Goal: Obtain resource: Obtain resource

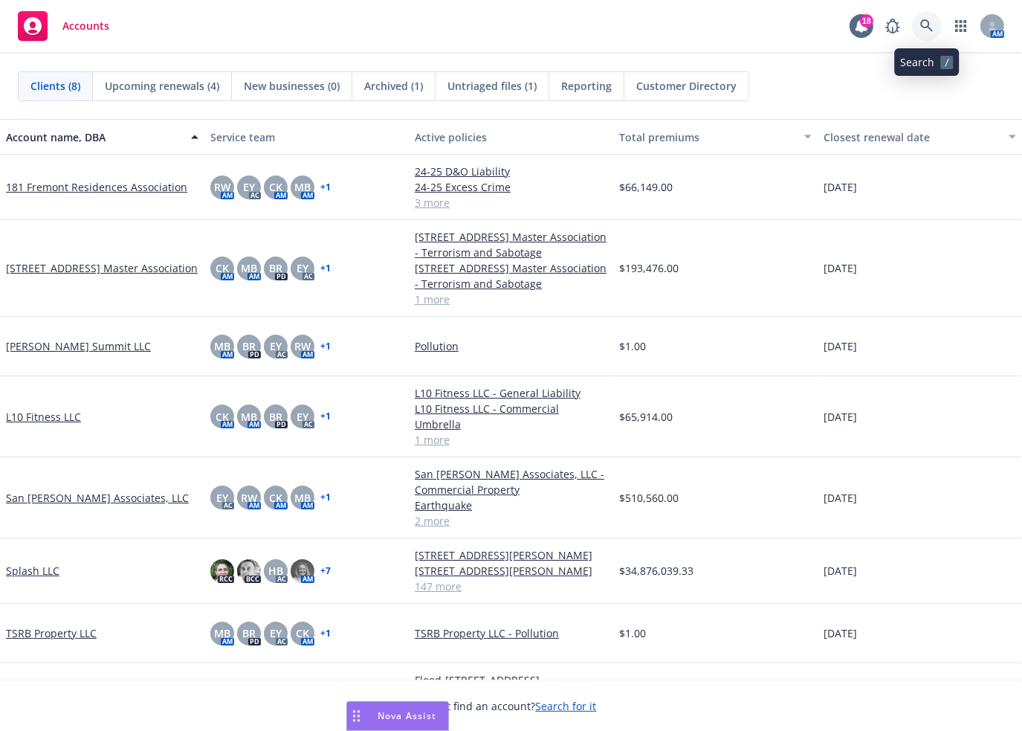
click at [926, 26] on icon at bounding box center [926, 25] width 13 height 13
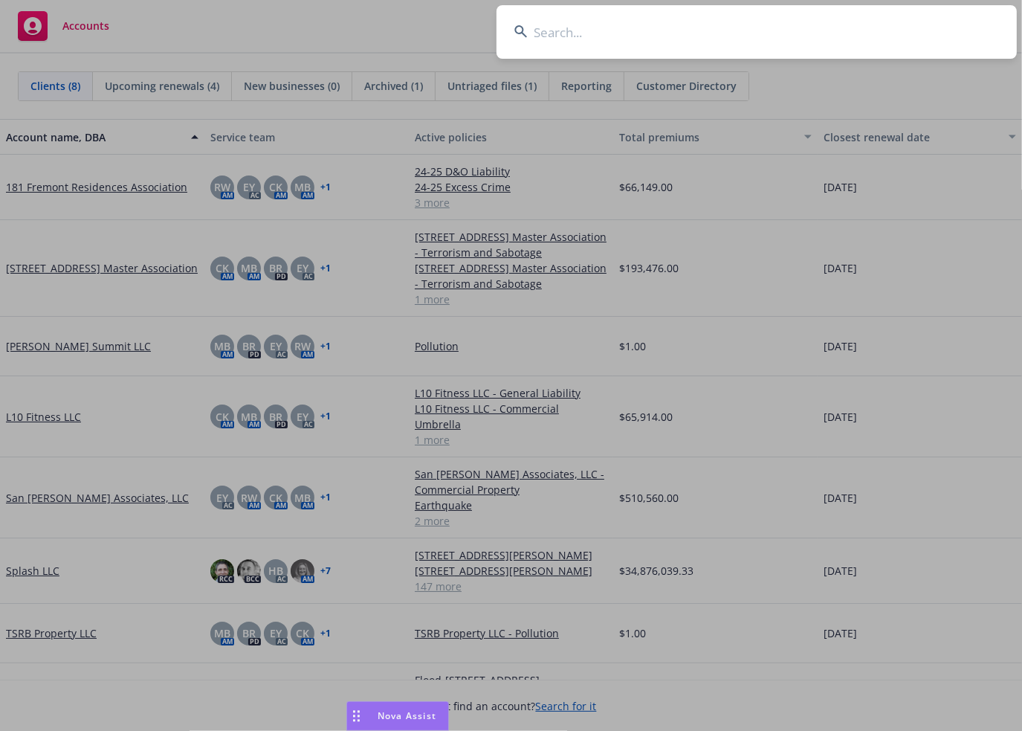
click at [588, 34] on input at bounding box center [756, 32] width 520 height 54
type input "[PERSON_NAME]"
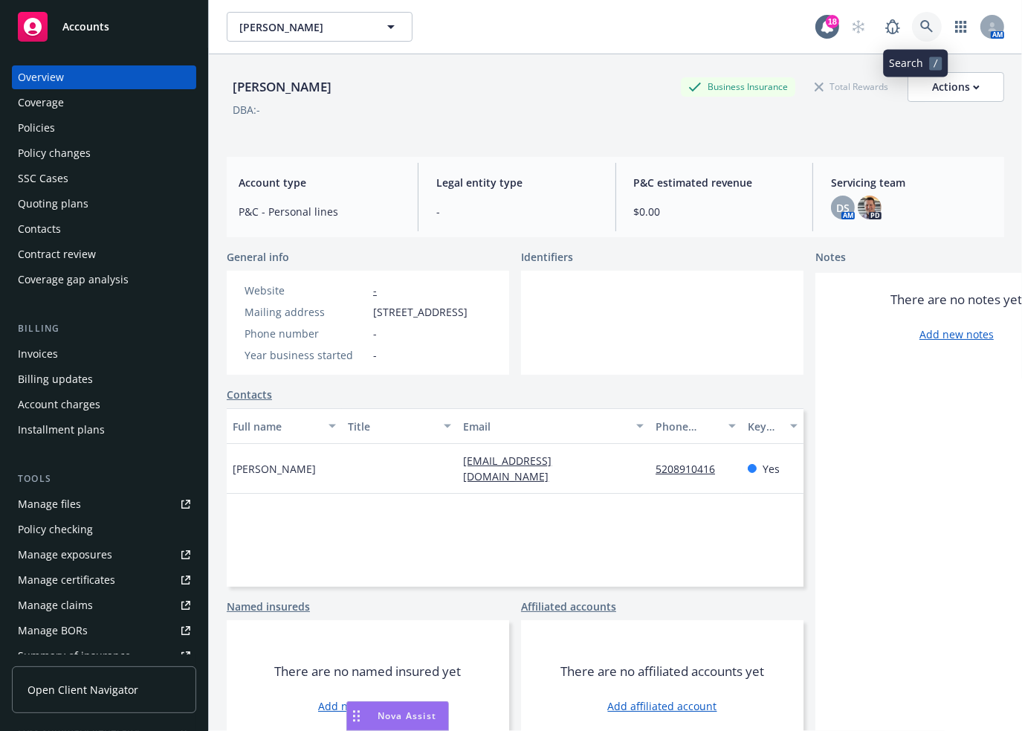
click at [920, 21] on icon at bounding box center [926, 26] width 13 height 13
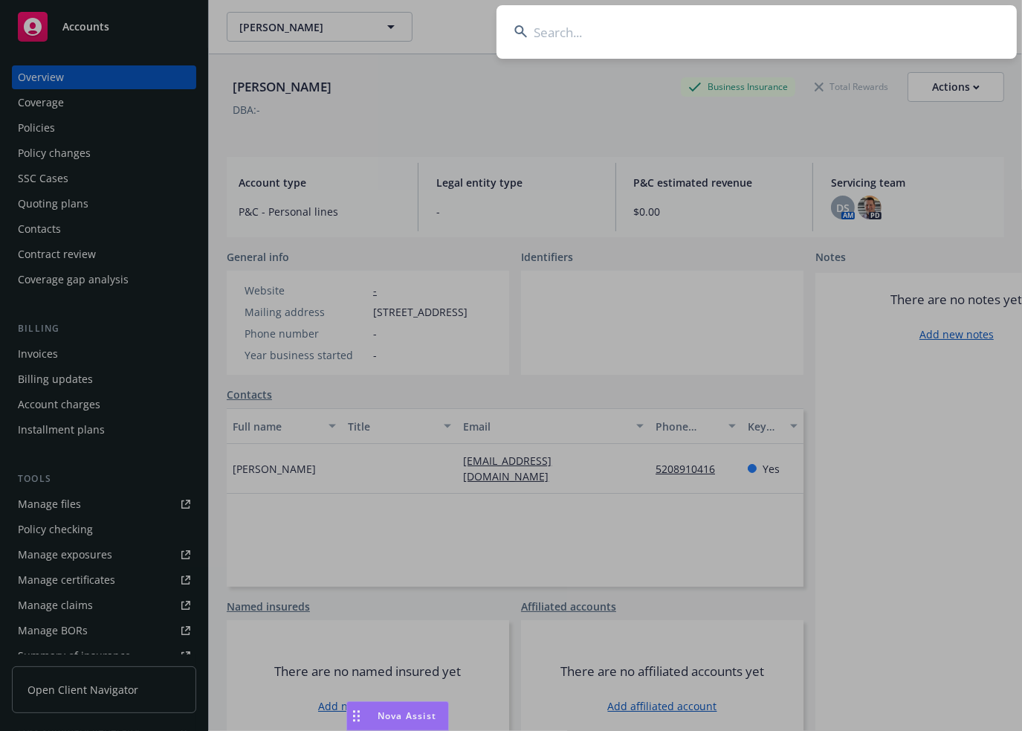
drag, startPoint x: 580, startPoint y: 36, endPoint x: 589, endPoint y: 38, distance: 8.5
click at [589, 38] on input at bounding box center [756, 32] width 520 height 54
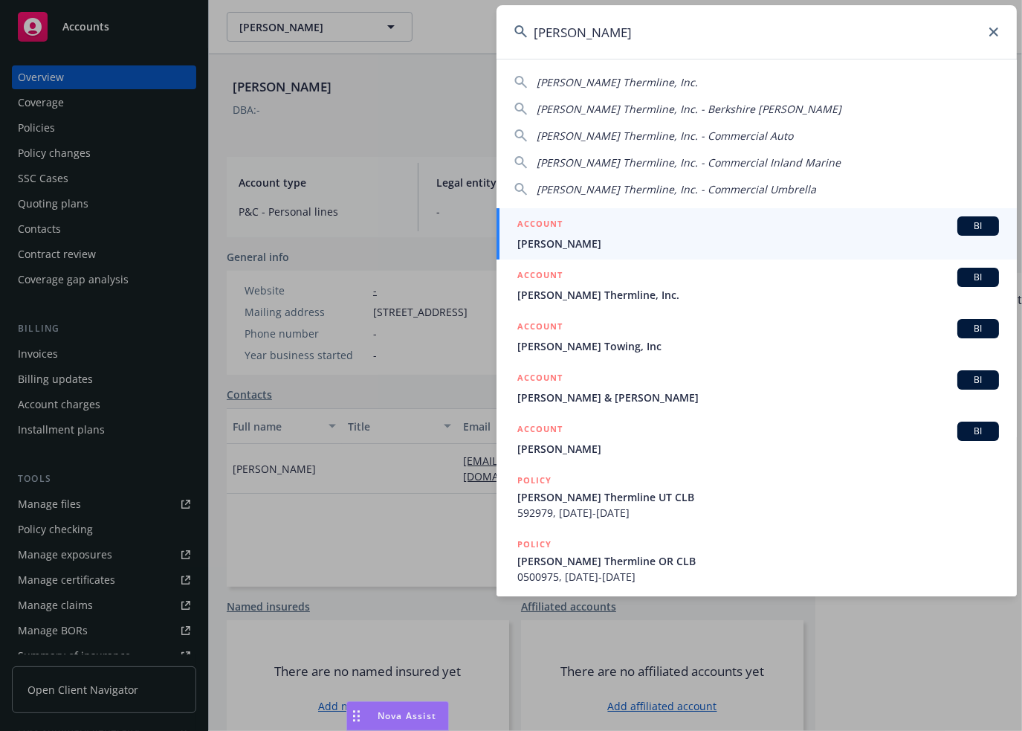
click at [599, 77] on span "[PERSON_NAME] Thermline, Inc." at bounding box center [617, 82] width 161 height 14
type input "[PERSON_NAME] Thermline, Inc."
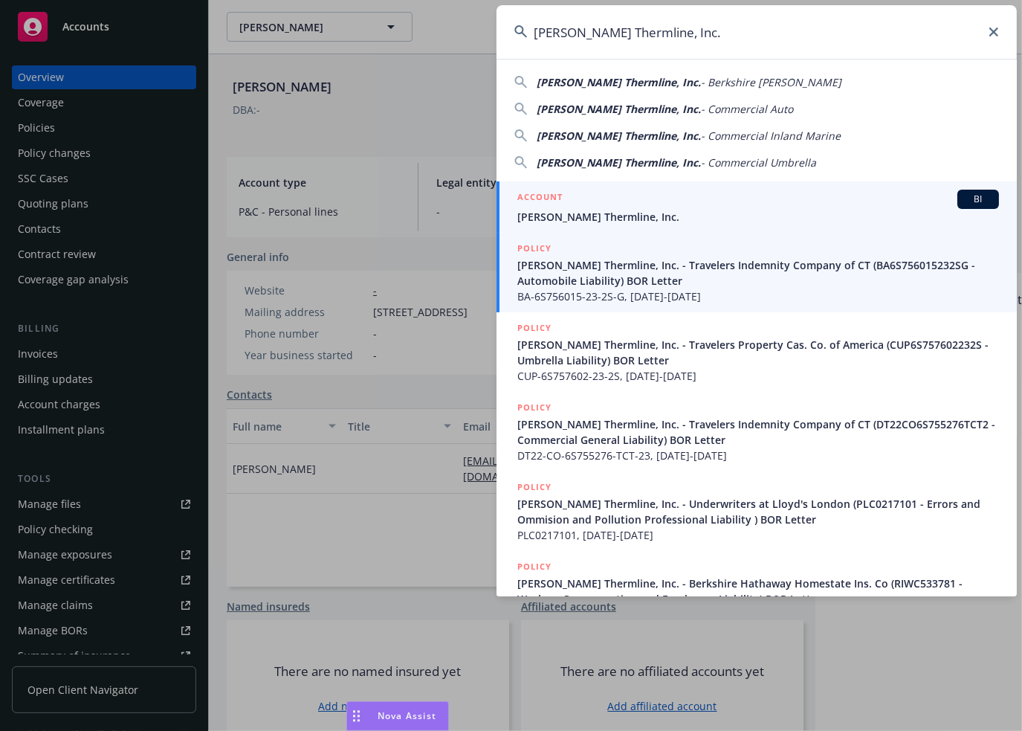
click at [587, 211] on span "[PERSON_NAME] Thermline, Inc." at bounding box center [758, 217] width 482 height 16
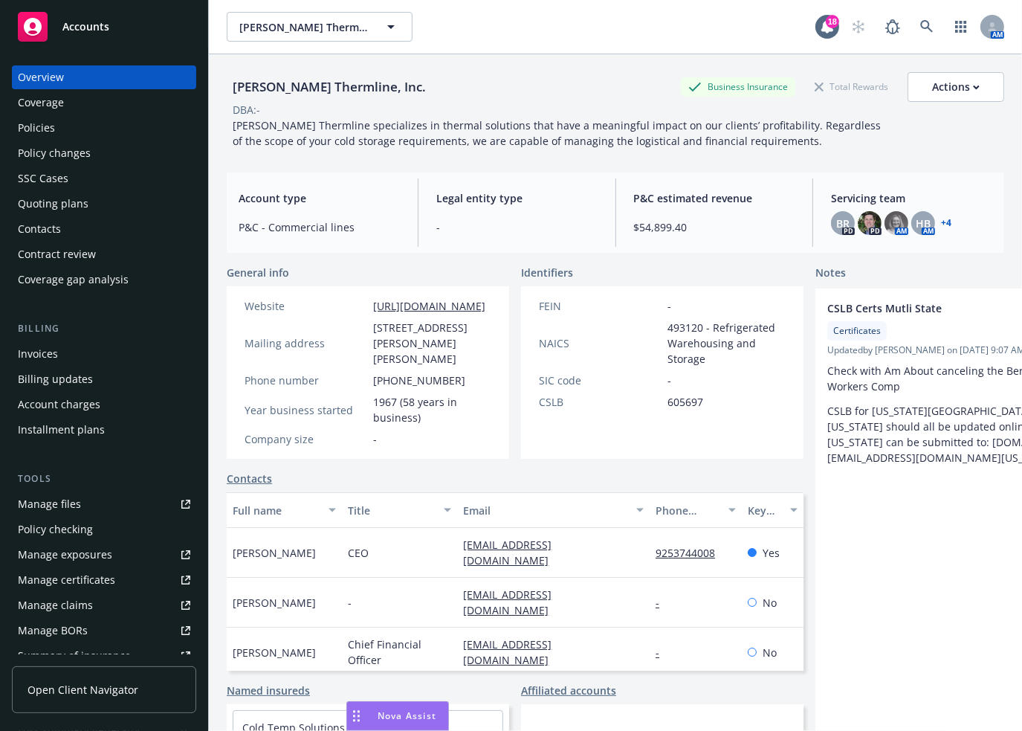
click at [59, 129] on div "Policies" at bounding box center [104, 128] width 172 height 24
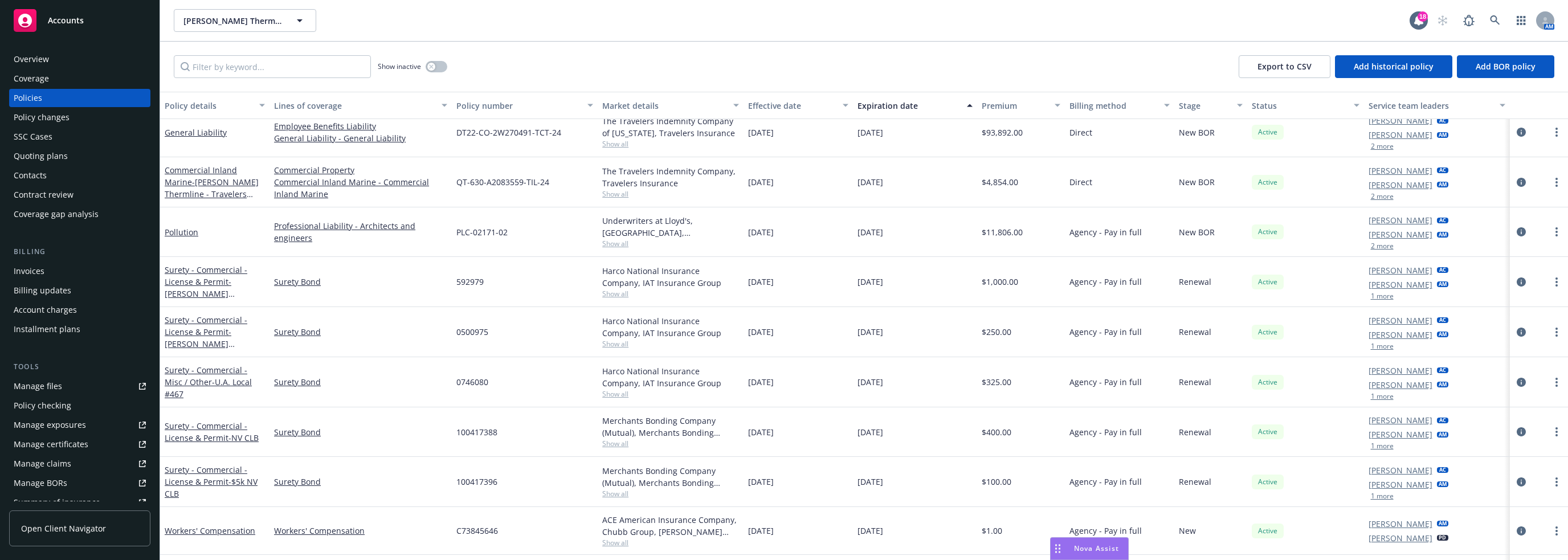
scroll to position [569, 0]
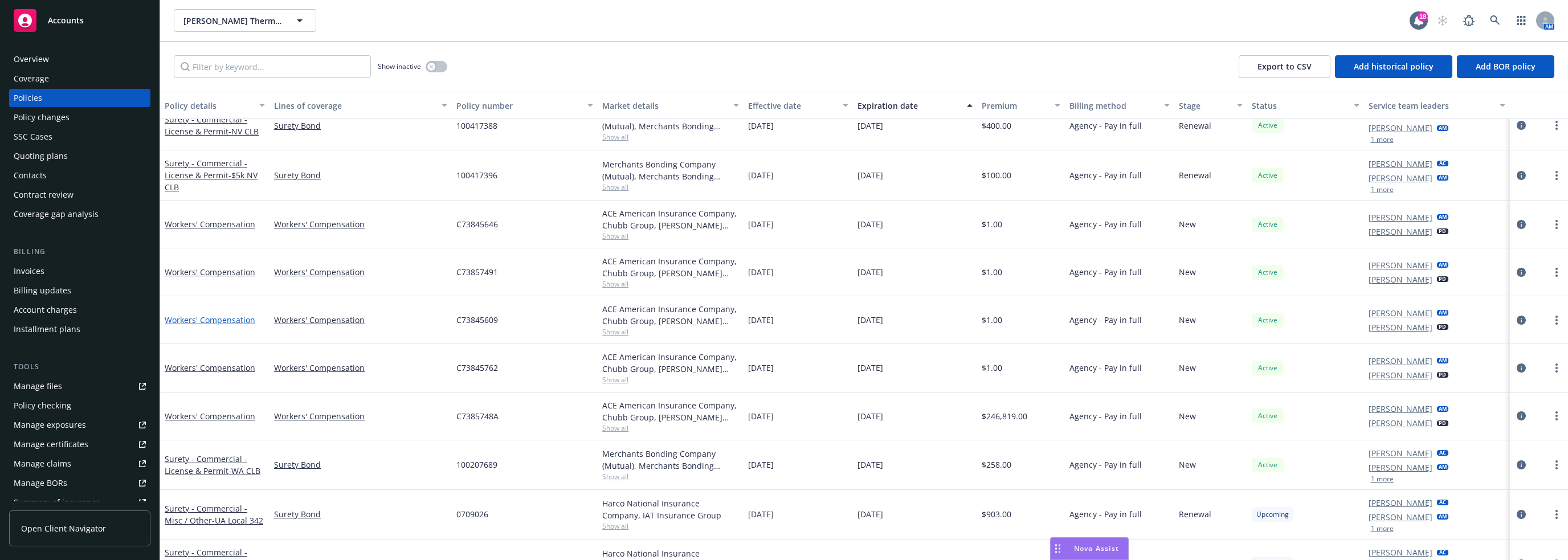
click at [217, 318] on link "Workers' Compensation" at bounding box center [210, 319] width 90 height 11
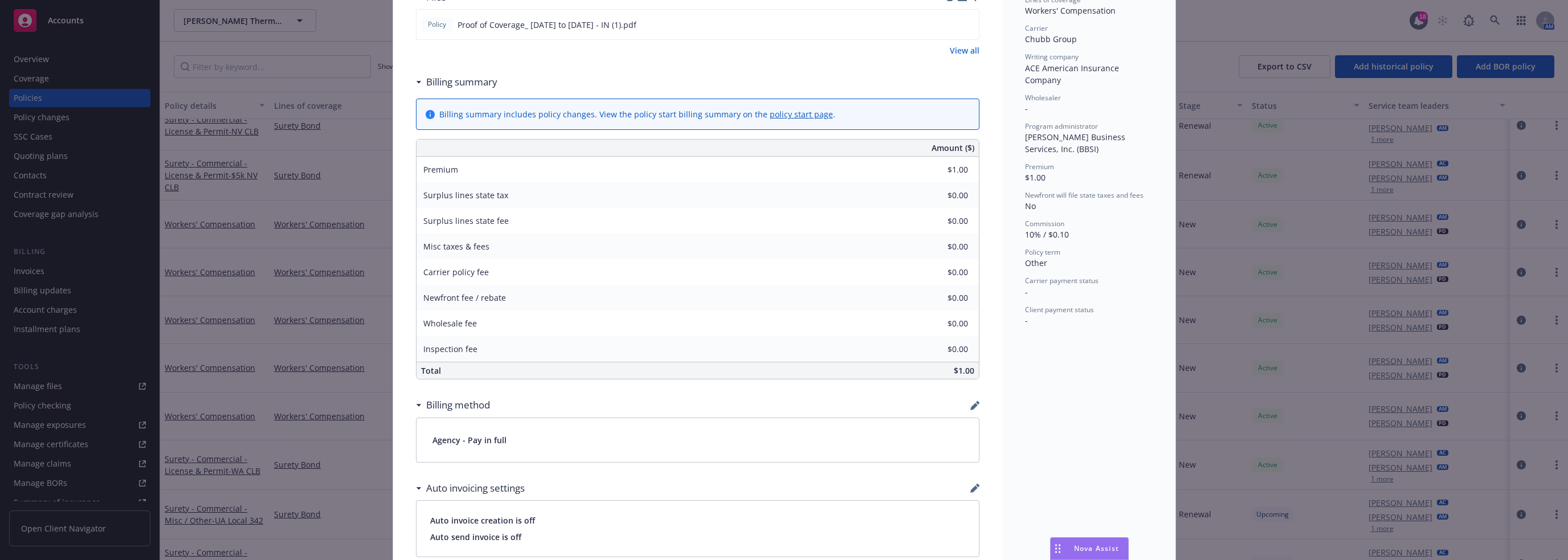
scroll to position [161, 0]
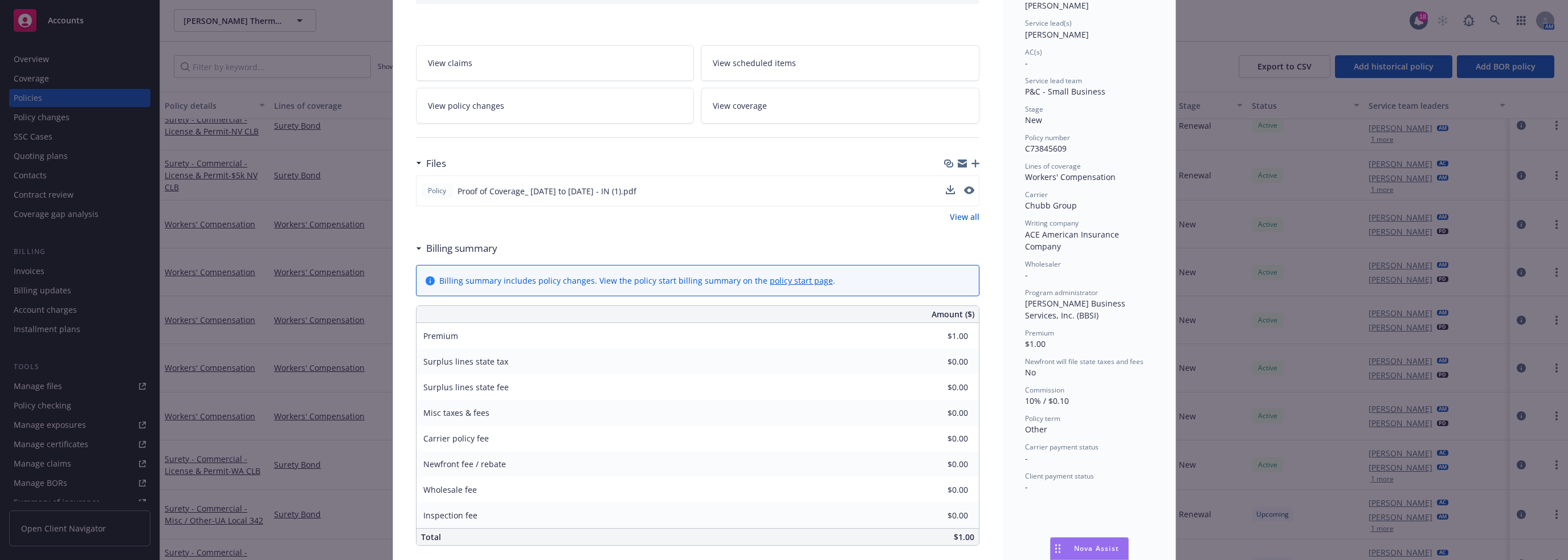
click at [604, 193] on span "Proof of Coverage_ [DATE] to [DATE] - IN (1).pdf" at bounding box center [547, 192] width 179 height 12
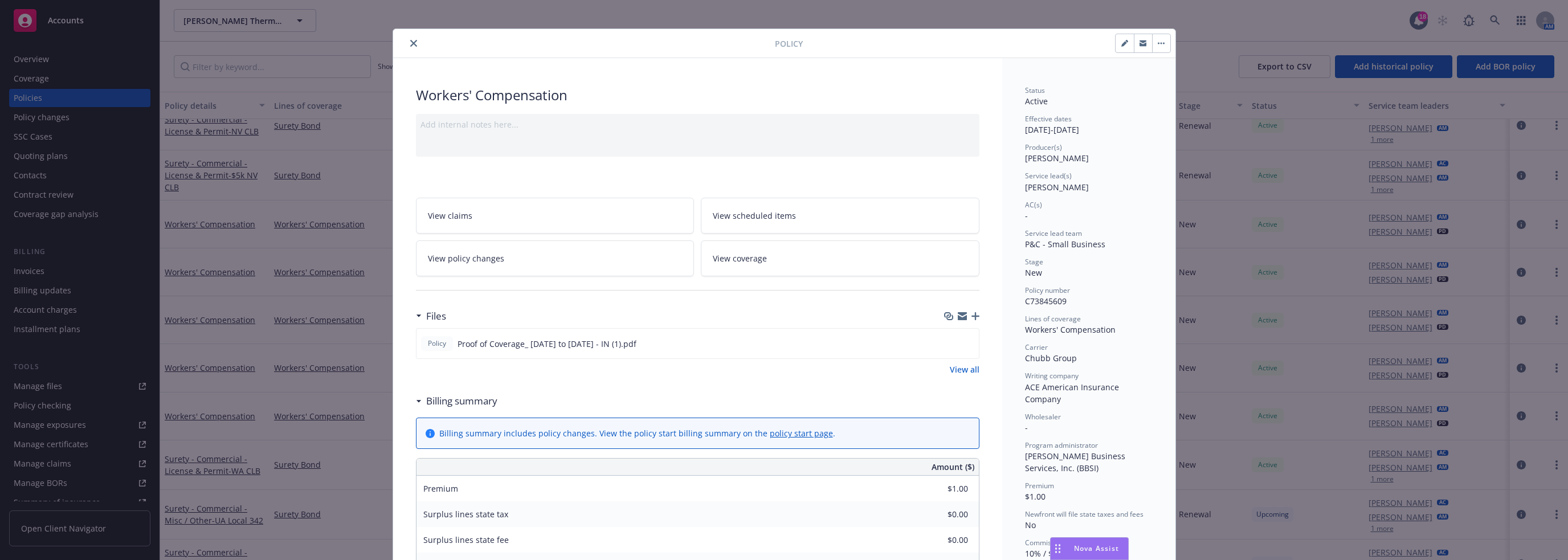
scroll to position [0, 0]
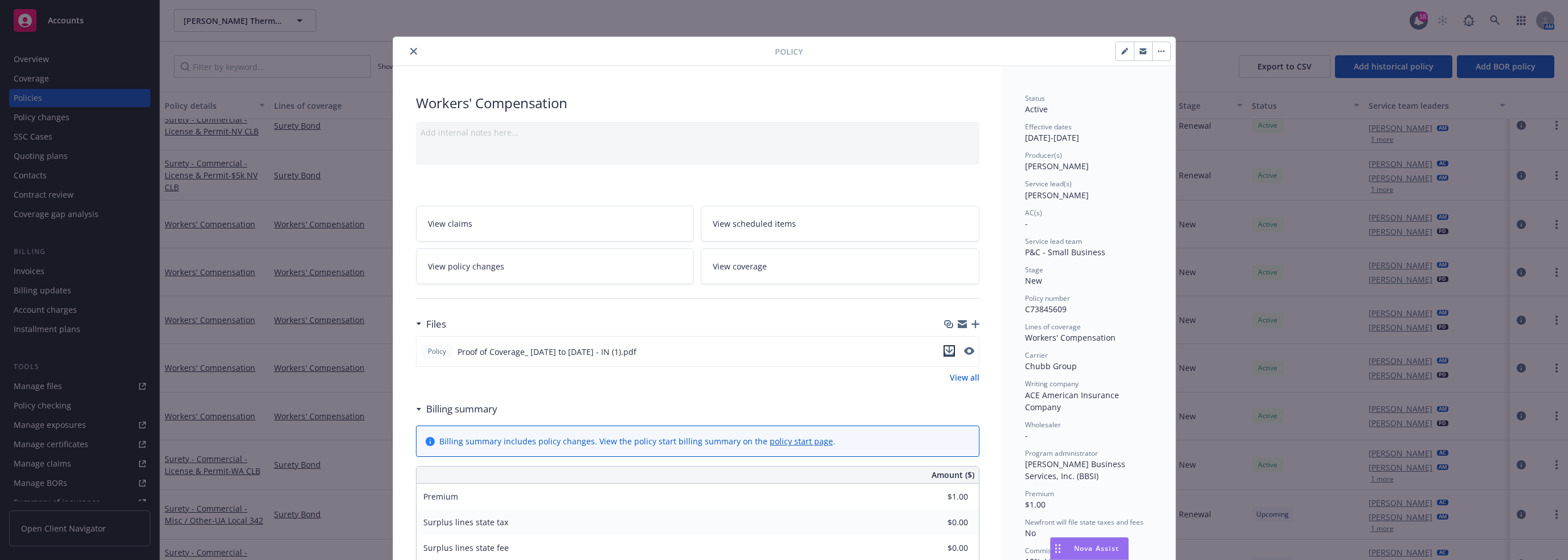
click at [783, 349] on icon "download file" at bounding box center [949, 349] width 8 height 7
click at [783, 24] on div "Policy Workers' Compensation Add internal notes here... View claims View schedu…" at bounding box center [784, 280] width 1568 height 560
click at [410, 53] on icon "close" at bounding box center [413, 51] width 7 height 7
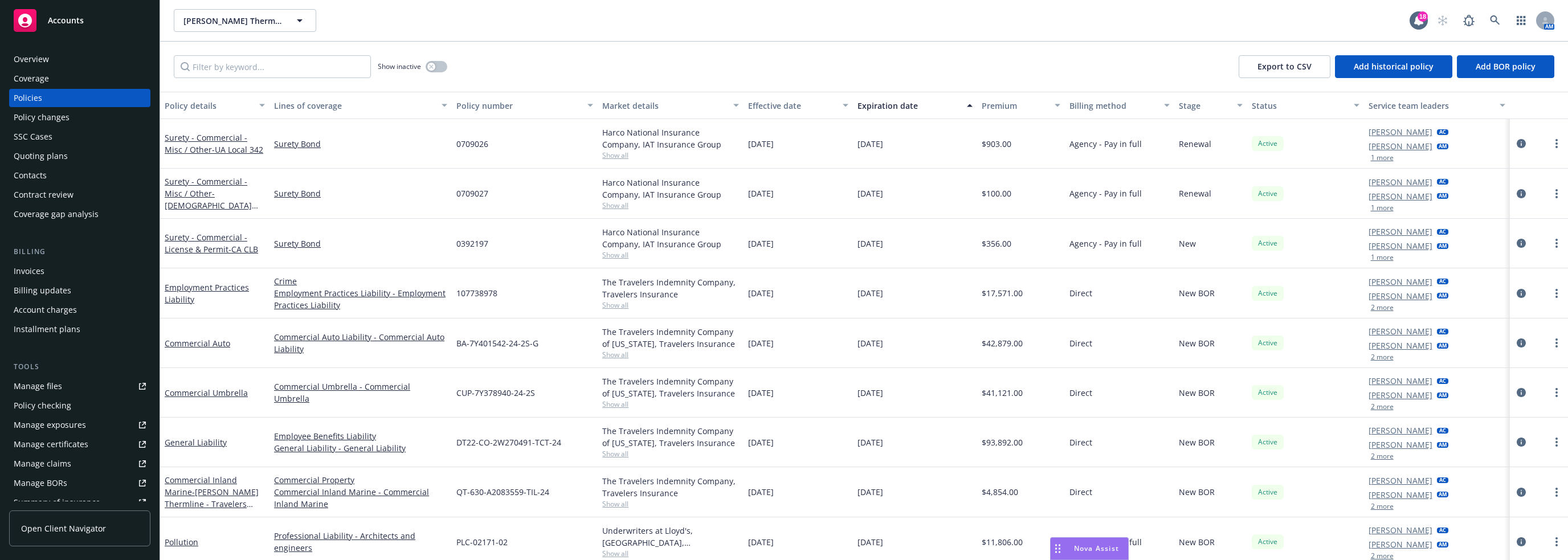
click at [309, 104] on div "Lines of coverage" at bounding box center [354, 106] width 161 height 12
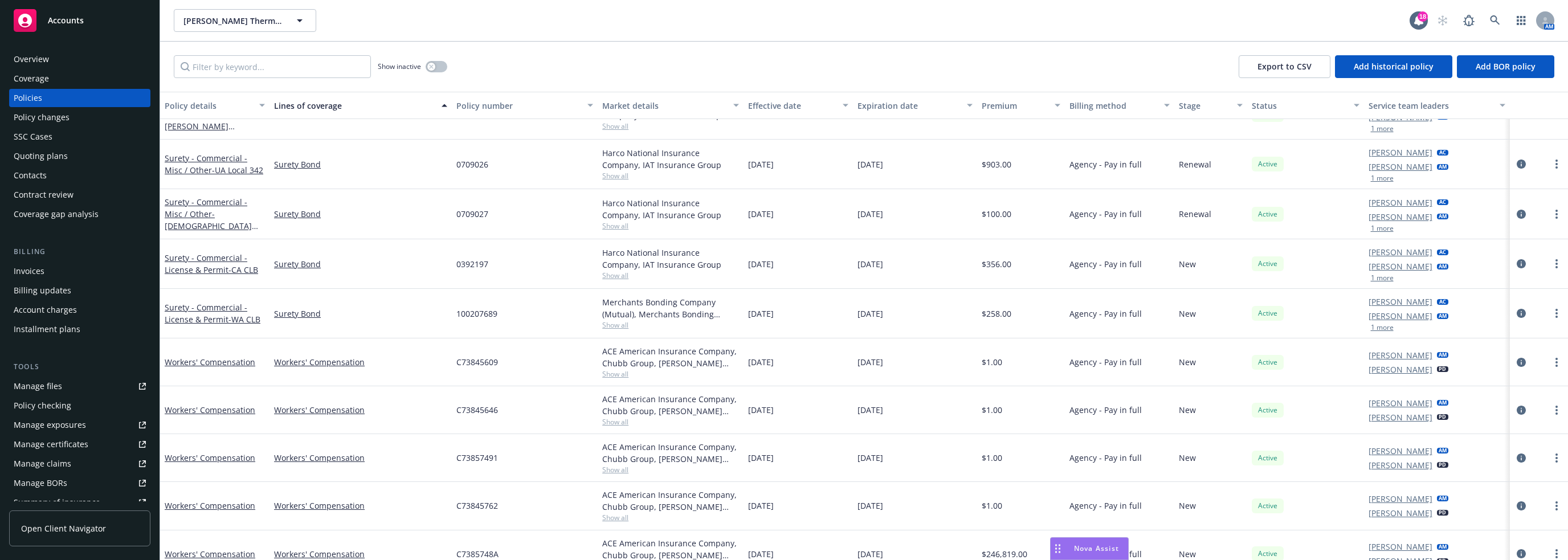
scroll to position [638, 0]
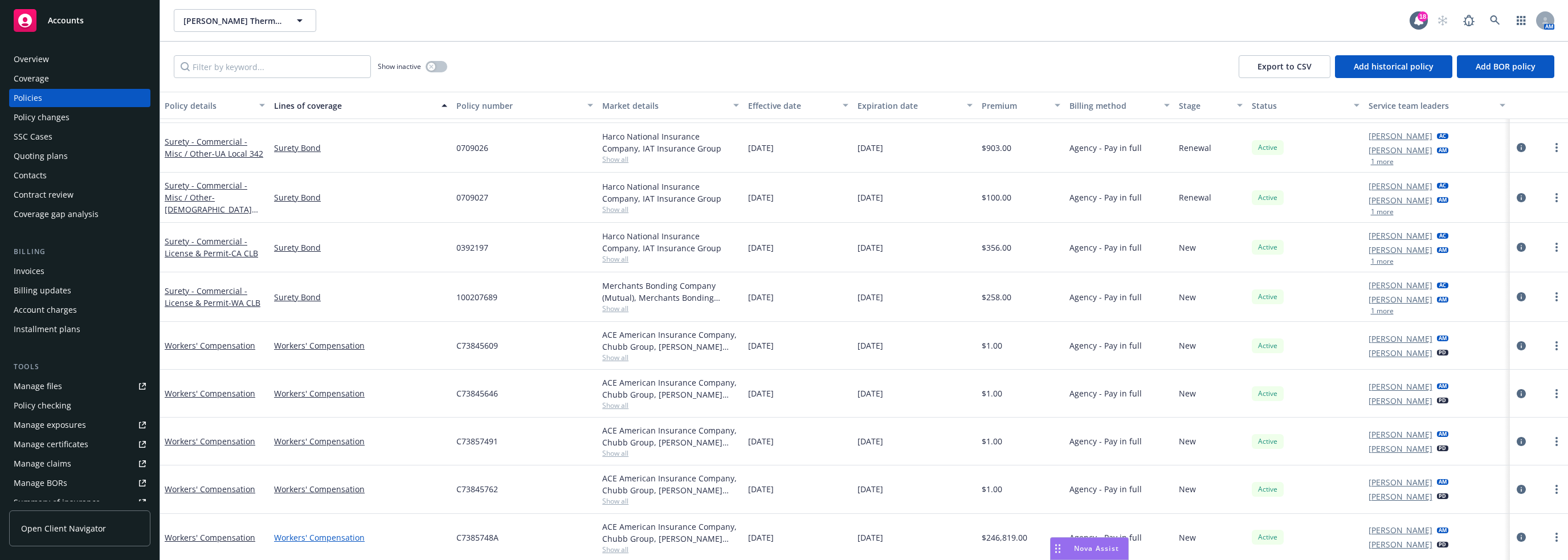
click at [340, 535] on link "Workers' Compensation" at bounding box center [360, 537] width 173 height 12
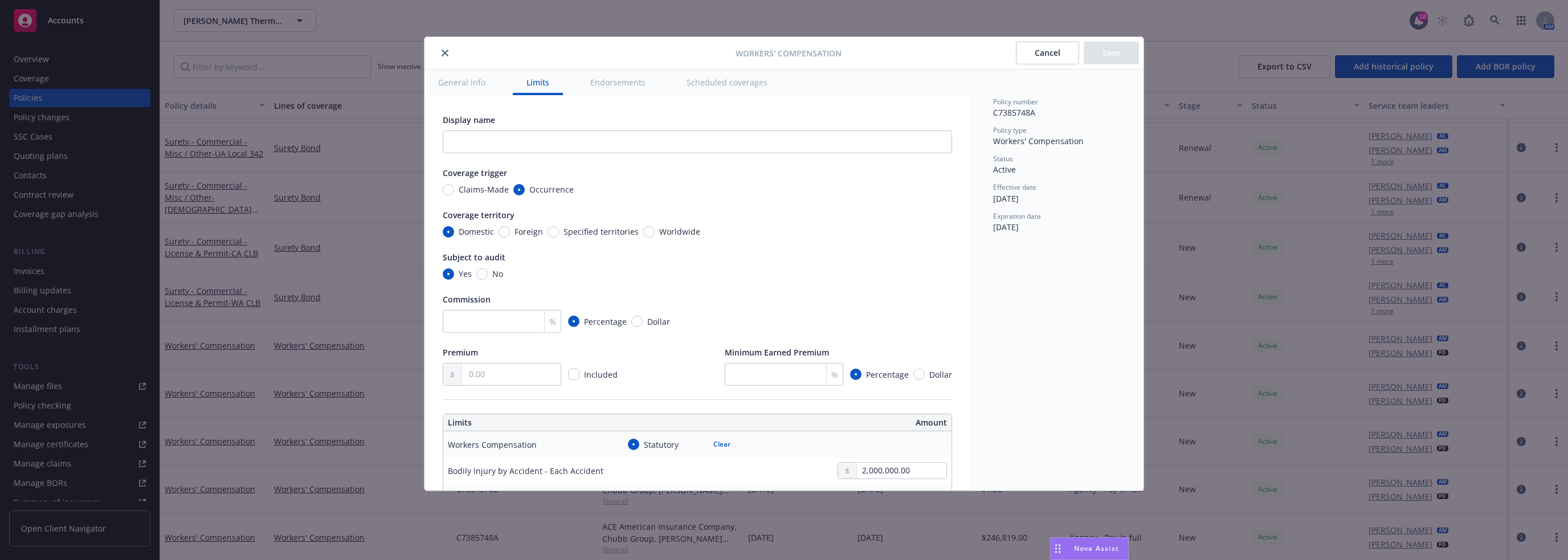
click at [467, 80] on button "General info" at bounding box center [462, 82] width 74 height 25
click at [465, 81] on button "General info" at bounding box center [462, 82] width 74 height 25
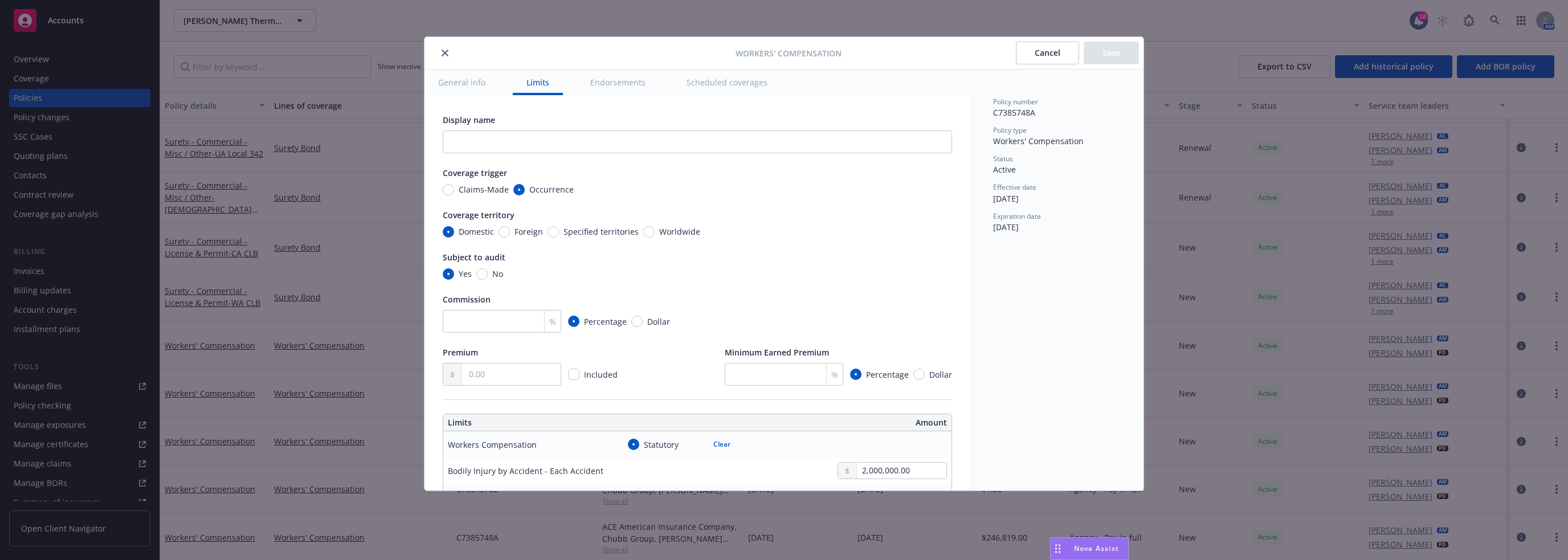
click at [465, 81] on button "General info" at bounding box center [462, 82] width 74 height 25
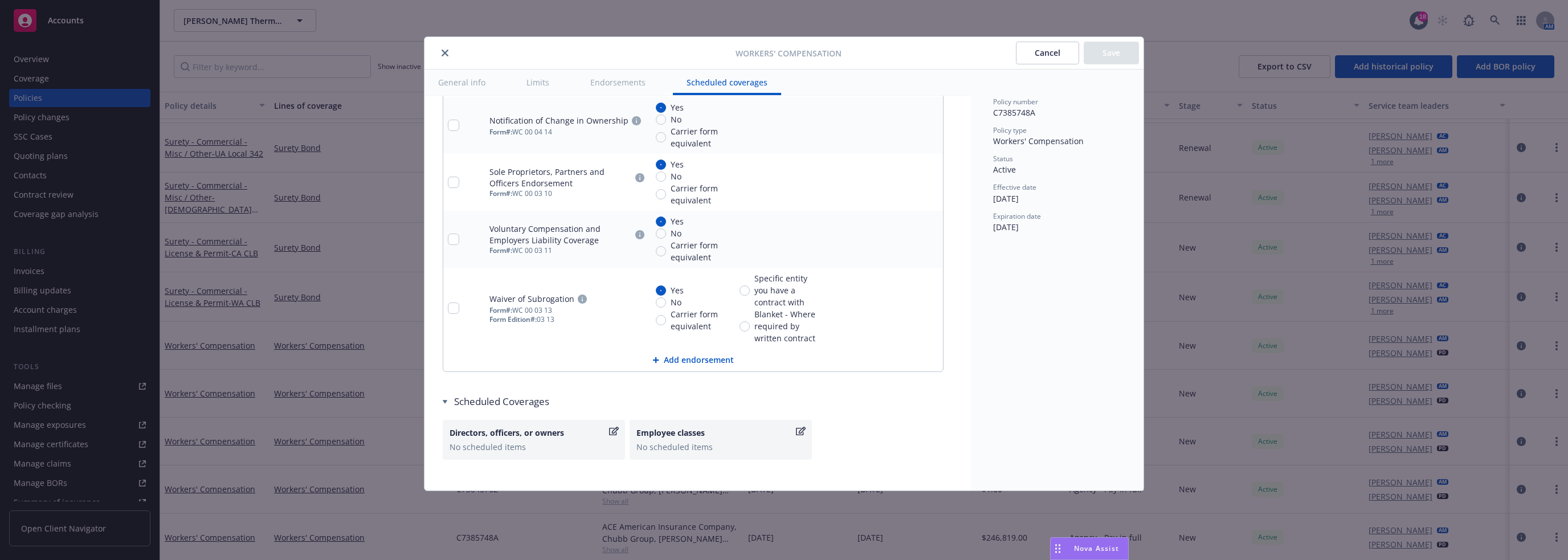
scroll to position [1323, 0]
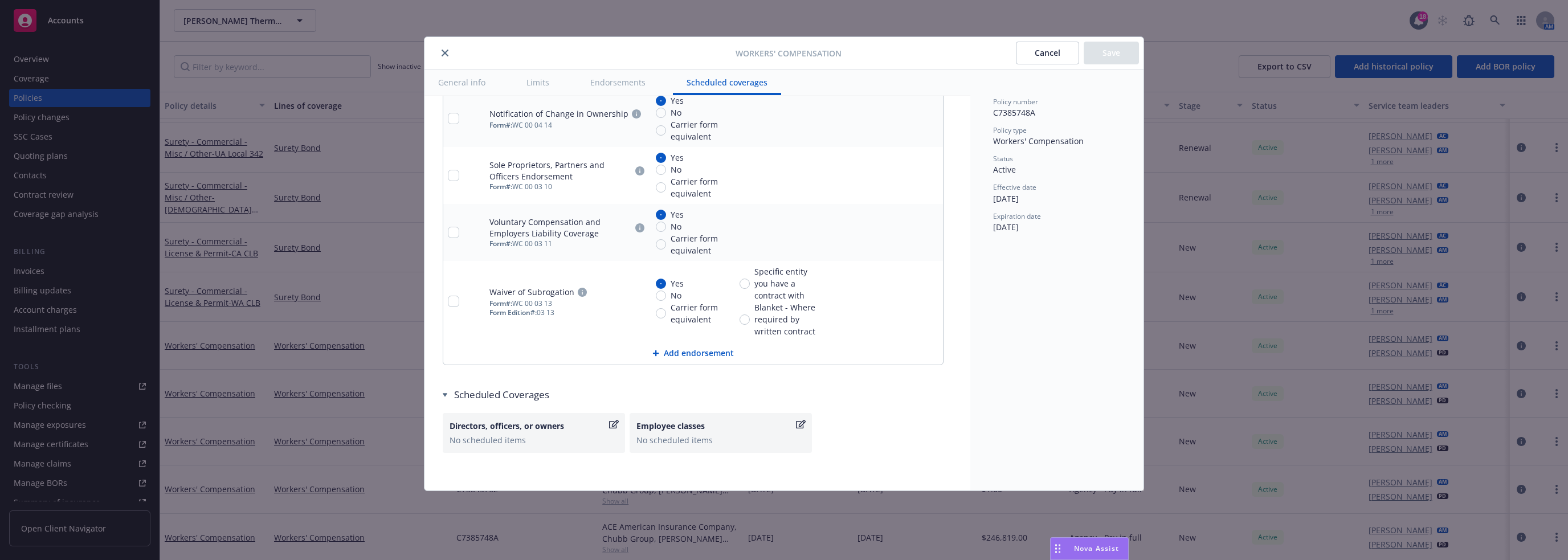
click at [783, 54] on button "Cancel" at bounding box center [1047, 53] width 63 height 23
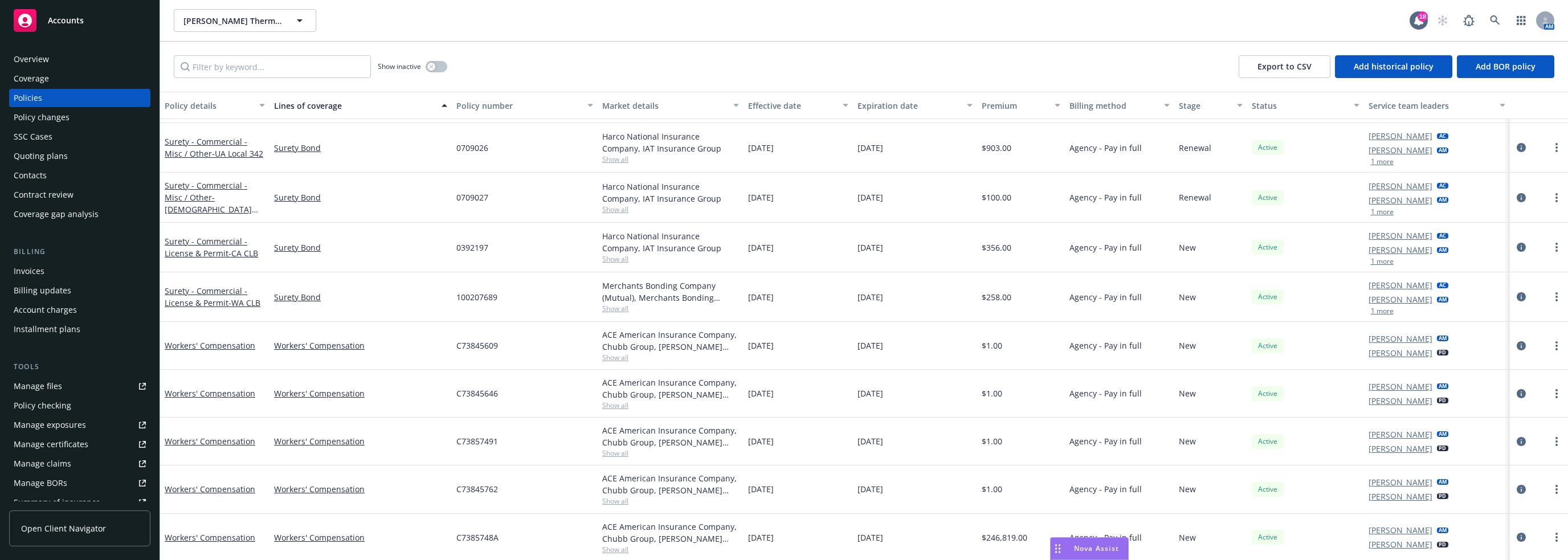
click at [679, 534] on div "ACE American Insurance Company, Chubb Group, [PERSON_NAME] Business Services, I…" at bounding box center [671, 532] width 136 height 24
drag, startPoint x: 629, startPoint y: 538, endPoint x: 635, endPoint y: 538, distance: 6.0
click at [635, 538] on div "ACE American Insurance Company, Chubb Group, [PERSON_NAME] Business Services, I…" at bounding box center [671, 532] width 136 height 24
click at [661, 535] on div "ACE American Insurance Company, Chubb Group, [PERSON_NAME] Business Services, I…" at bounding box center [671, 532] width 136 height 24
click at [665, 535] on div "ACE American Insurance Company, Chubb Group, [PERSON_NAME] Business Services, I…" at bounding box center [671, 532] width 136 height 24
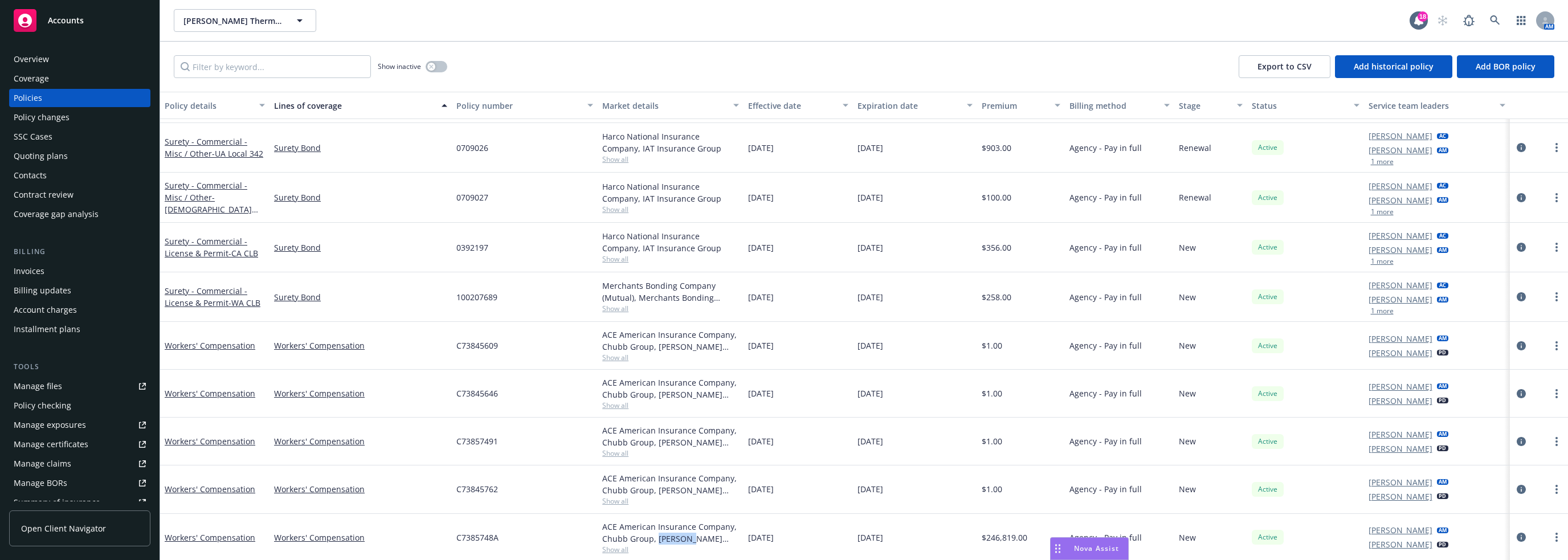
click at [665, 535] on div "ACE American Insurance Company, Chubb Group, [PERSON_NAME] Business Services, I…" at bounding box center [671, 532] width 136 height 24
click at [783, 537] on link "more" at bounding box center [1556, 537] width 14 height 14
click at [783, 62] on div "Show inactive Export to CSV Add historical policy Add BOR policy" at bounding box center [864, 66] width 1408 height 50
click at [225, 535] on link "Workers' Compensation" at bounding box center [210, 537] width 90 height 11
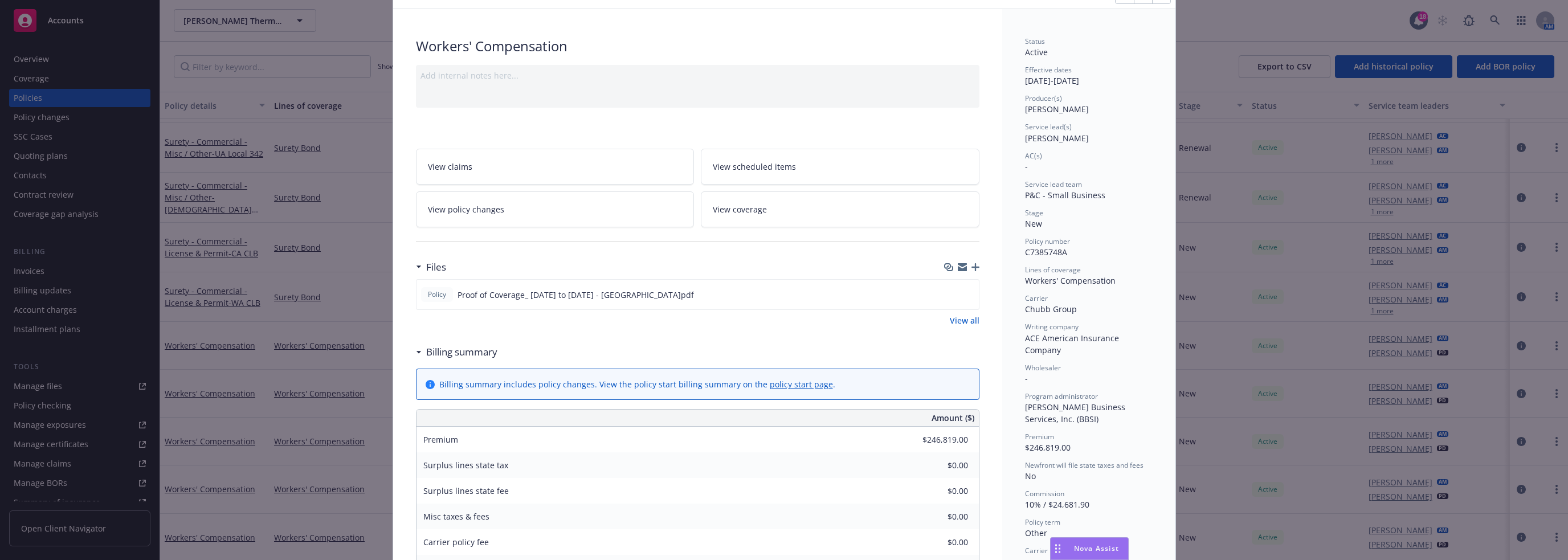
scroll to position [114, 0]
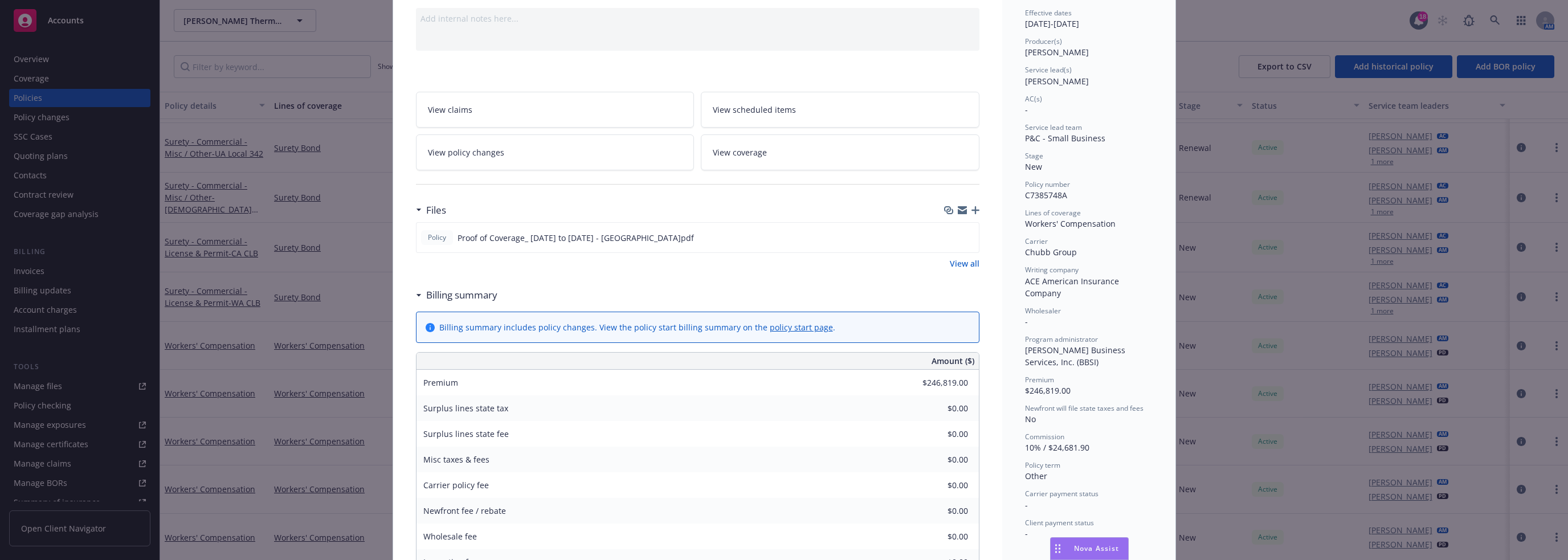
click at [340, 21] on div "Policy Workers' Compensation Add internal notes here... View claims View schedu…" at bounding box center [784, 280] width 1568 height 560
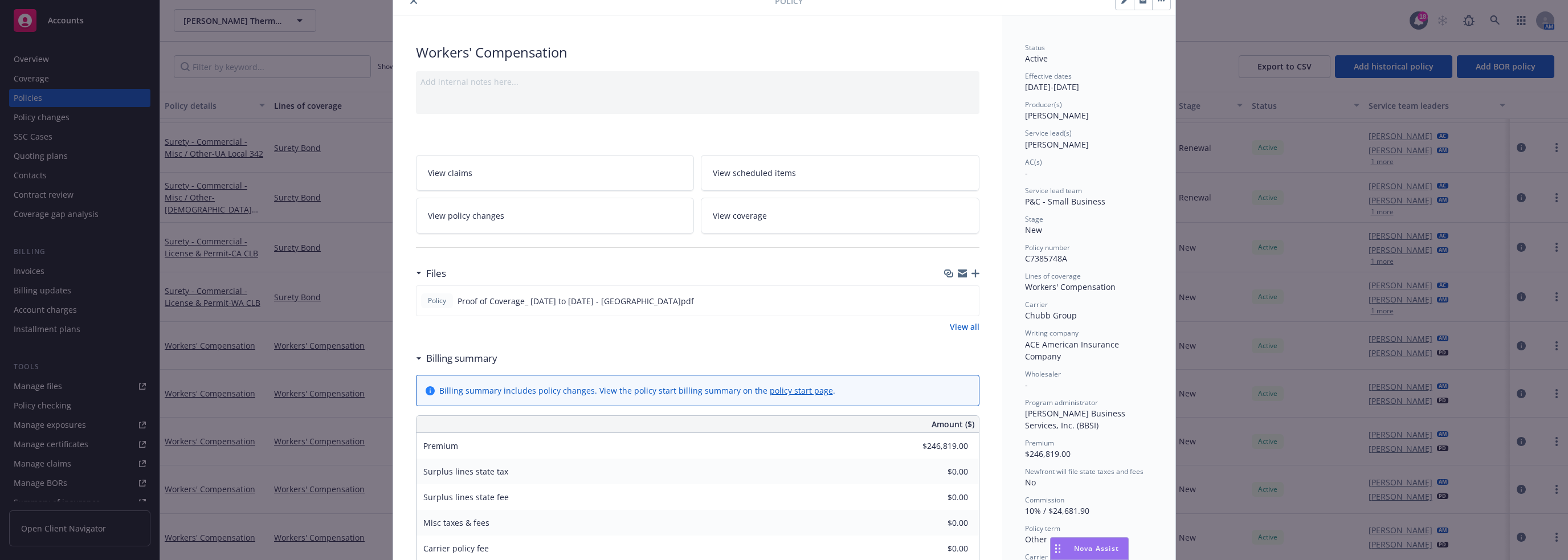
scroll to position [0, 0]
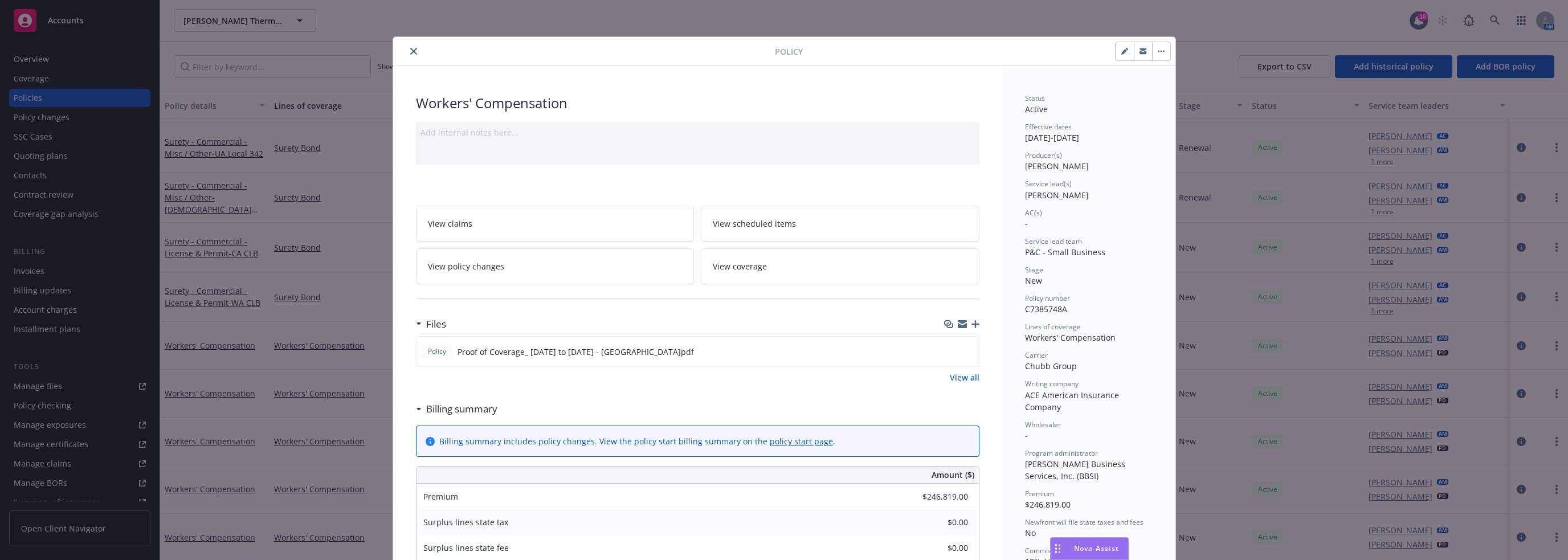
click at [410, 52] on icon "close" at bounding box center [413, 51] width 7 height 7
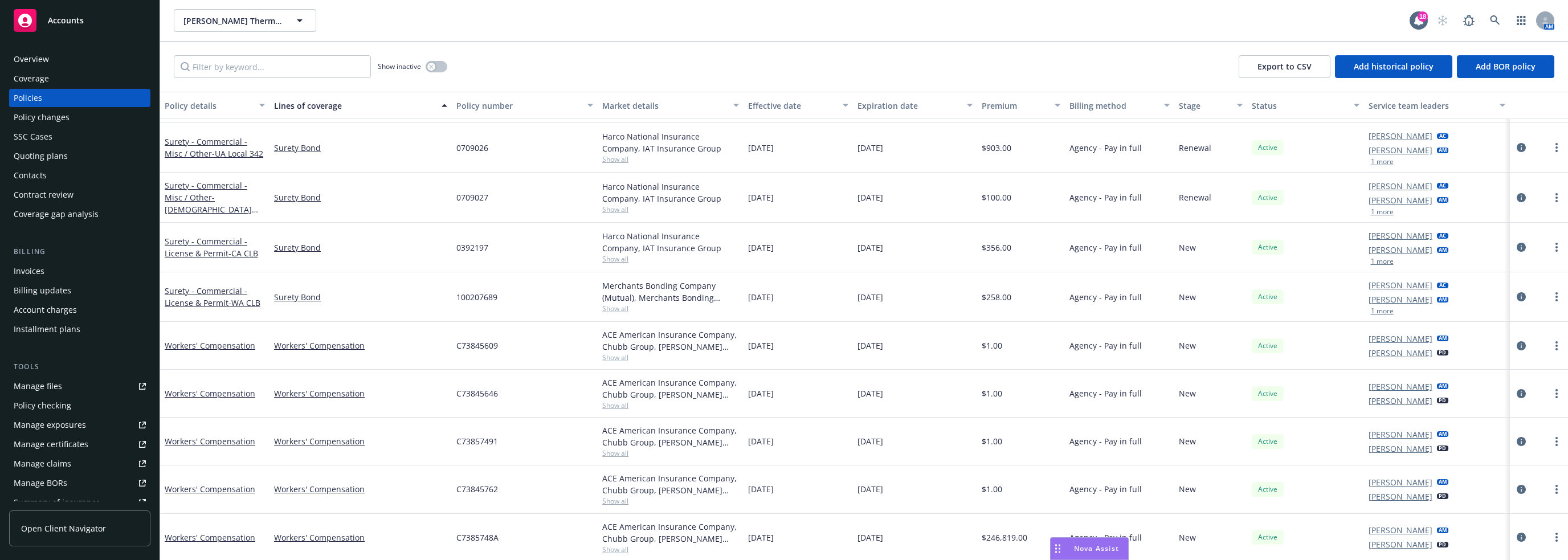
click at [783, 546] on span "Nova Assist" at bounding box center [1096, 548] width 45 height 10
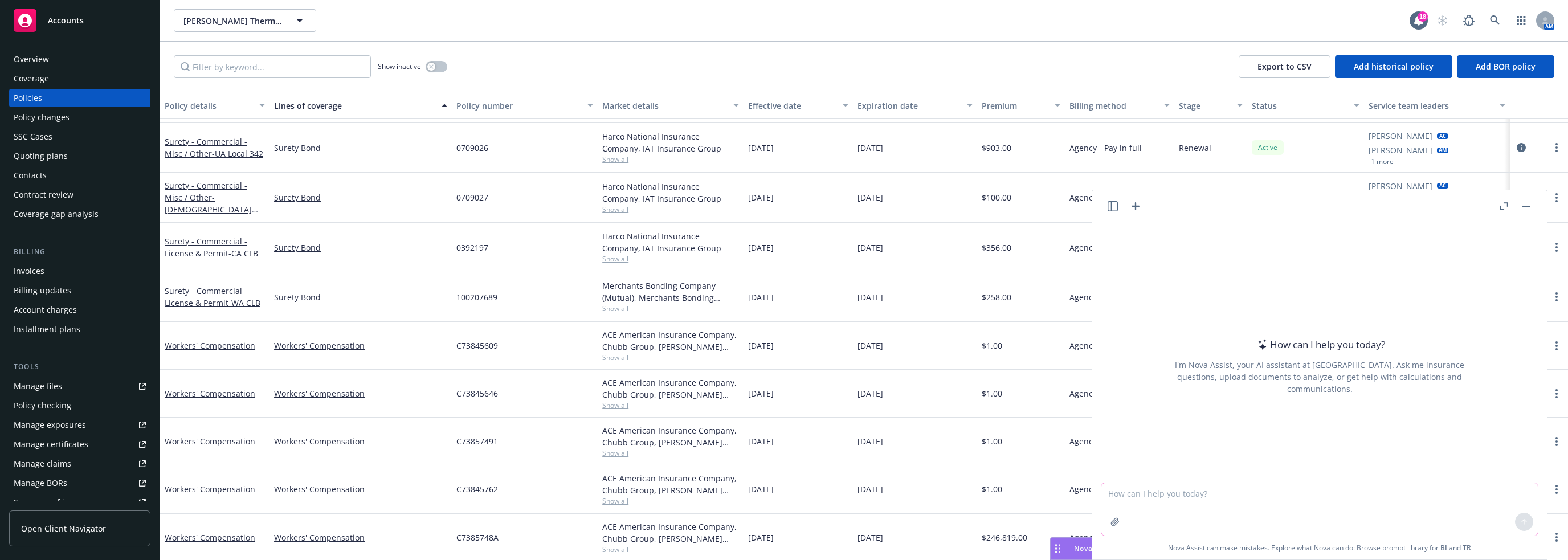
click at [783, 491] on textarea at bounding box center [1320, 509] width 436 height 52
type textarea "export all the commission for this account"
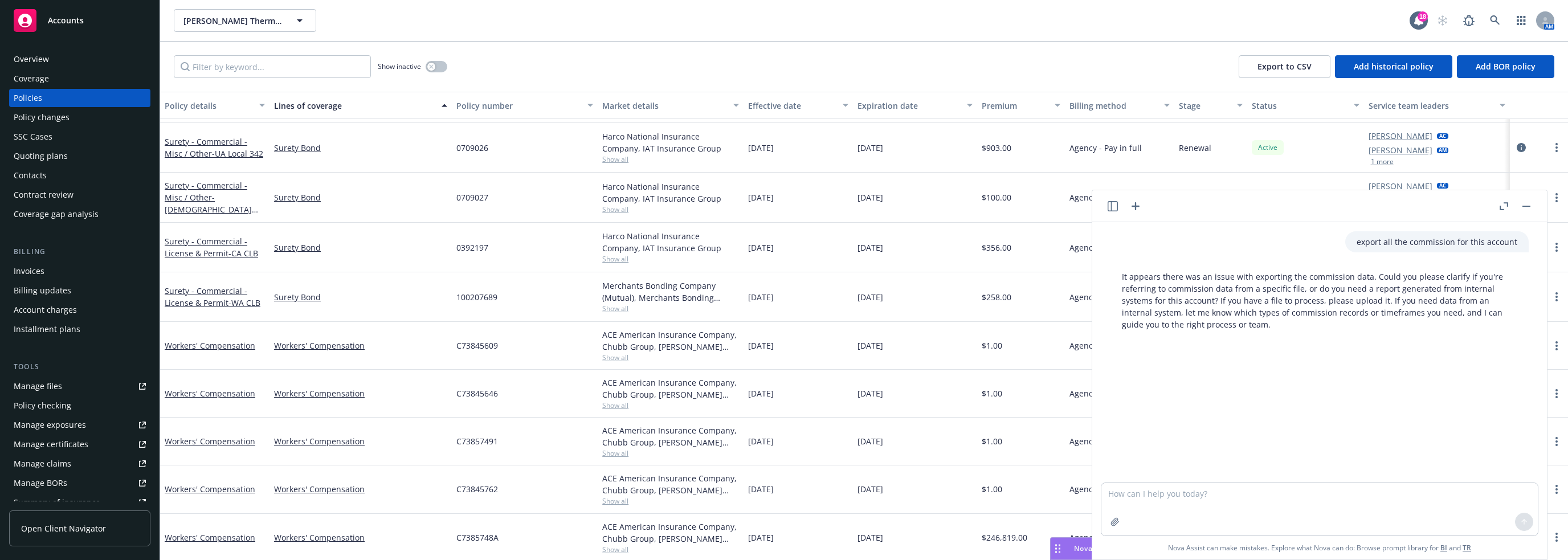
click at [783, 23] on div "[PERSON_NAME] Thermline, Inc. [PERSON_NAME] Thermline, Inc." at bounding box center [792, 21] width 1236 height 23
click at [783, 59] on div "Show inactive Export to CSV Add historical policy Add BOR policy" at bounding box center [864, 66] width 1408 height 50
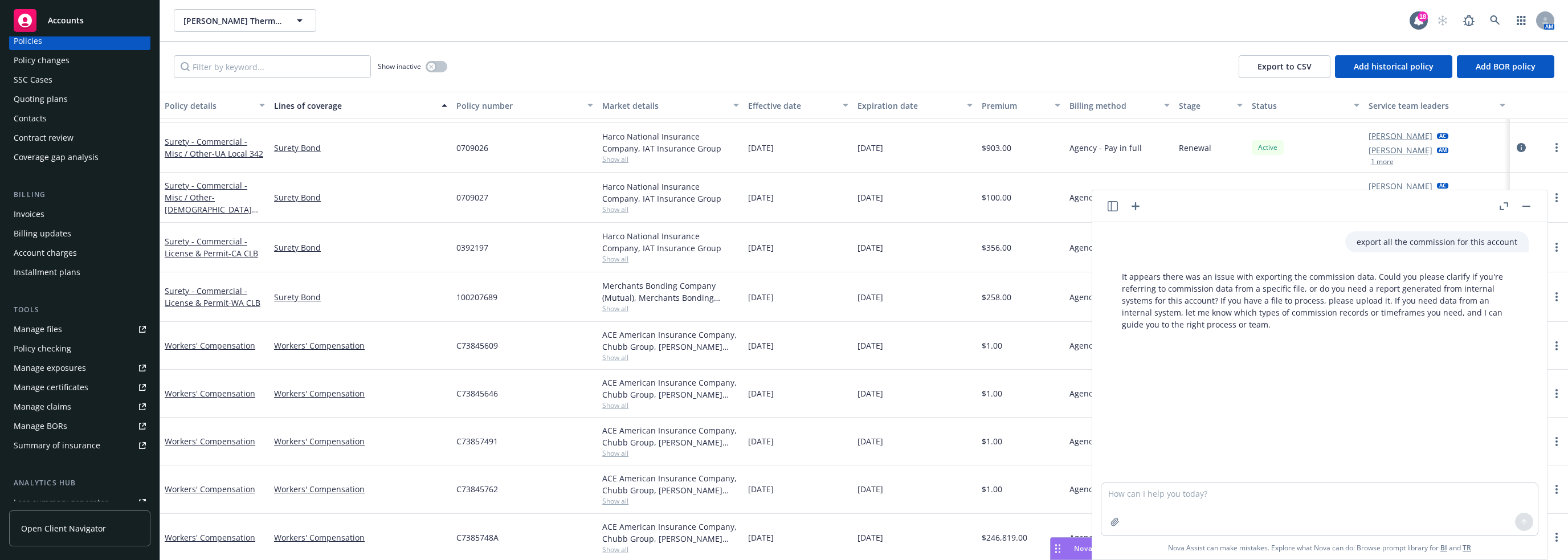
click at [52, 347] on div "Policy checking" at bounding box center [42, 349] width 58 height 18
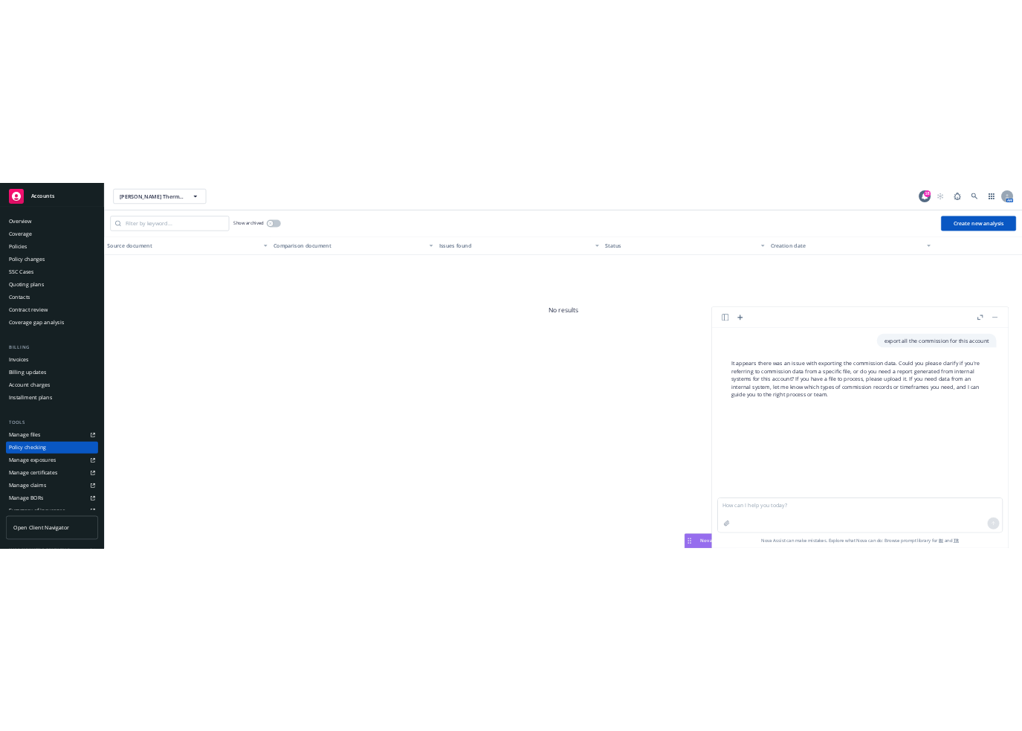
scroll to position [140, 0]
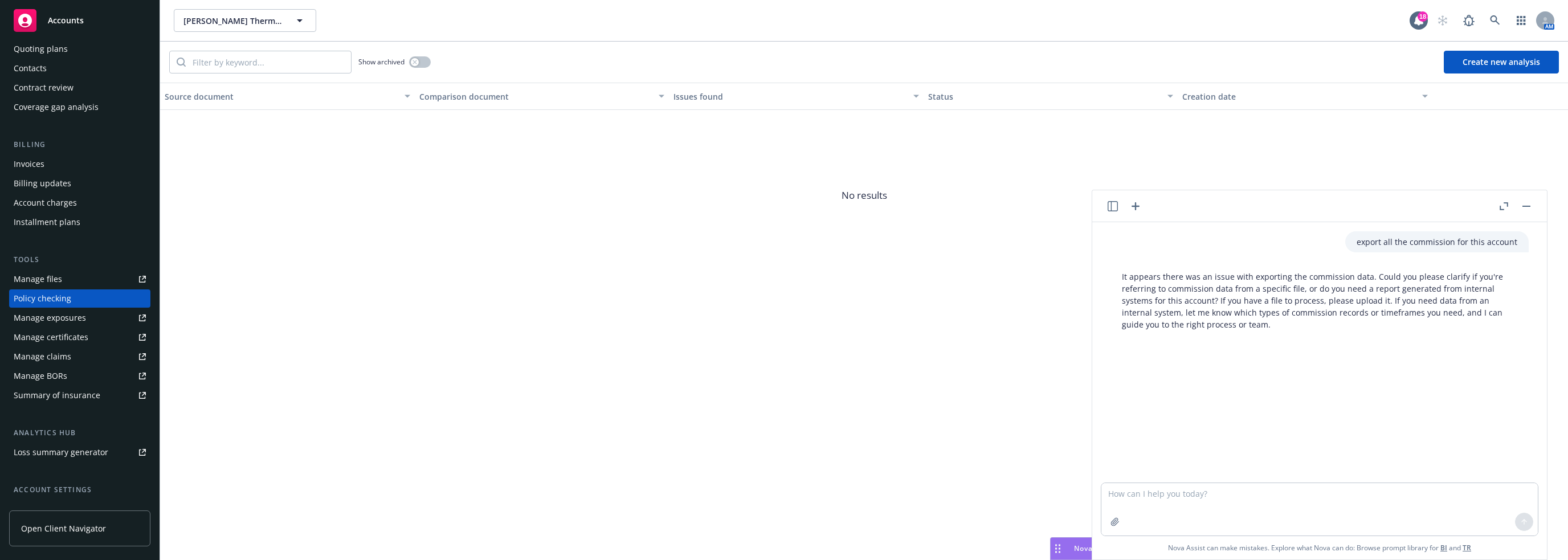
click at [62, 526] on span "Open Client Navigator" at bounding box center [63, 529] width 85 height 12
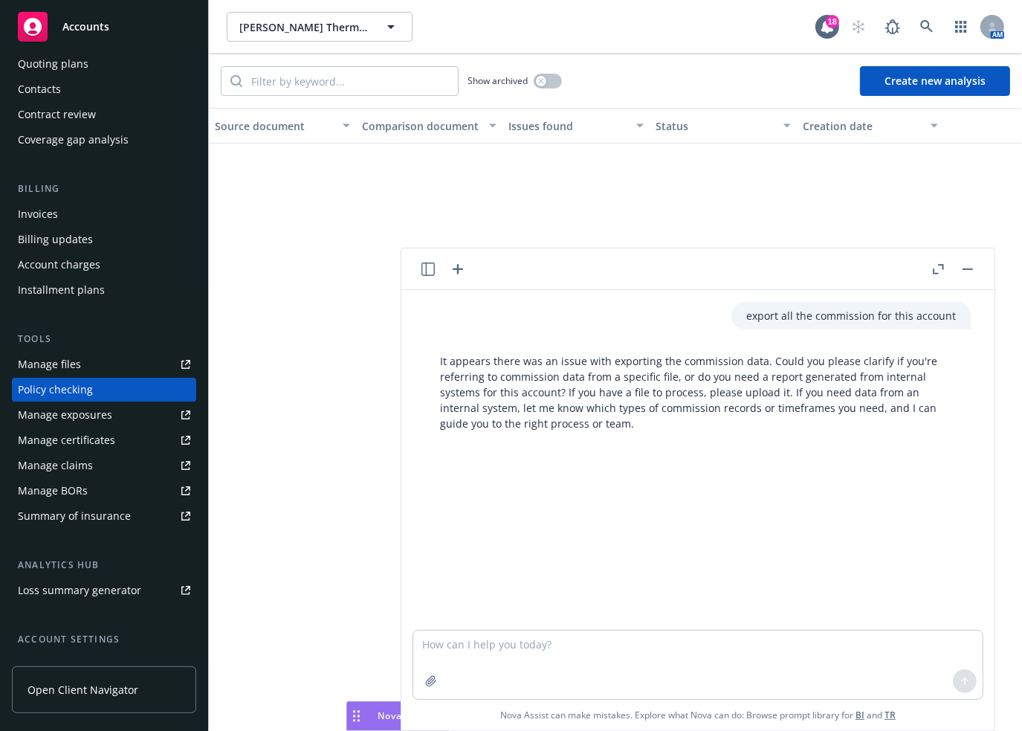
click at [705, 195] on span "No results" at bounding box center [615, 254] width 813 height 223
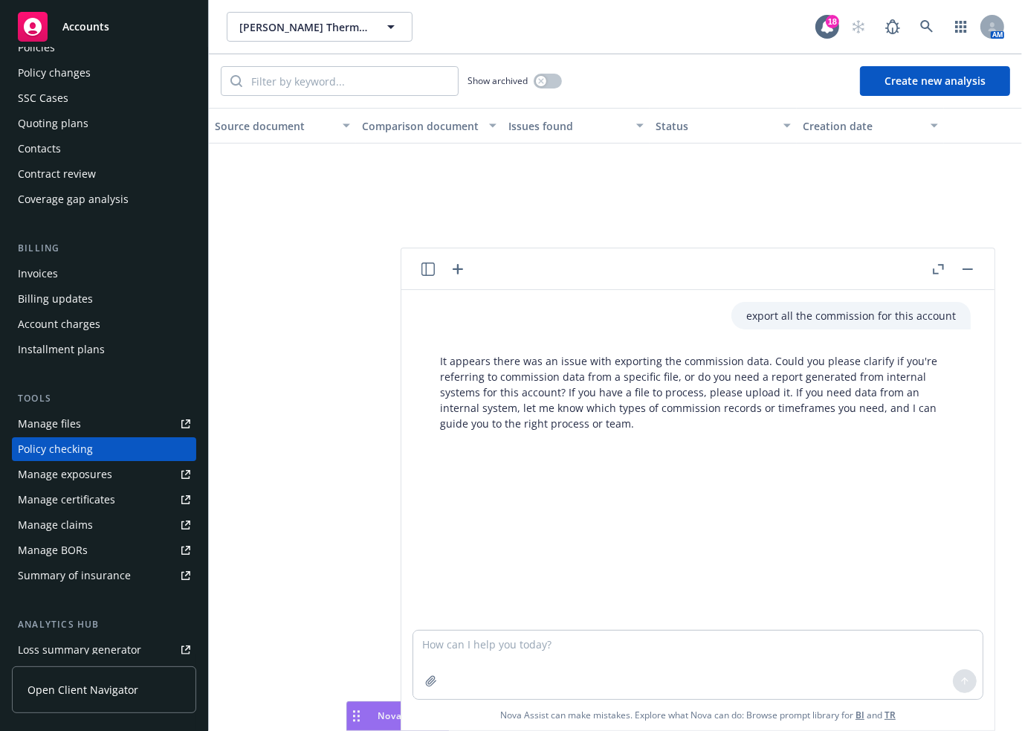
scroll to position [0, 0]
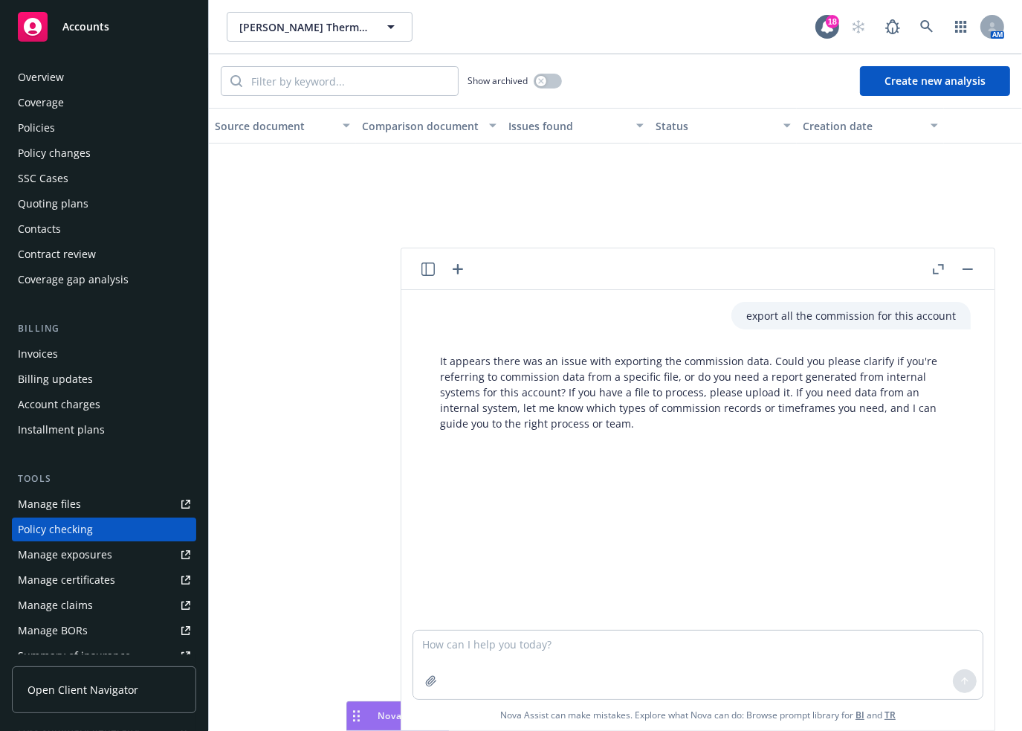
click at [45, 126] on div "Policies" at bounding box center [36, 128] width 37 height 24
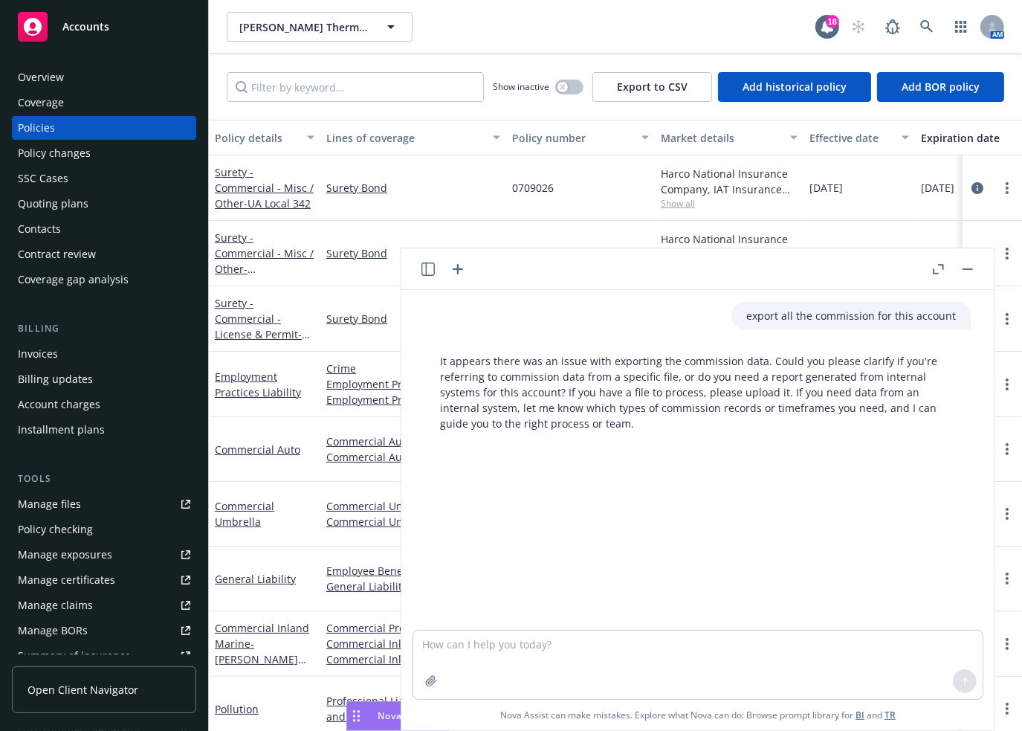
click at [936, 271] on icon "button" at bounding box center [938, 269] width 11 height 10
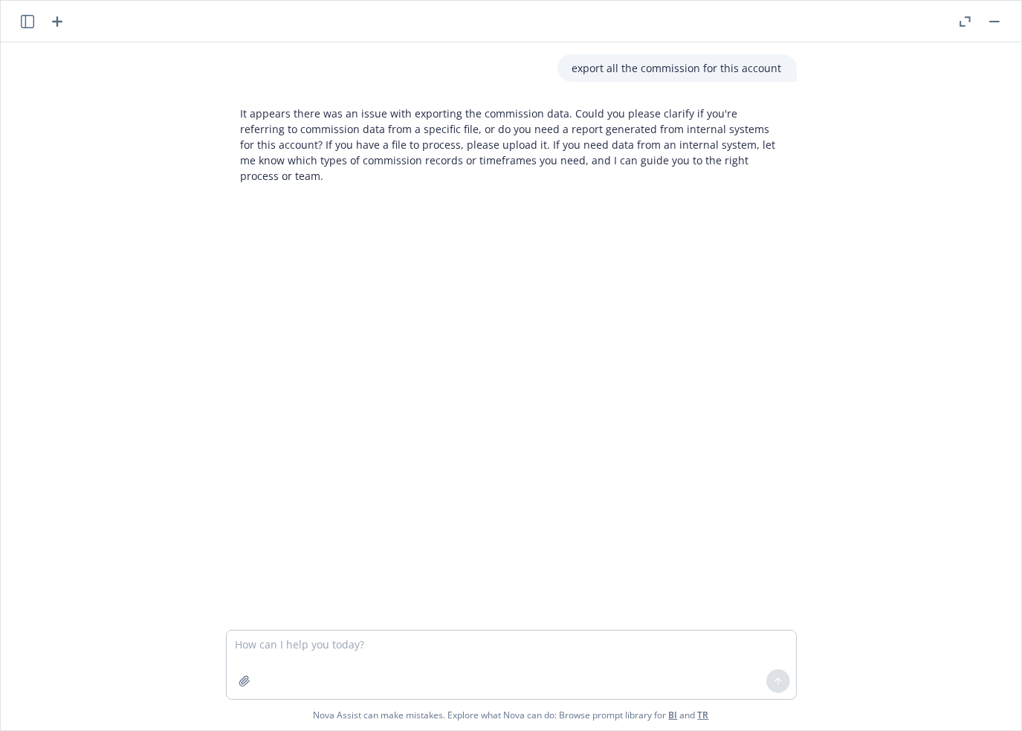
click at [968, 23] on icon "button" at bounding box center [964, 21] width 11 height 10
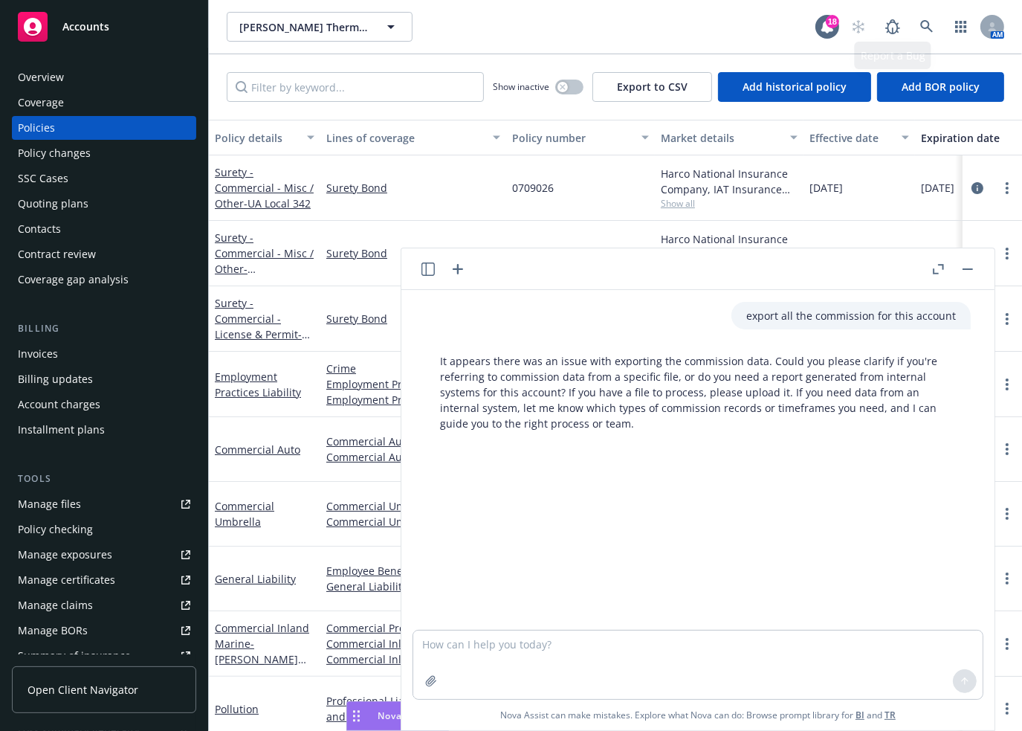
click at [690, 27] on div "[PERSON_NAME] Thermline, Inc. [PERSON_NAME] Thermline, Inc." at bounding box center [521, 27] width 589 height 30
click at [358, 337] on div "Surety Bond" at bounding box center [413, 318] width 186 height 65
click at [971, 265] on button "button" at bounding box center [968, 269] width 18 height 18
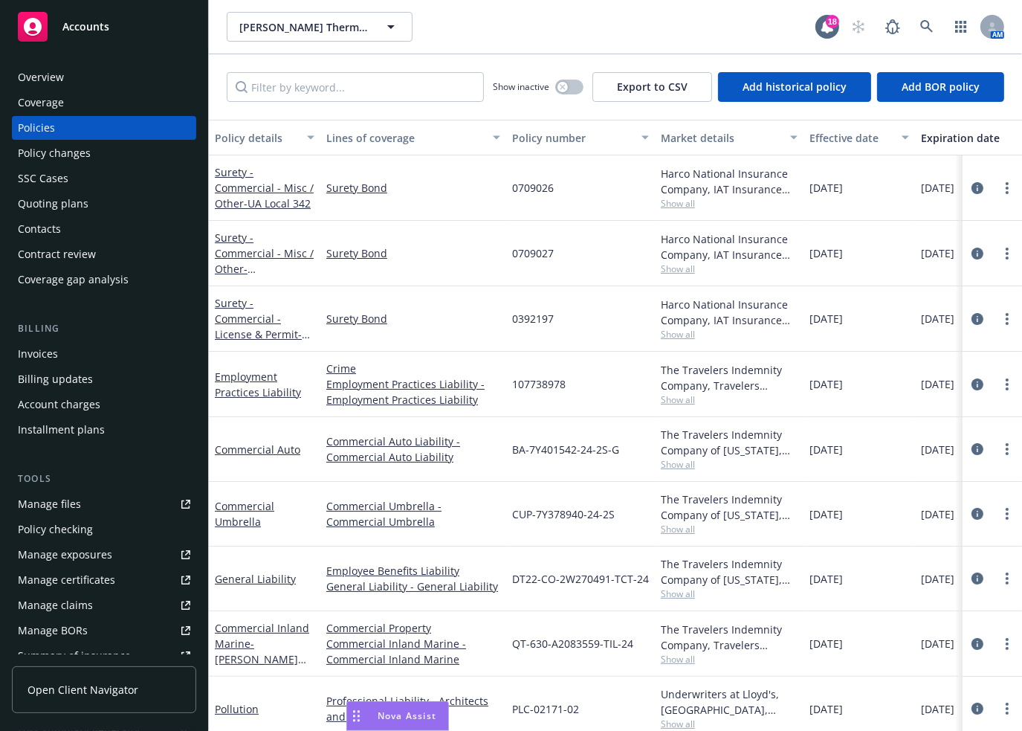
click at [370, 135] on div "Lines of coverage" at bounding box center [405, 138] width 158 height 16
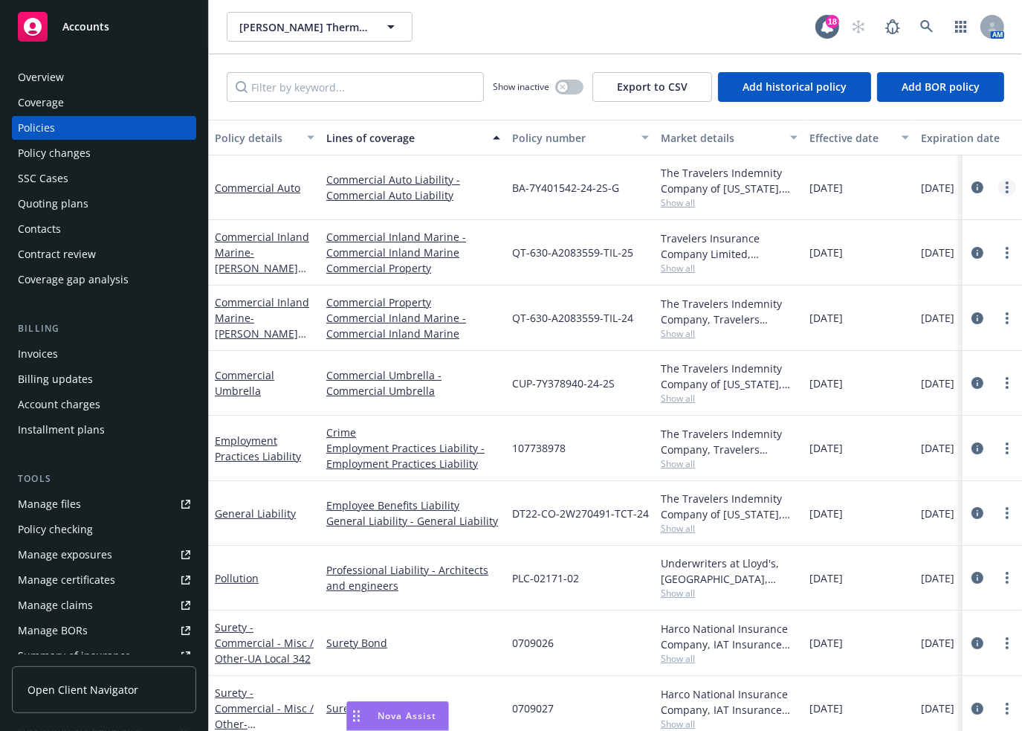
click at [1006, 190] on icon "more" at bounding box center [1007, 187] width 3 height 12
click at [971, 190] on icon "circleInformation" at bounding box center [977, 187] width 12 height 12
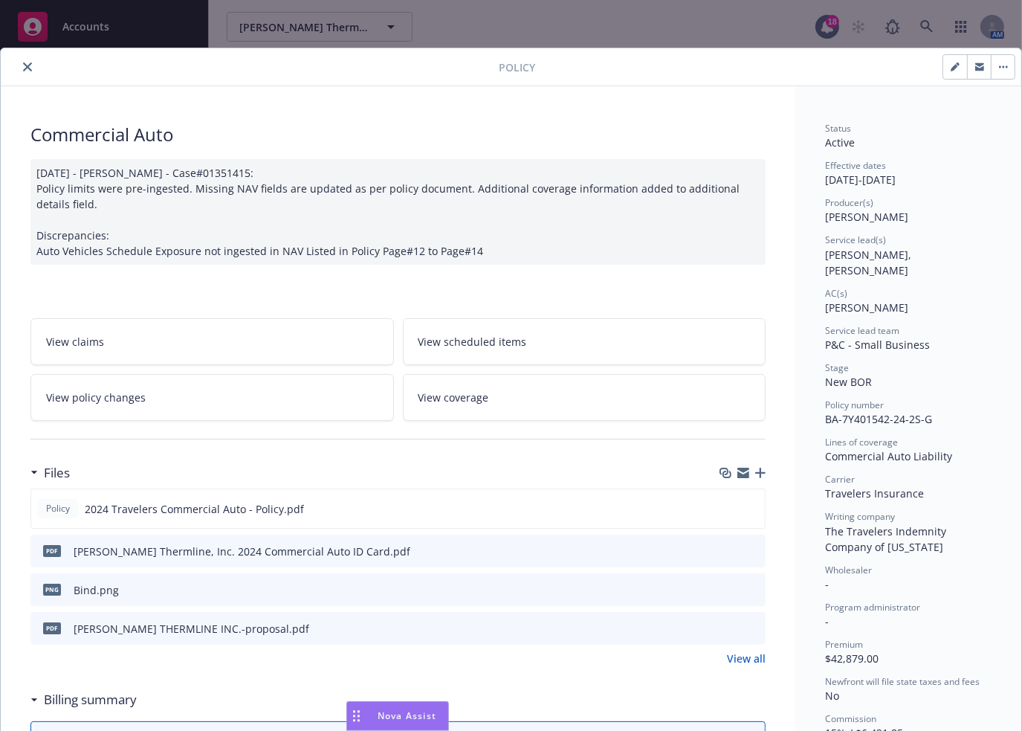
click at [595, 17] on div "Policy Commercial Auto [DATE] - [PERSON_NAME] - Case#01351415: Policy limits we…" at bounding box center [511, 365] width 1022 height 731
click at [24, 66] on icon "close" at bounding box center [27, 66] width 9 height 9
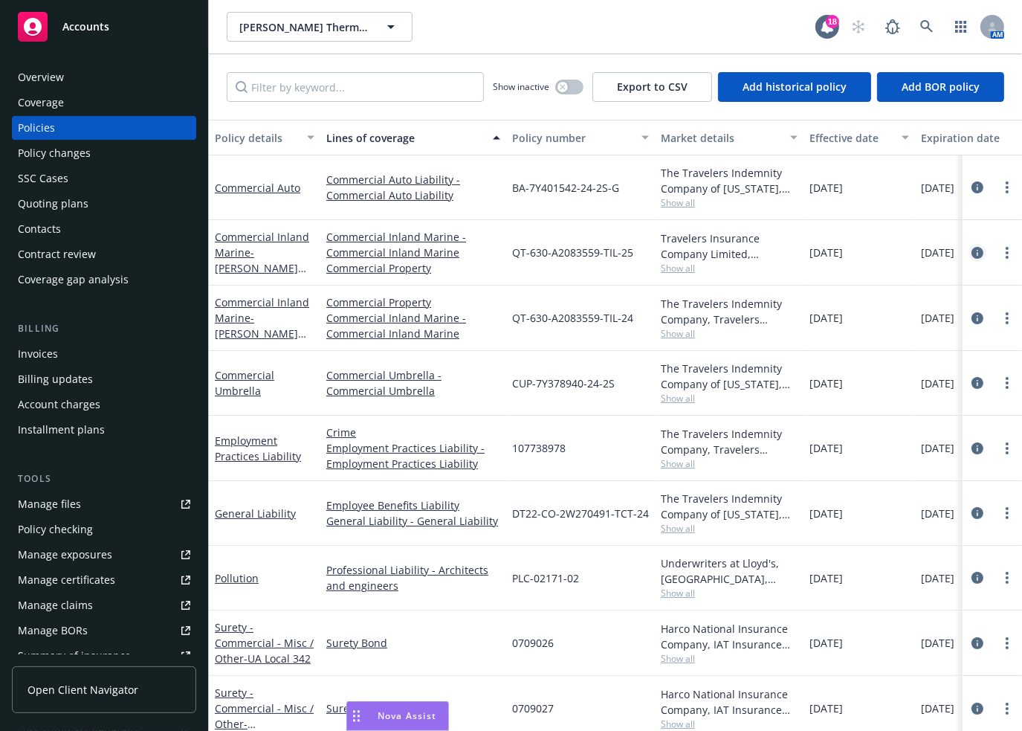
click at [971, 255] on icon "circleInformation" at bounding box center [977, 253] width 12 height 12
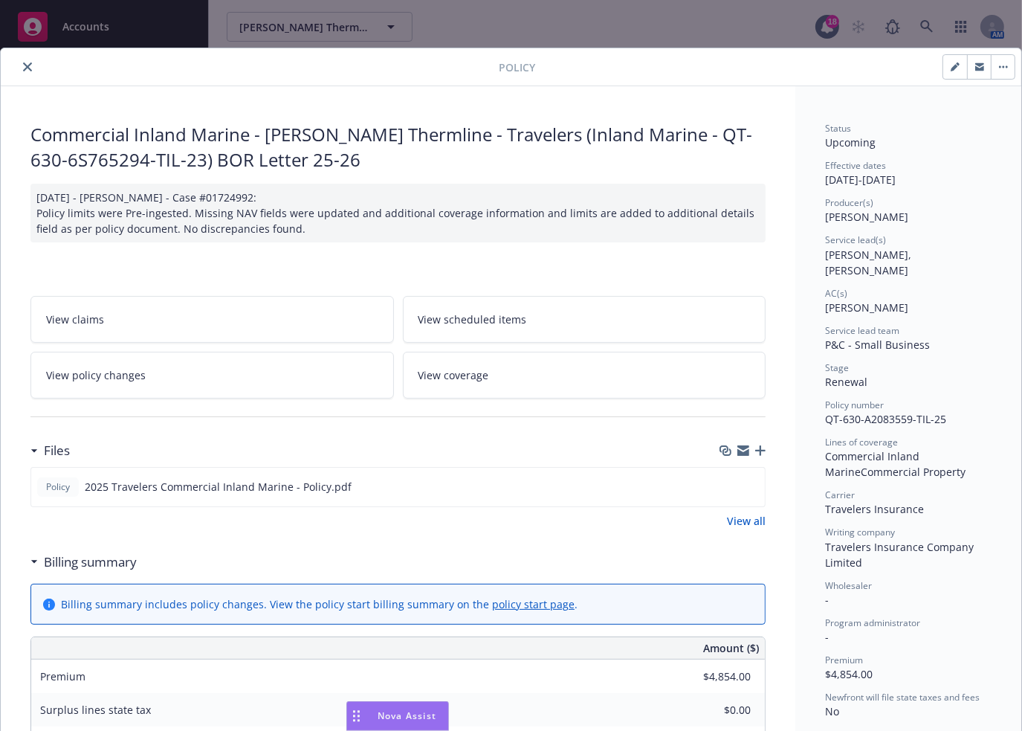
click at [26, 68] on icon "close" at bounding box center [27, 66] width 9 height 9
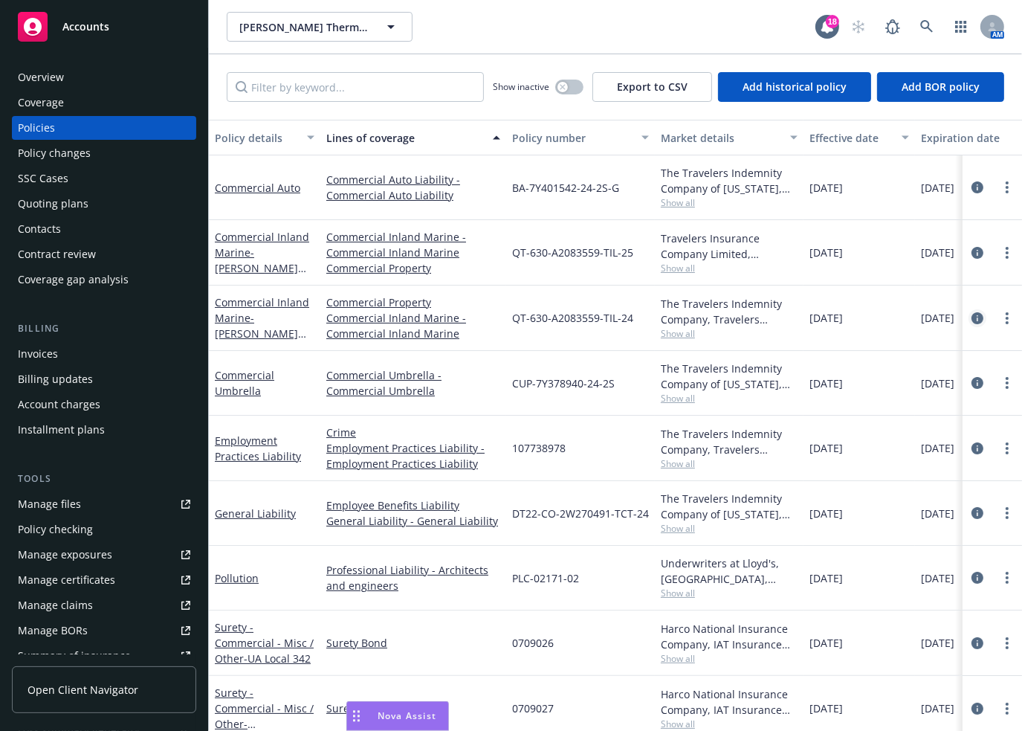
click at [971, 317] on icon "circleInformation" at bounding box center [977, 318] width 12 height 12
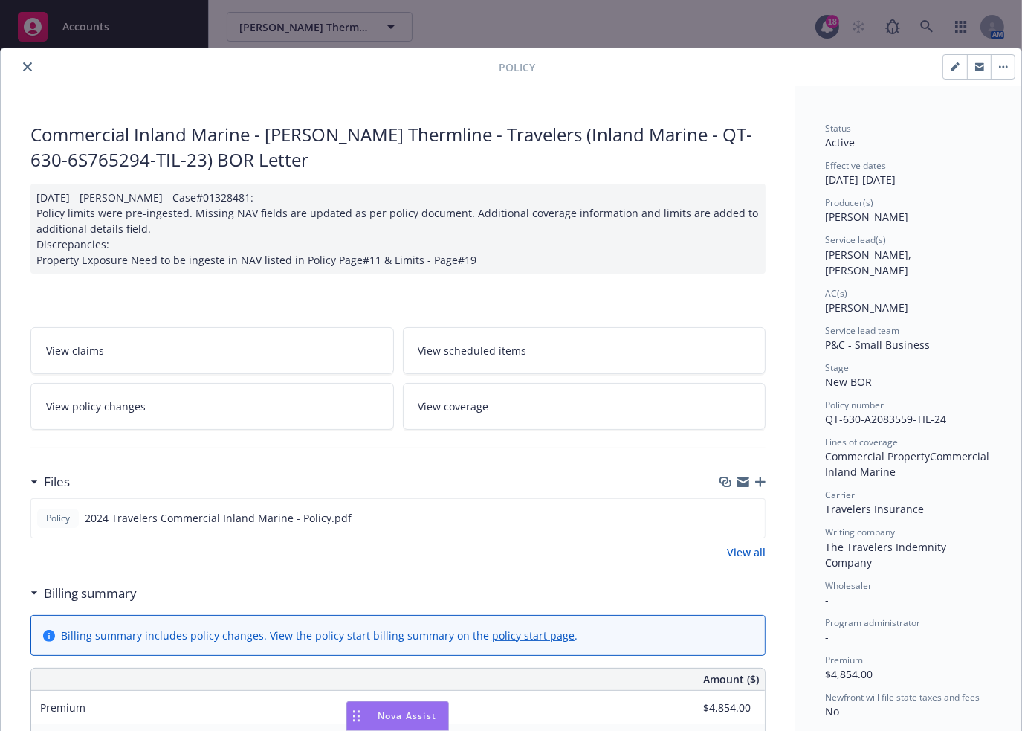
click at [27, 65] on icon "close" at bounding box center [27, 66] width 9 height 9
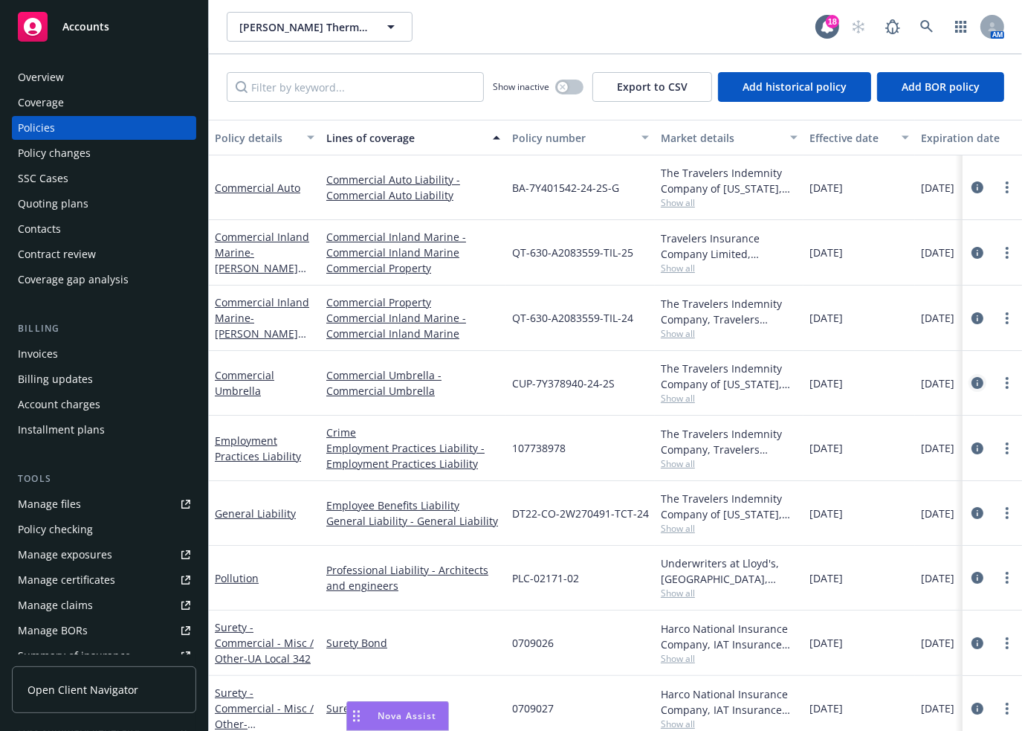
click at [971, 379] on icon "circleInformation" at bounding box center [977, 383] width 12 height 12
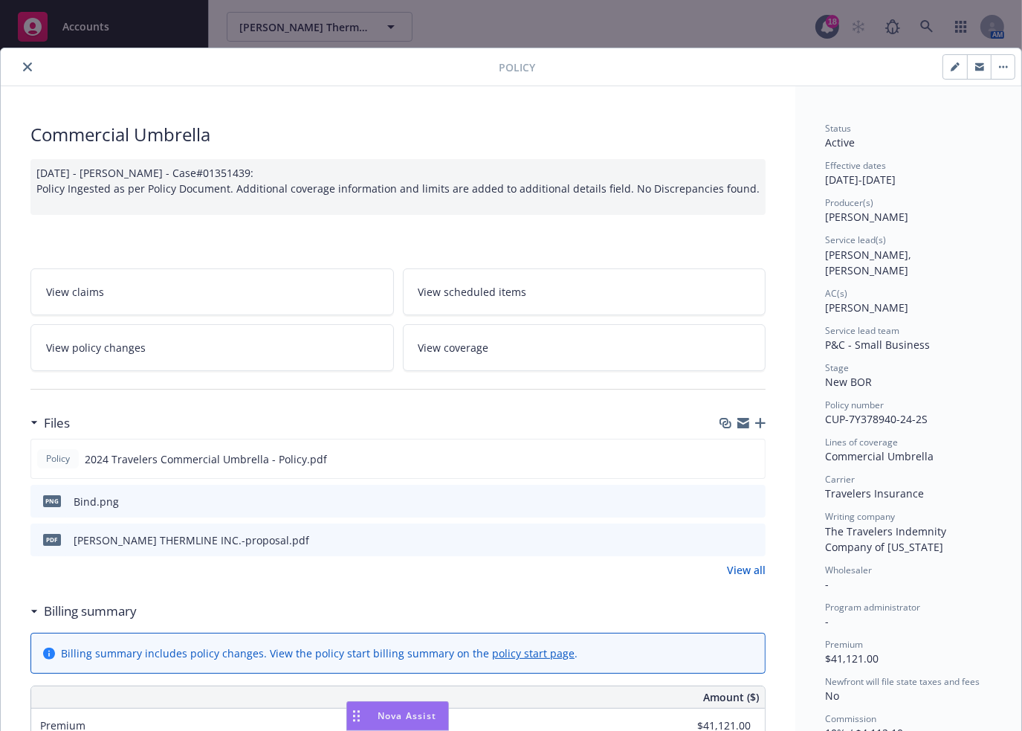
drag, startPoint x: 28, startPoint y: 65, endPoint x: 320, endPoint y: 205, distance: 323.8
click at [28, 65] on icon "close" at bounding box center [27, 66] width 9 height 9
click at [24, 68] on div "Overview" at bounding box center [41, 77] width 46 height 24
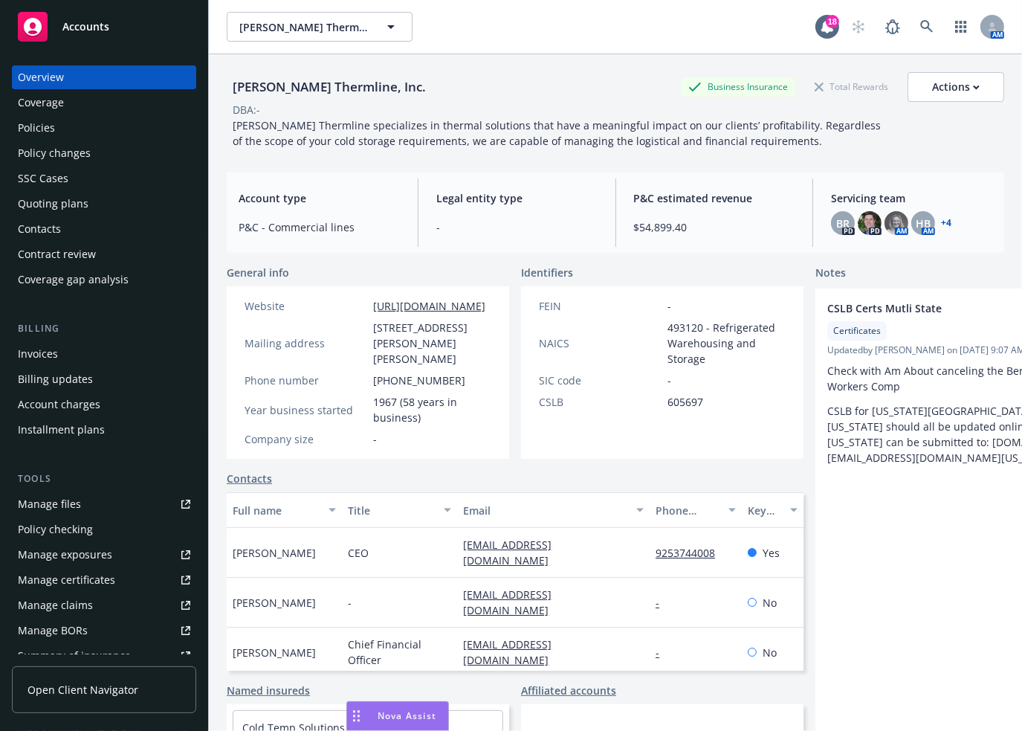
click at [42, 125] on div "Policies" at bounding box center [36, 128] width 37 height 24
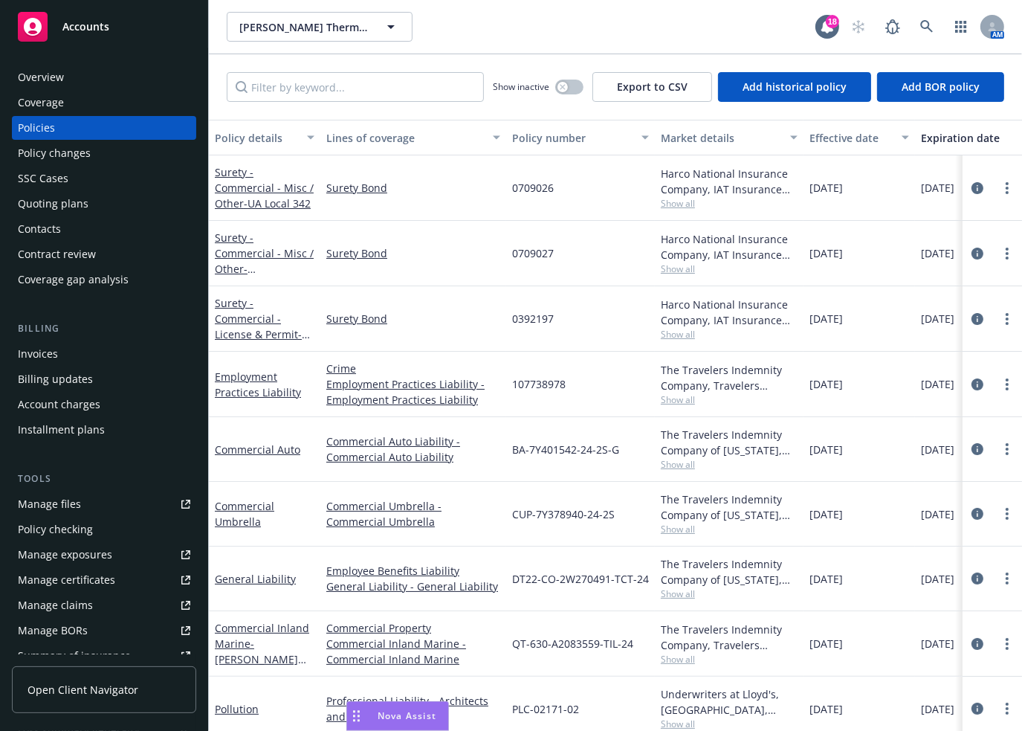
click at [362, 137] on div "Lines of coverage" at bounding box center [405, 138] width 158 height 16
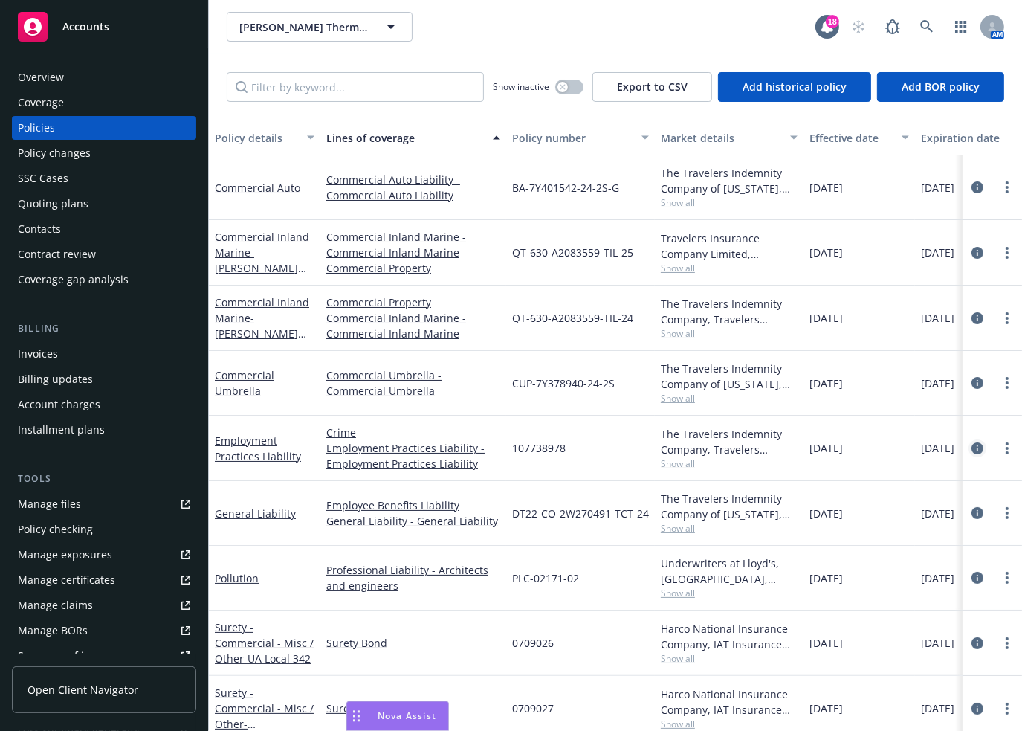
click at [971, 447] on icon "circleInformation" at bounding box center [977, 448] width 12 height 12
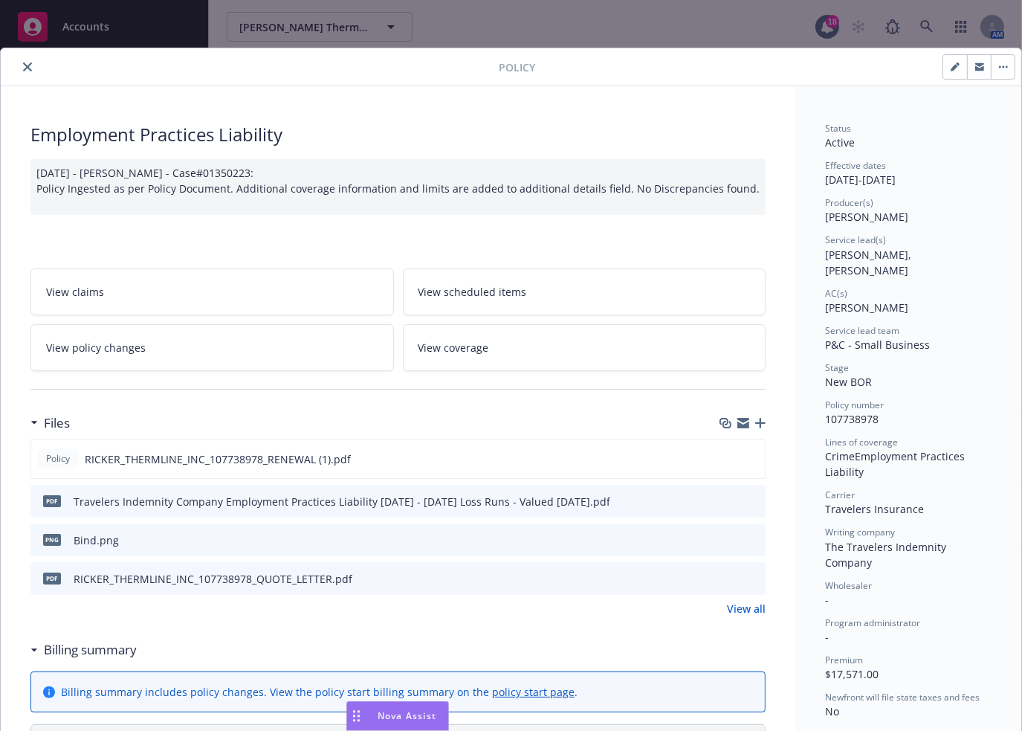
click at [27, 65] on icon "close" at bounding box center [27, 66] width 9 height 9
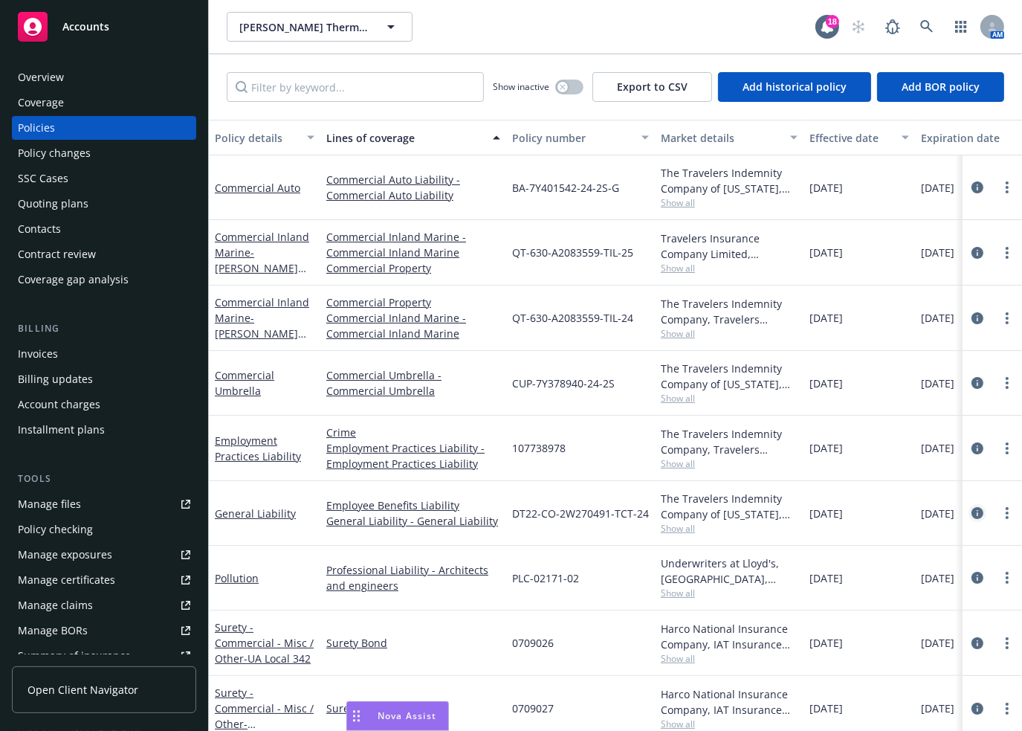
click at [971, 508] on icon "circleInformation" at bounding box center [977, 513] width 12 height 12
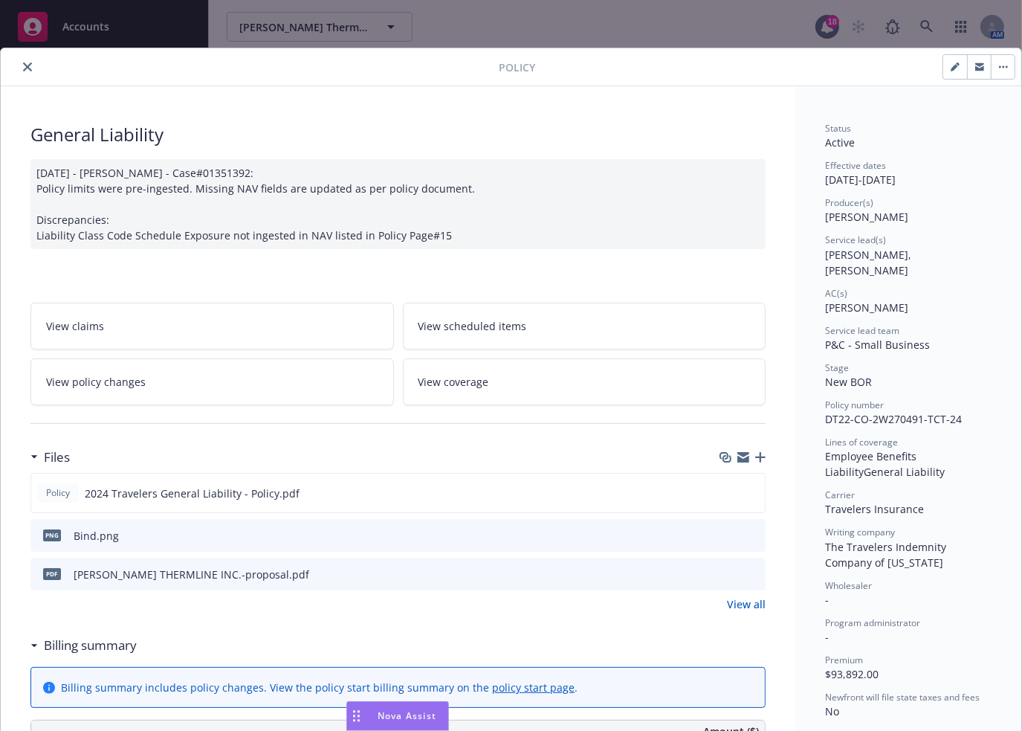
click at [27, 68] on icon "close" at bounding box center [27, 66] width 9 height 9
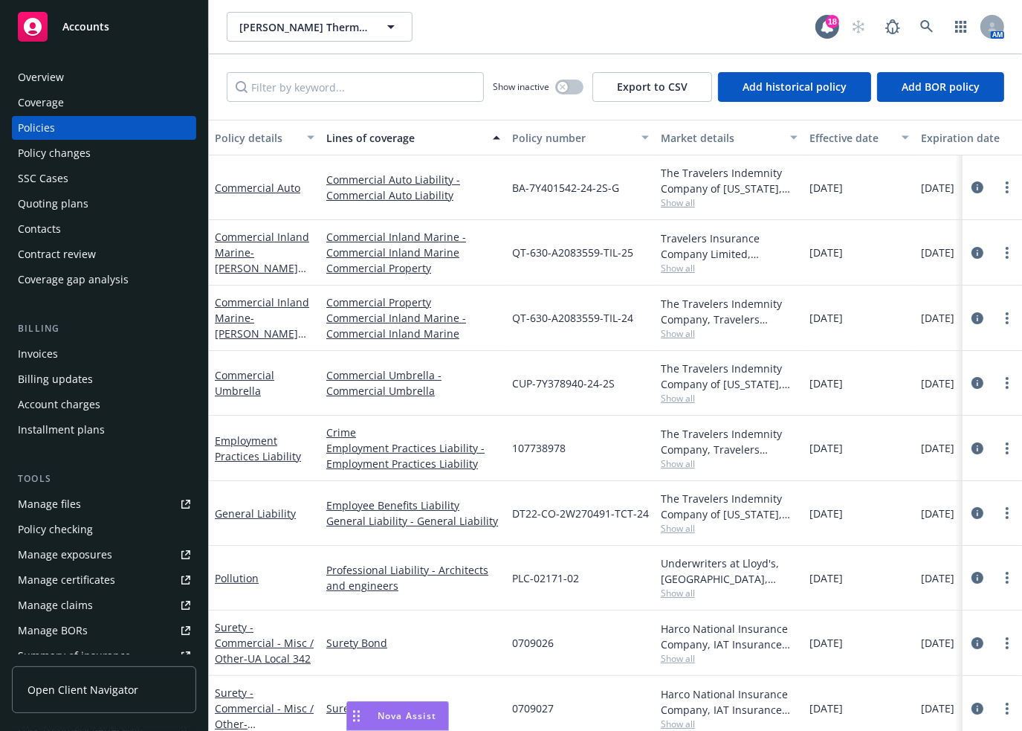
scroll to position [74, 0]
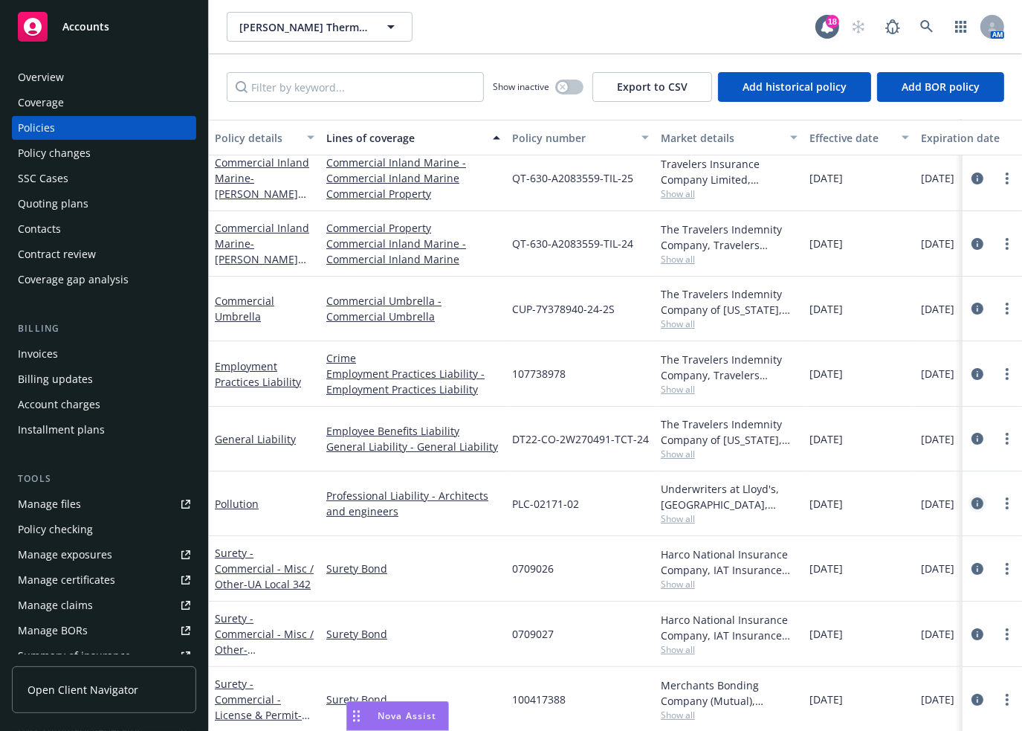
click at [971, 503] on icon "circleInformation" at bounding box center [977, 503] width 12 height 12
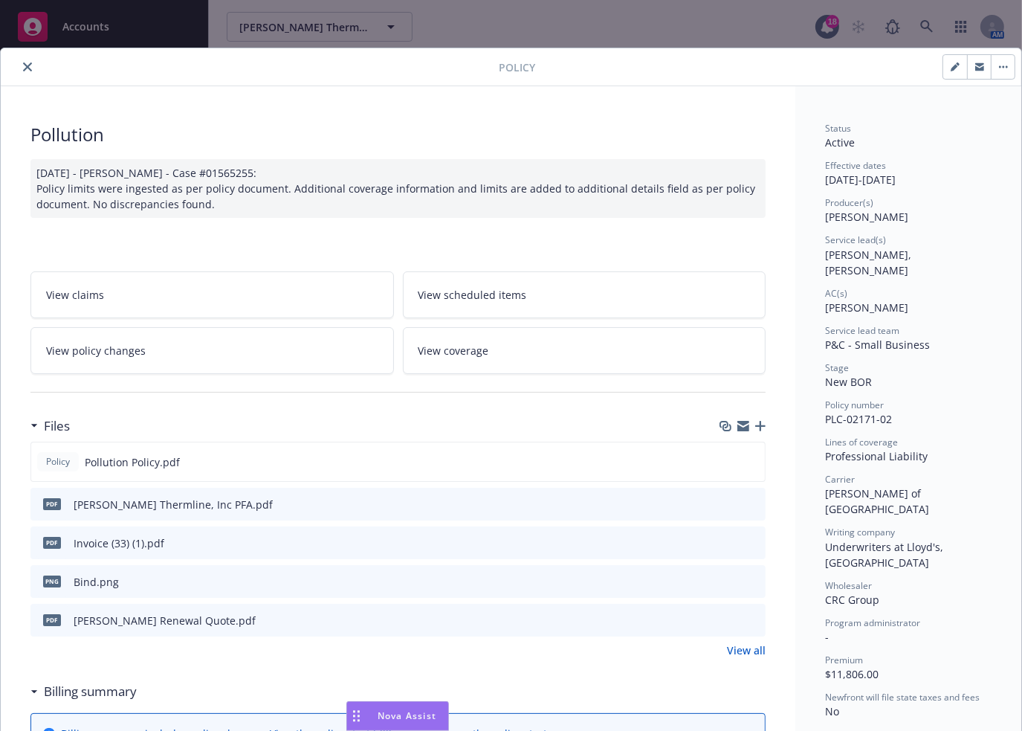
drag, startPoint x: 25, startPoint y: 66, endPoint x: 37, endPoint y: 71, distance: 13.0
click at [25, 66] on icon "close" at bounding box center [27, 66] width 9 height 9
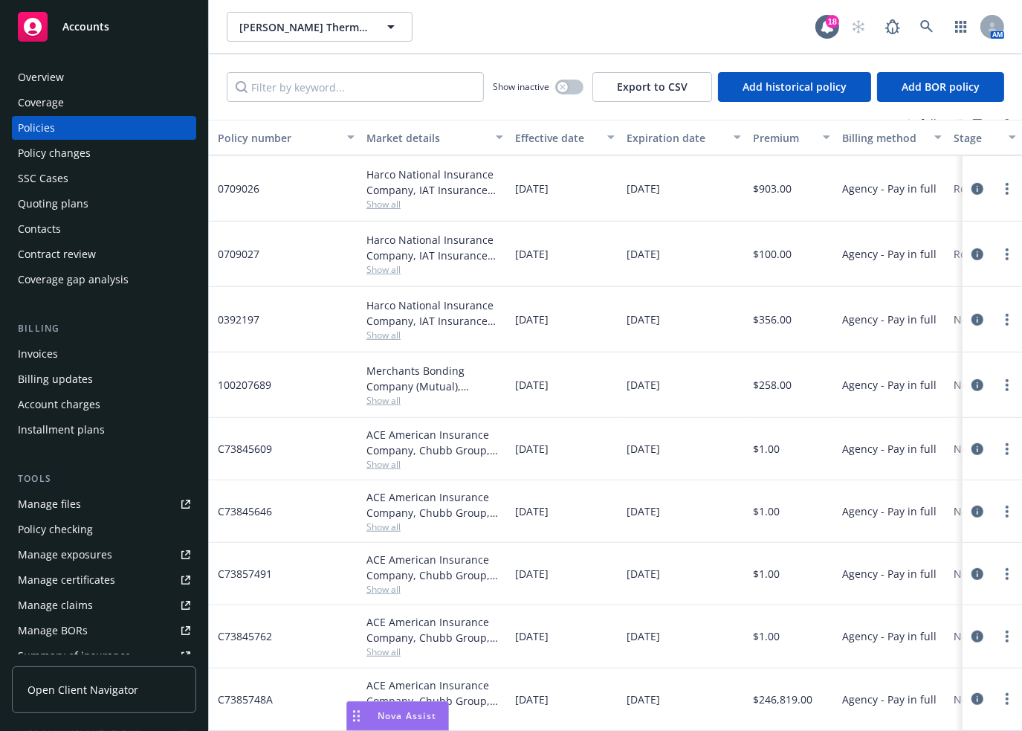
scroll to position [846, 297]
click at [971, 693] on icon "circleInformation" at bounding box center [977, 699] width 12 height 12
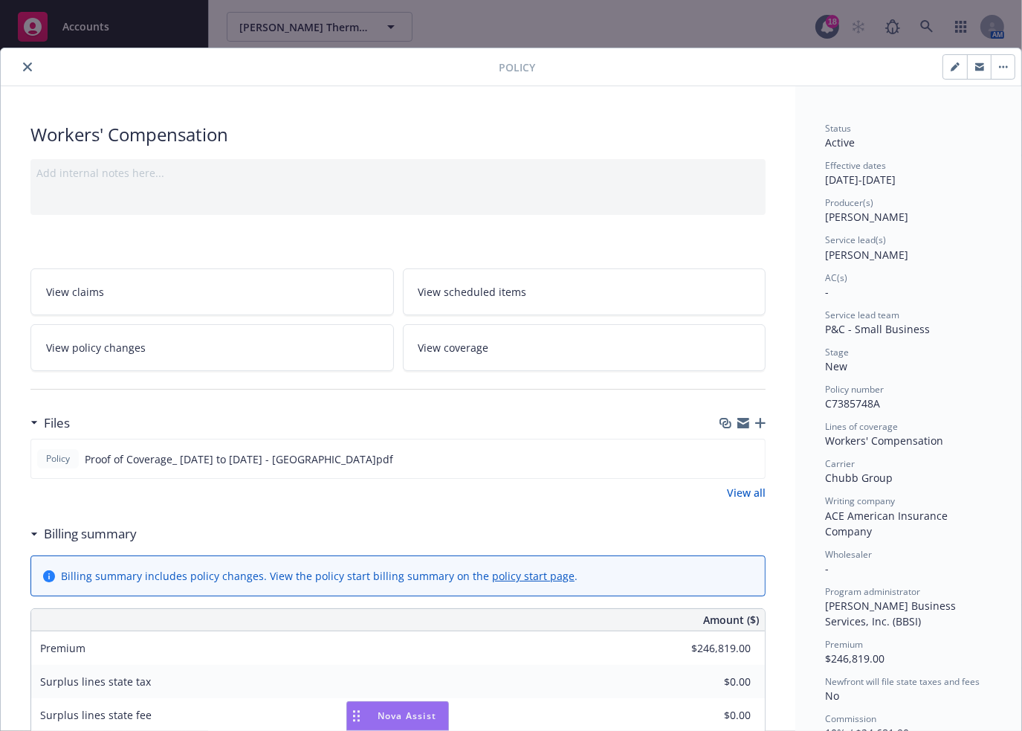
click at [27, 68] on icon "close" at bounding box center [27, 66] width 9 height 9
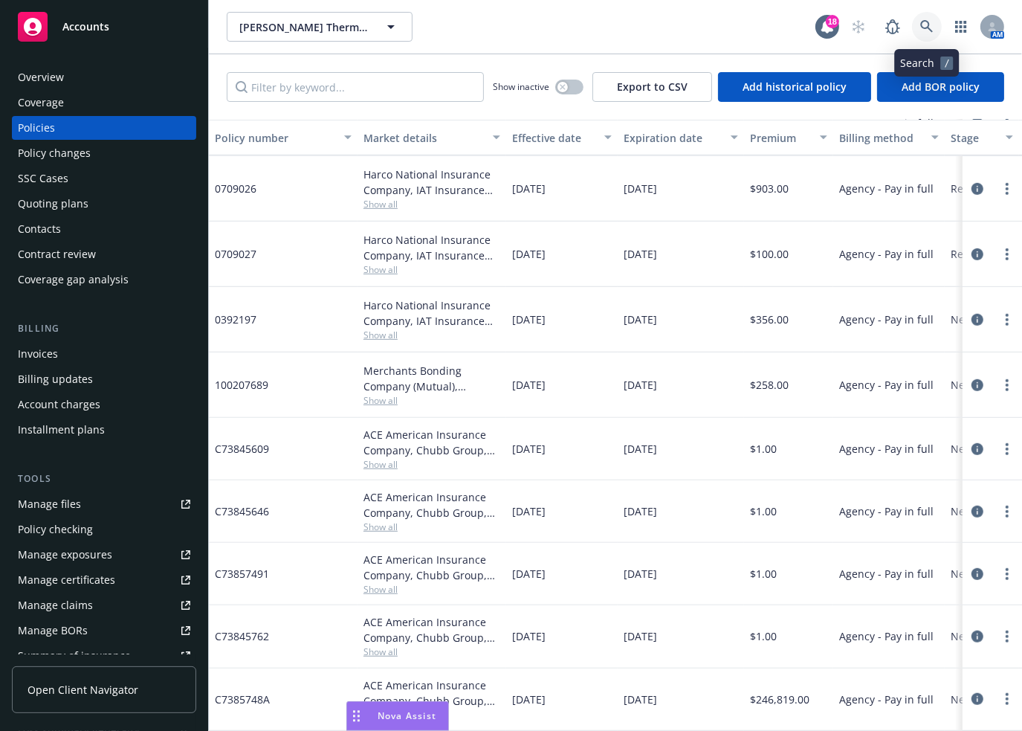
click at [928, 25] on icon at bounding box center [926, 26] width 13 height 13
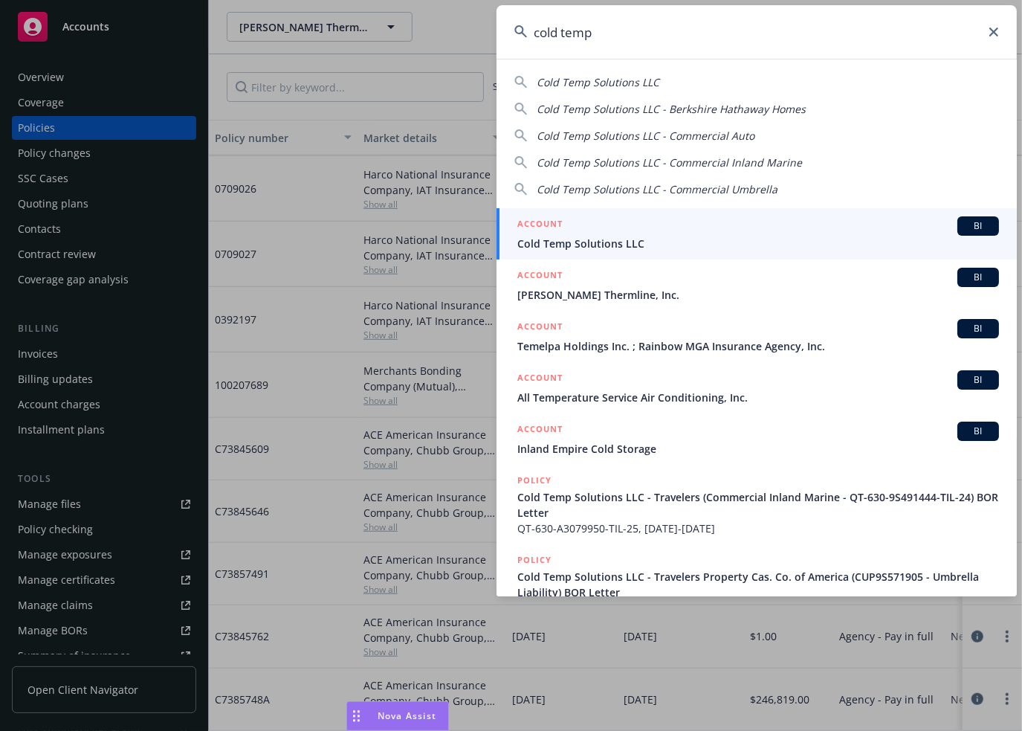
click at [612, 84] on span "Cold Temp Solutions LLC" at bounding box center [598, 82] width 123 height 14
type input "Cold Temp Solutions LLC"
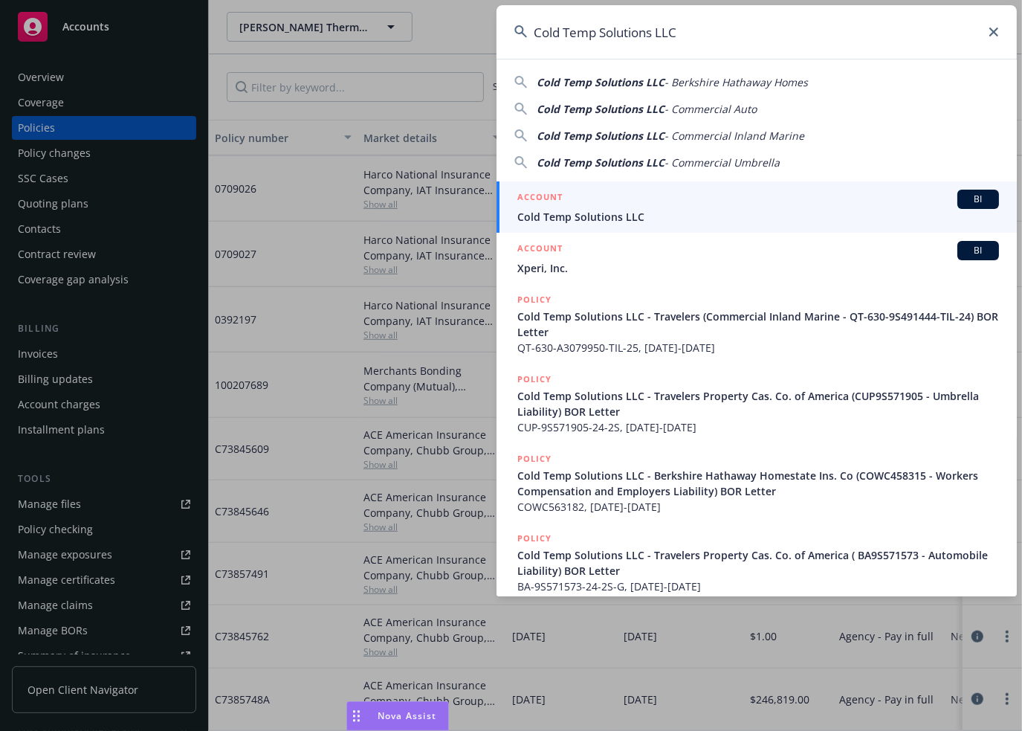
click at [579, 216] on span "Cold Temp Solutions LLC" at bounding box center [758, 217] width 482 height 16
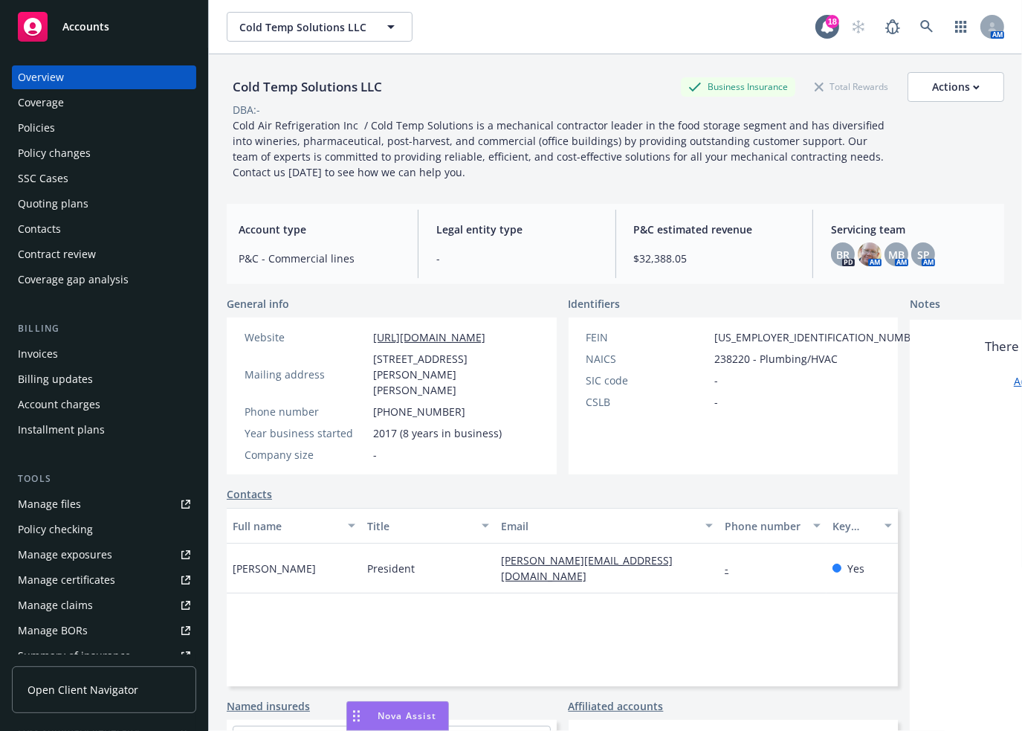
click at [47, 128] on div "Policies" at bounding box center [36, 128] width 37 height 24
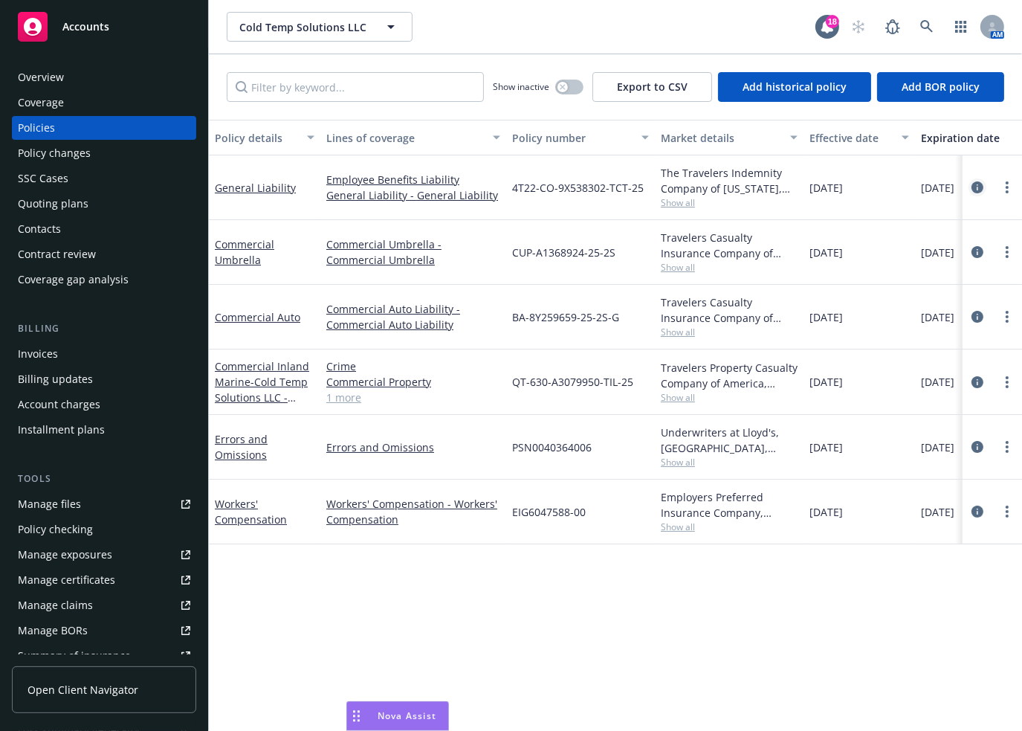
click at [976, 187] on icon "circleInformation" at bounding box center [977, 187] width 12 height 12
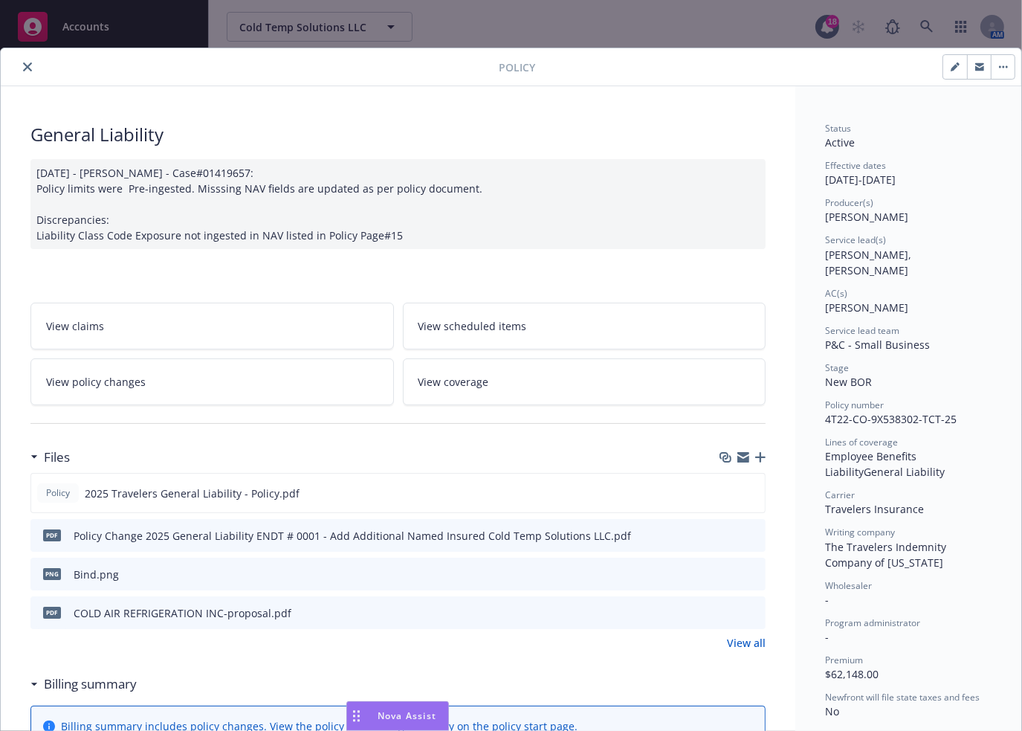
drag, startPoint x: 27, startPoint y: 65, endPoint x: 185, endPoint y: 100, distance: 162.3
click at [27, 65] on icon "close" at bounding box center [27, 66] width 9 height 9
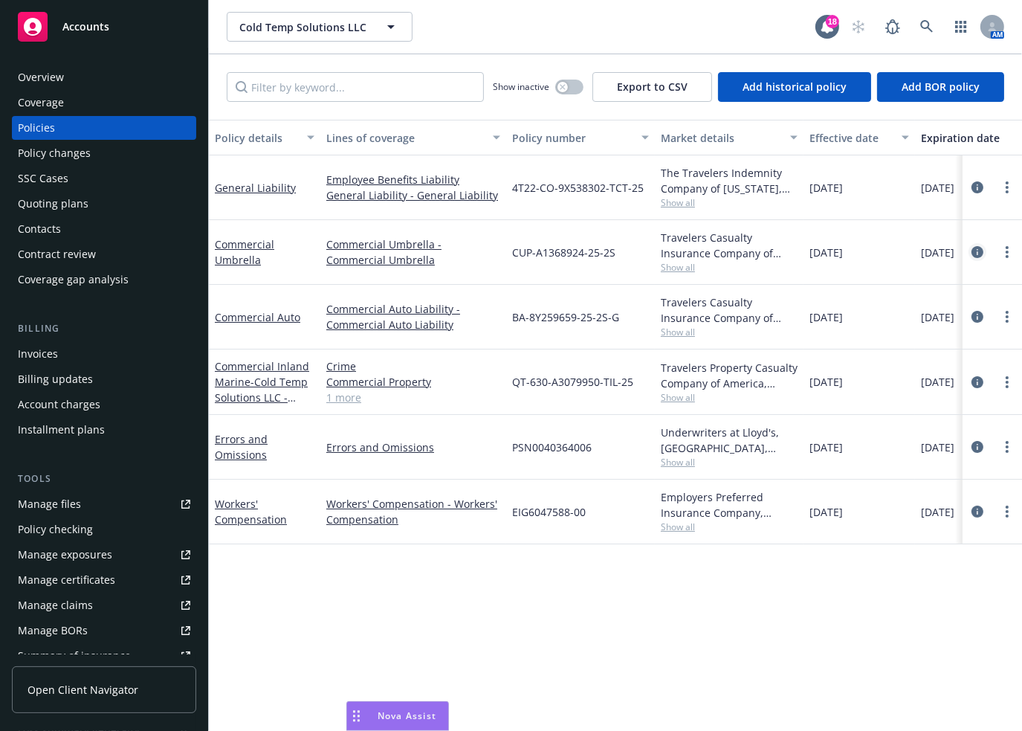
click at [977, 250] on icon "circleInformation" at bounding box center [977, 252] width 12 height 12
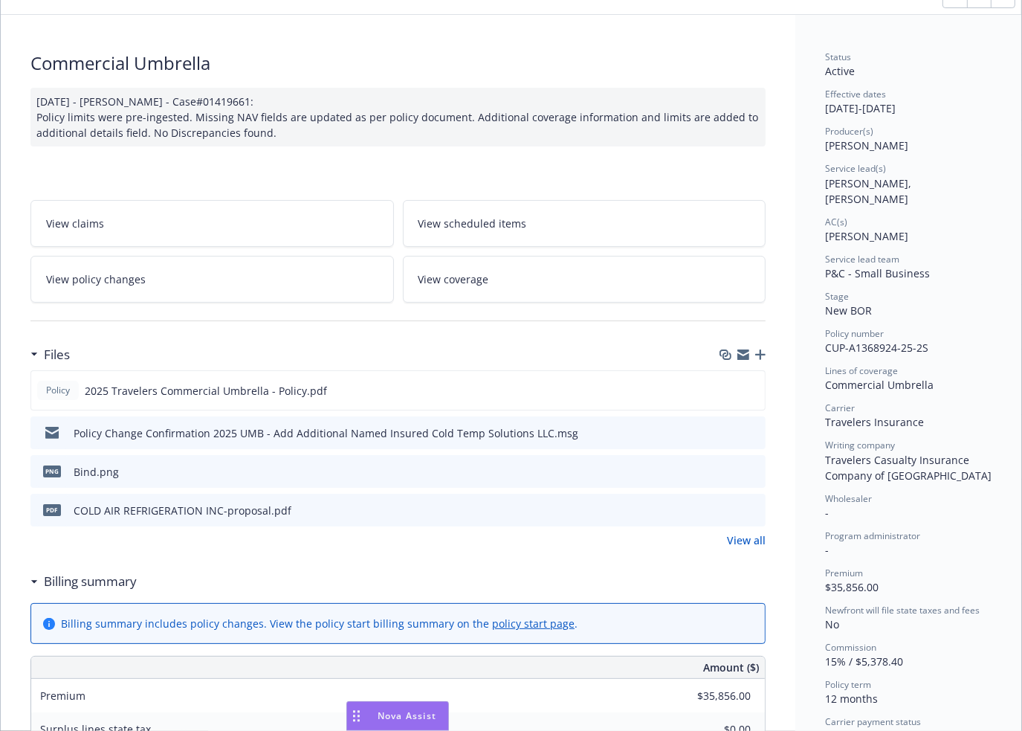
scroll to position [74, 0]
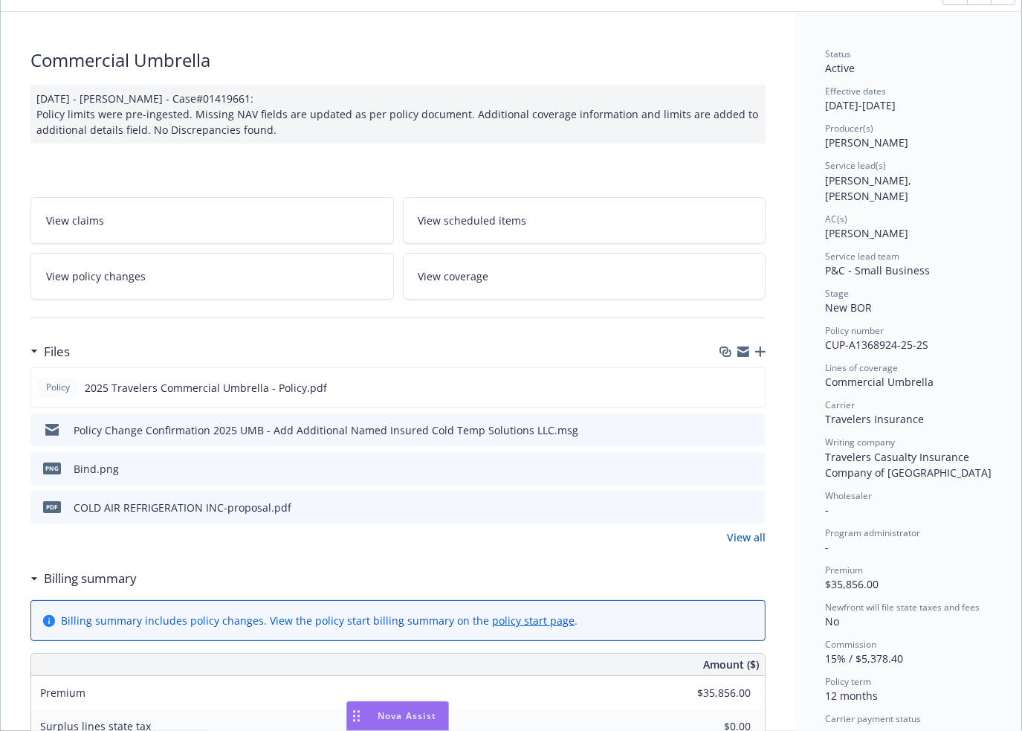
click at [366, 143] on div "Commercial Umbrella [DATE] - [PERSON_NAME] - Case#01419661: Policy limits were …" at bounding box center [398, 707] width 794 height 1391
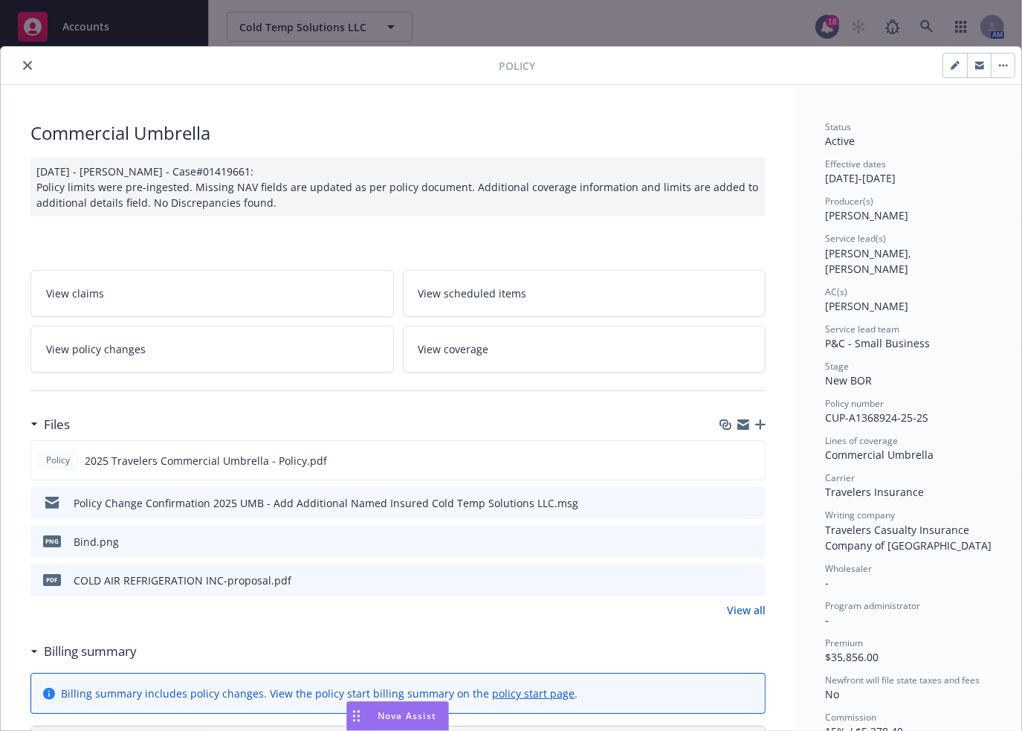
scroll to position [0, 0]
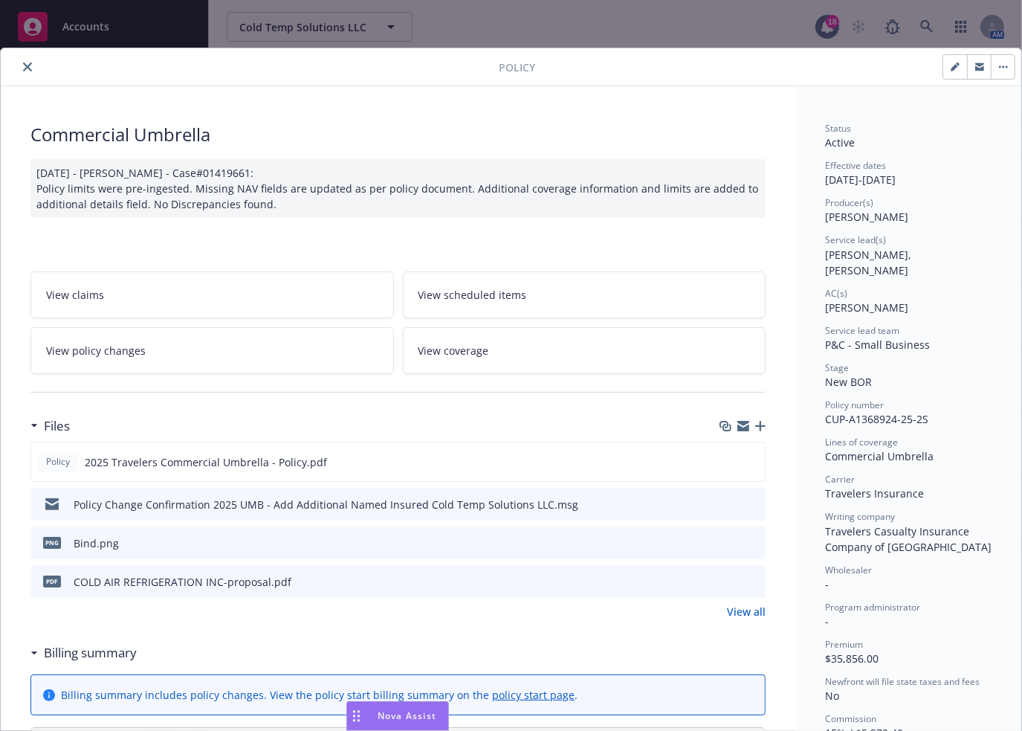
click at [27, 71] on button "close" at bounding box center [28, 67] width 18 height 18
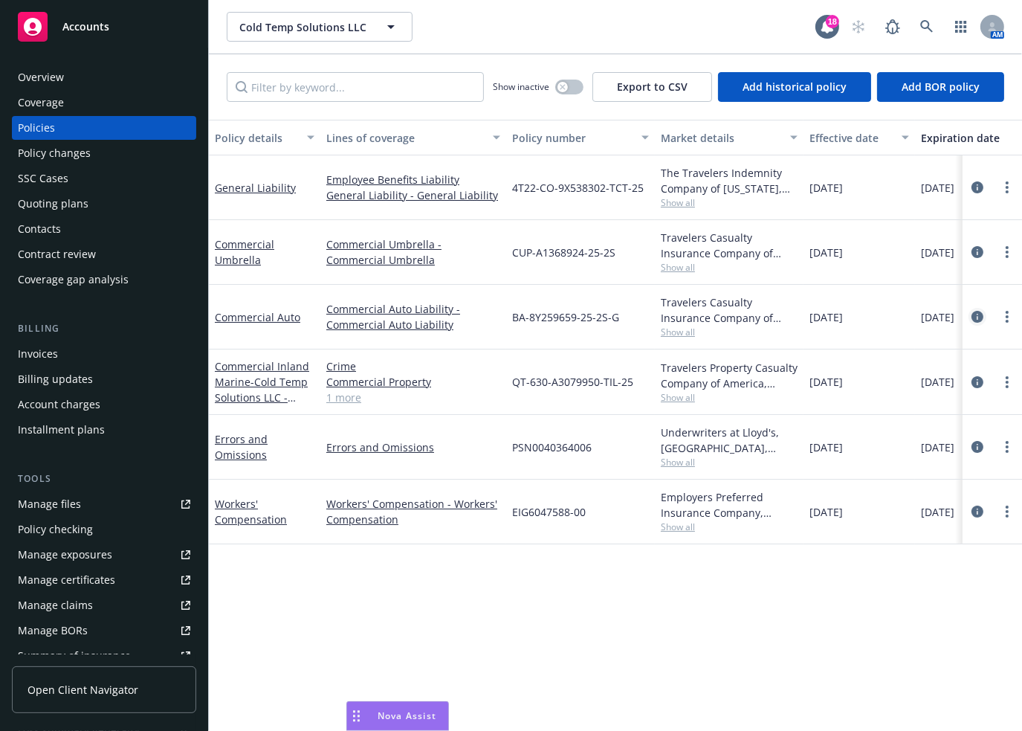
click at [975, 315] on icon "circleInformation" at bounding box center [977, 317] width 12 height 12
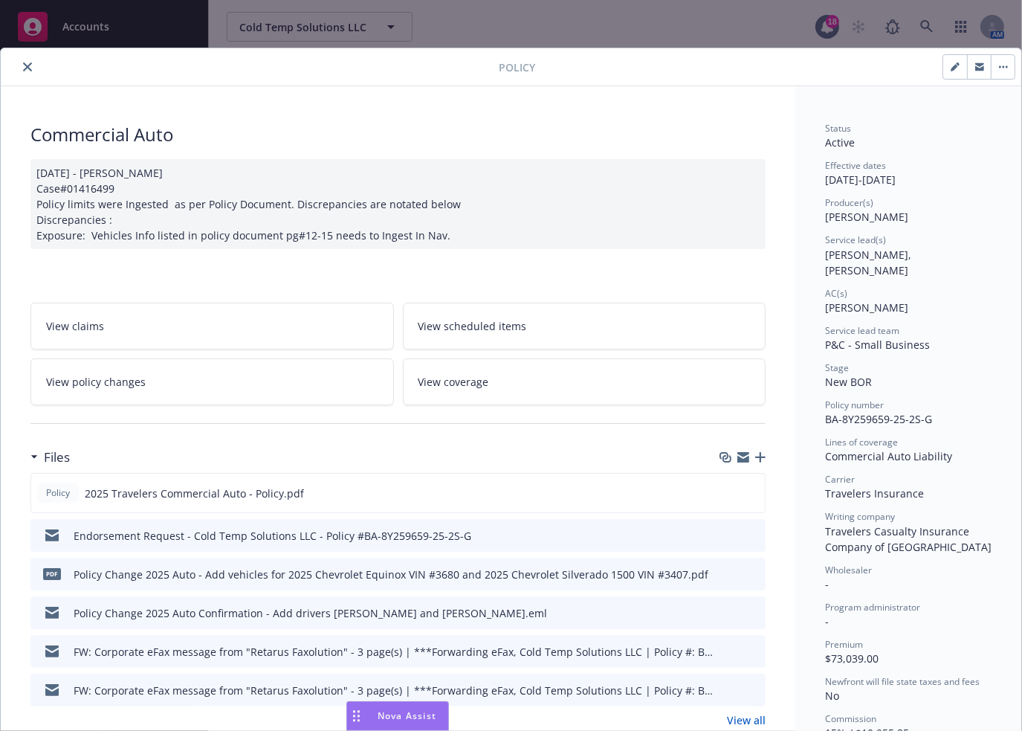
scroll to position [74, 0]
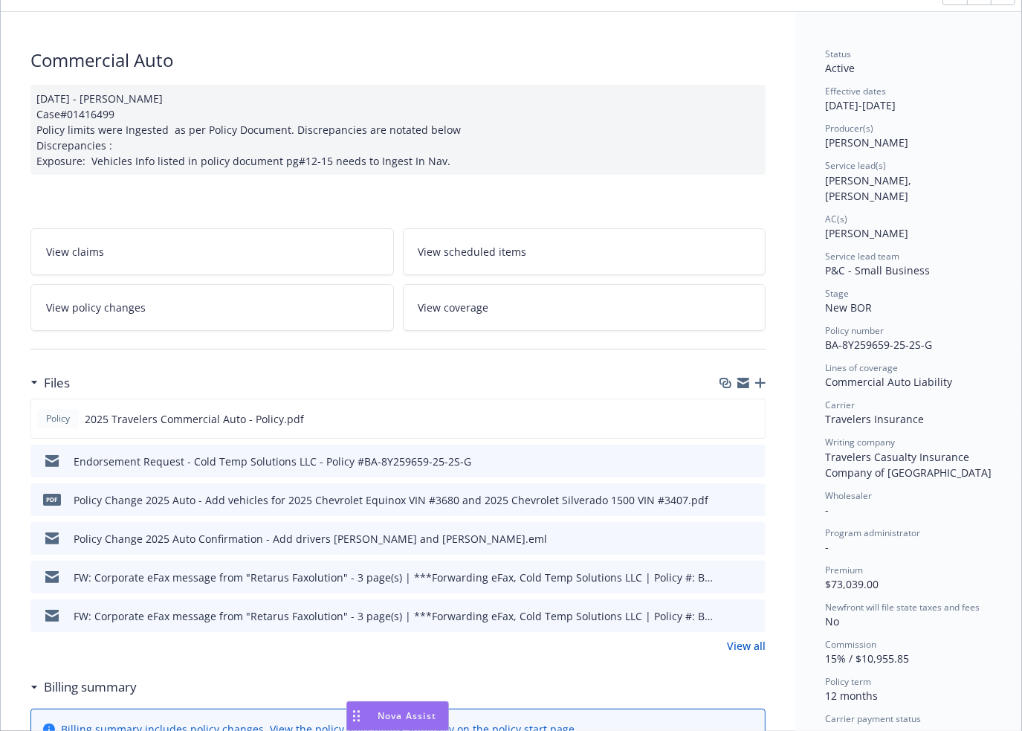
click at [485, 154] on div "[DATE] - [PERSON_NAME] Case#01416499 Policy limits were Ingested as per Policy …" at bounding box center [397, 130] width 735 height 90
type textarea "x"
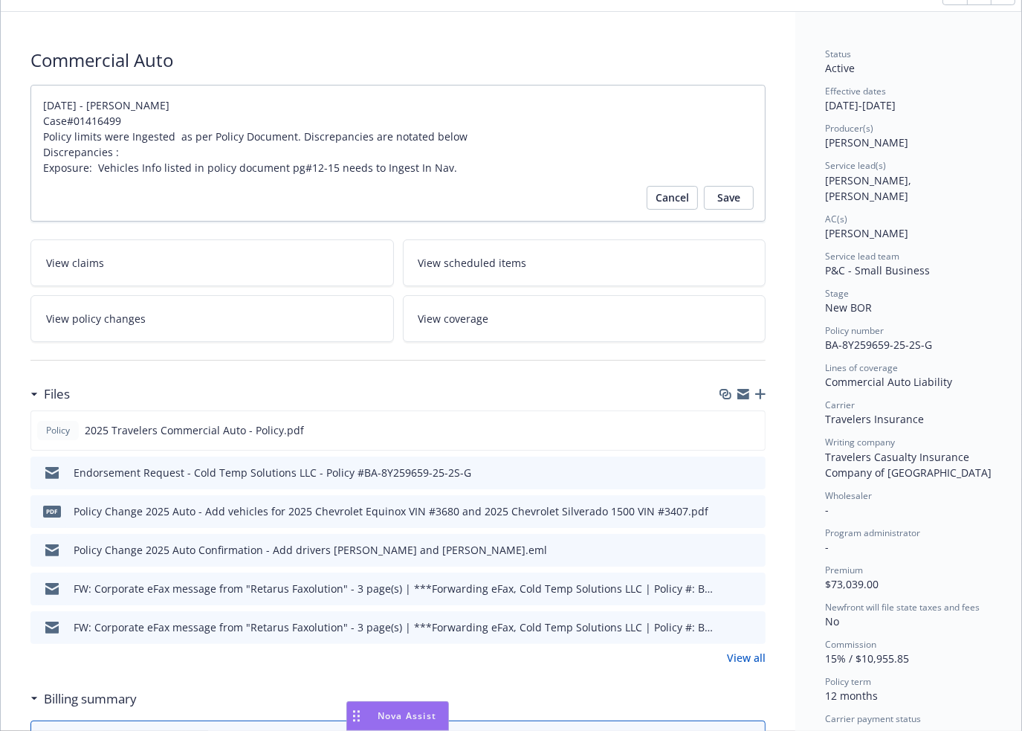
scroll to position [0, 0]
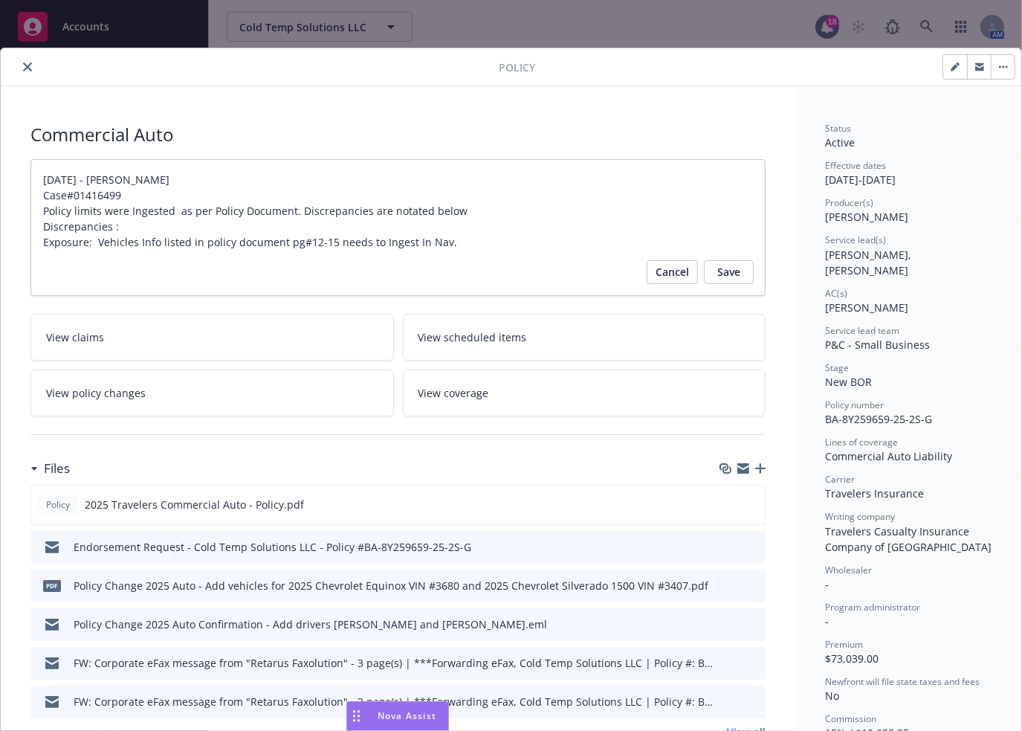
click at [25, 68] on icon "close" at bounding box center [27, 66] width 9 height 9
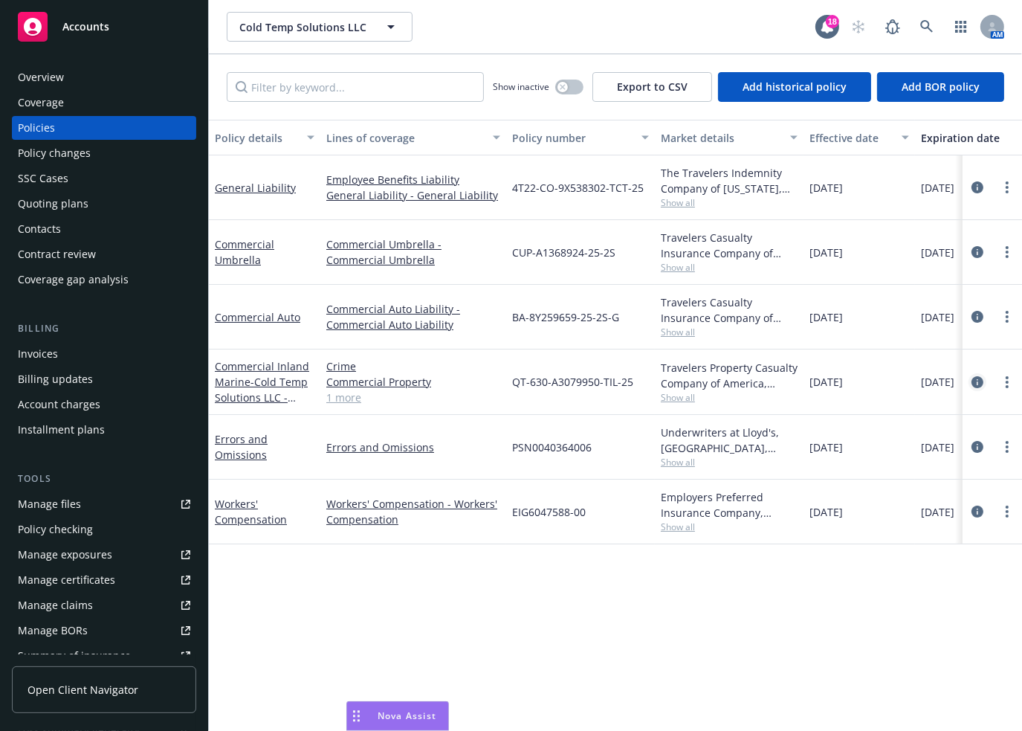
click at [975, 377] on icon "circleInformation" at bounding box center [977, 382] width 12 height 12
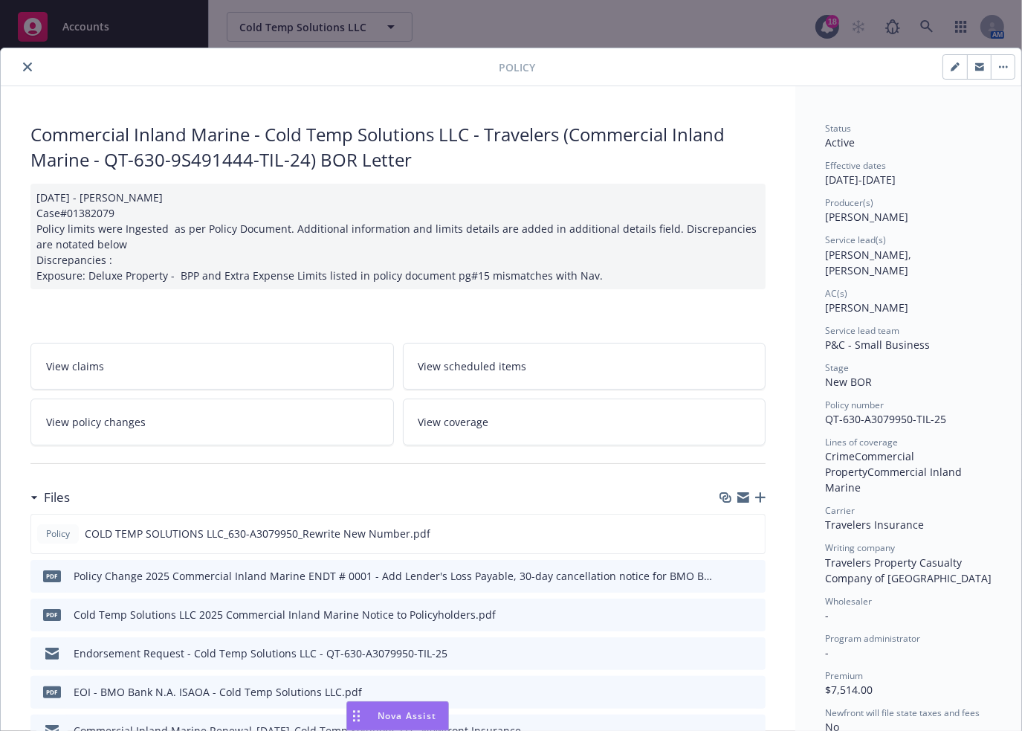
drag, startPoint x: 30, startPoint y: 67, endPoint x: 59, endPoint y: 80, distance: 32.3
click at [30, 67] on icon "close" at bounding box center [27, 66] width 9 height 9
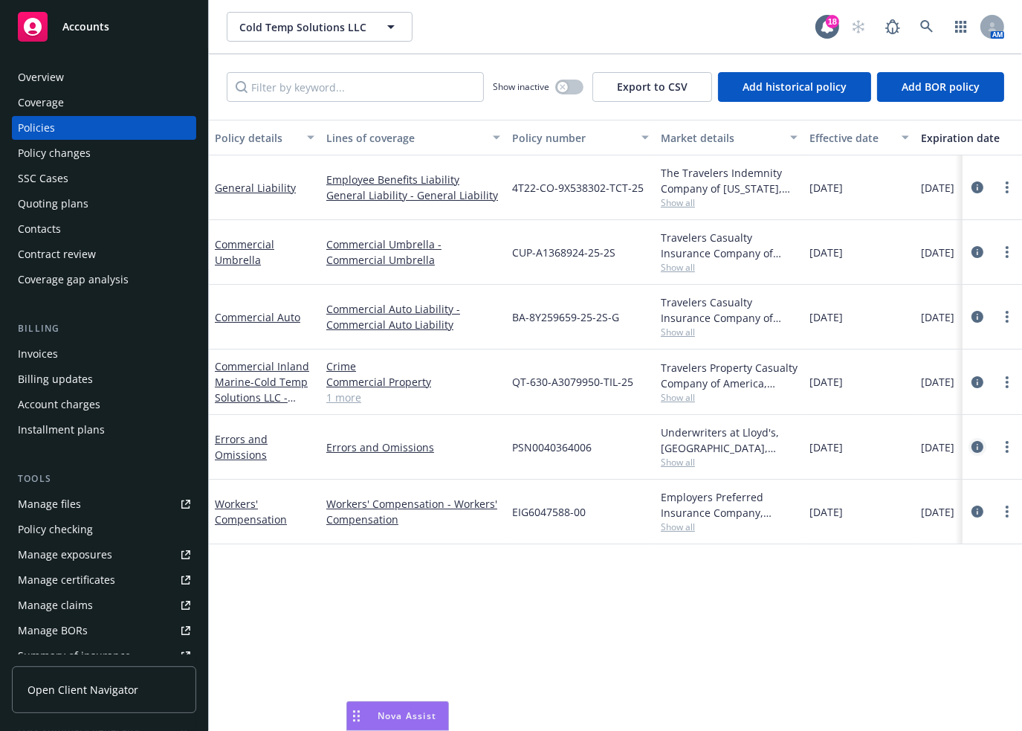
click at [971, 444] on icon "circleInformation" at bounding box center [977, 447] width 12 height 12
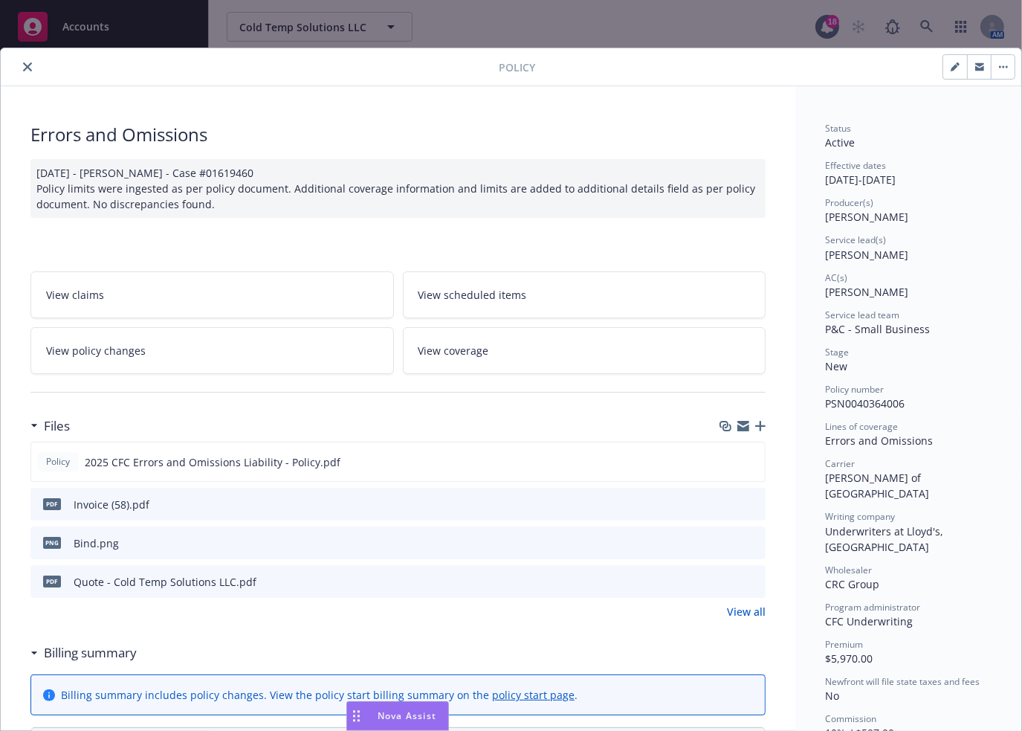
drag, startPoint x: 25, startPoint y: 71, endPoint x: 390, endPoint y: 127, distance: 370.0
click at [25, 71] on icon "close" at bounding box center [27, 66] width 9 height 9
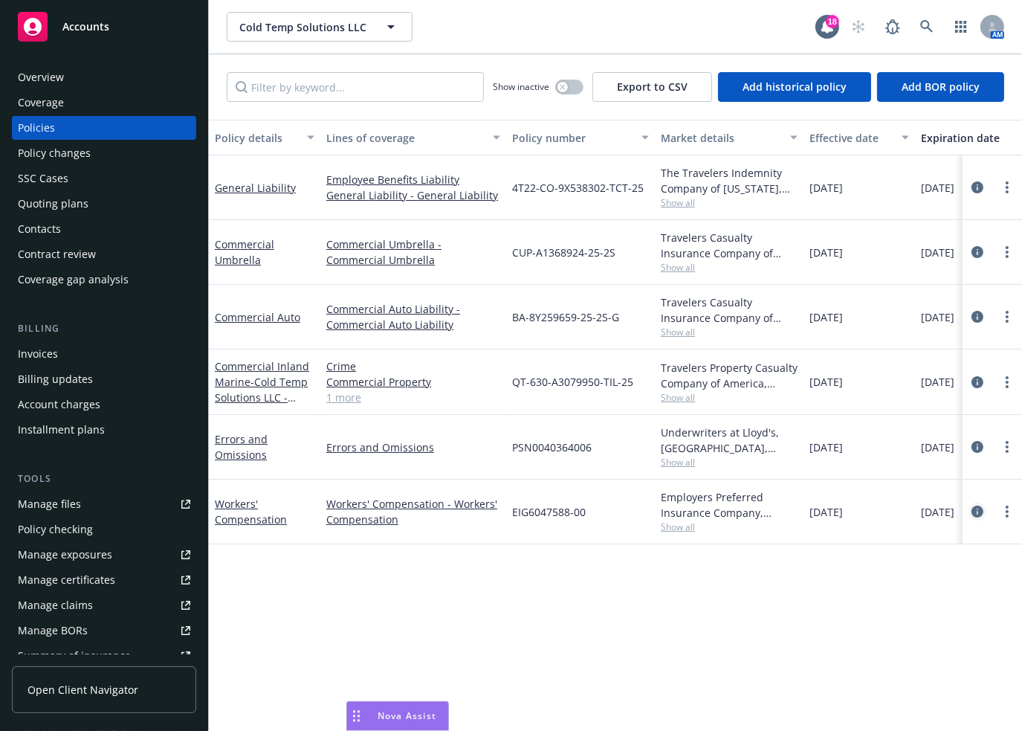
click at [978, 507] on icon "circleInformation" at bounding box center [977, 511] width 12 height 12
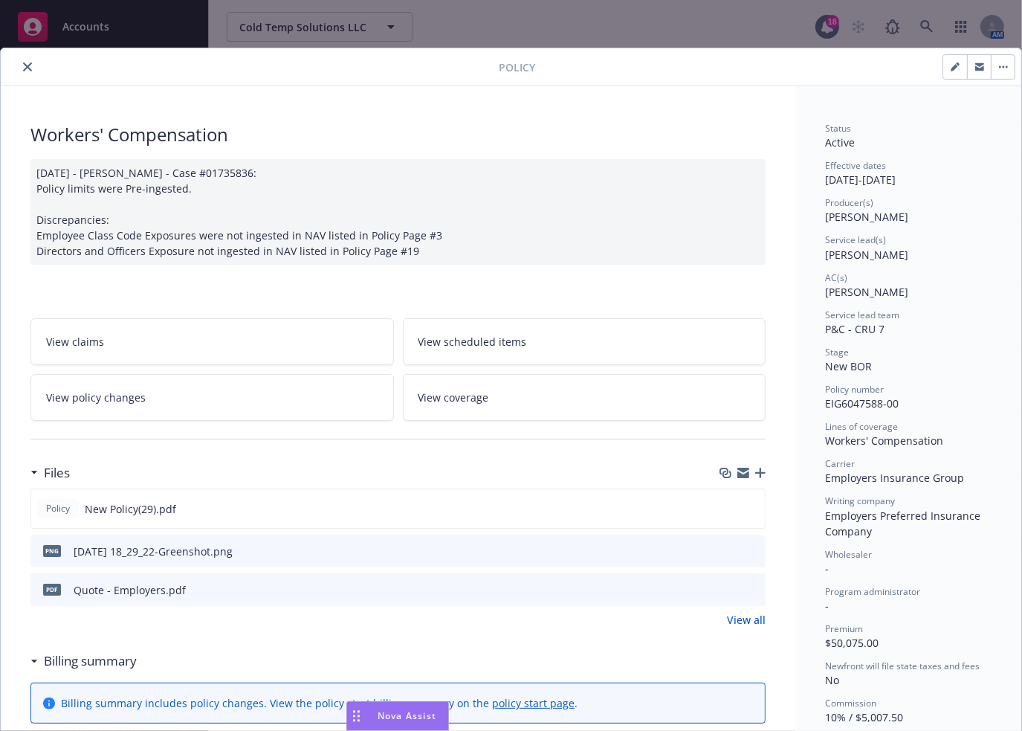
click at [26, 65] on icon "close" at bounding box center [27, 66] width 9 height 9
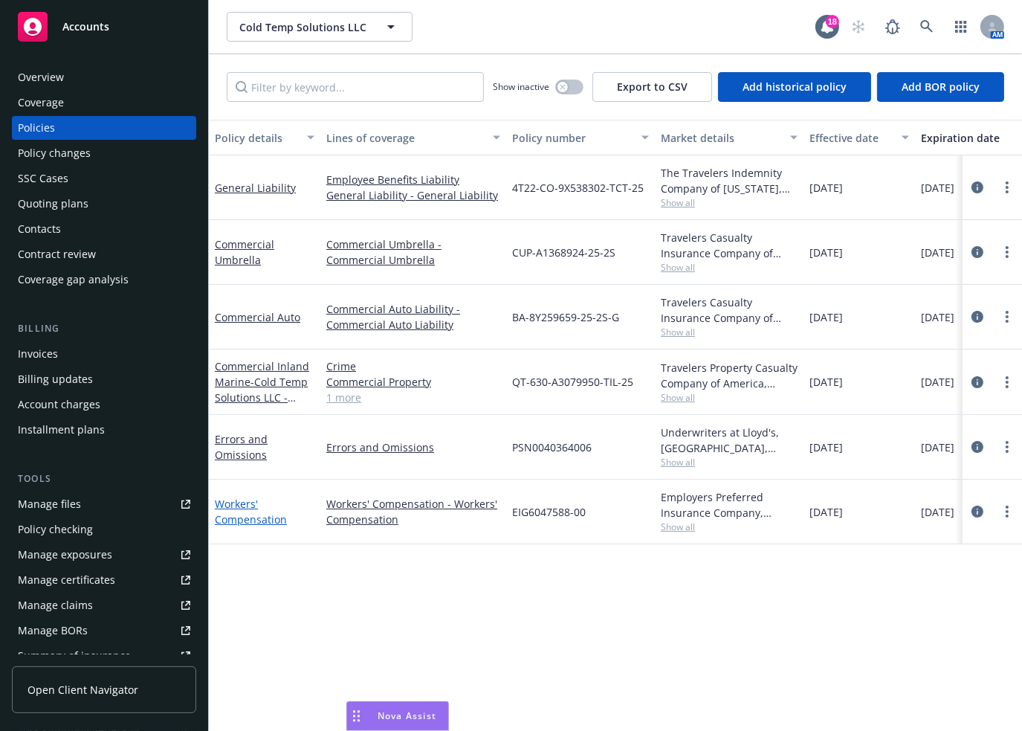
click at [251, 517] on link "Workers' Compensation" at bounding box center [251, 511] width 72 height 30
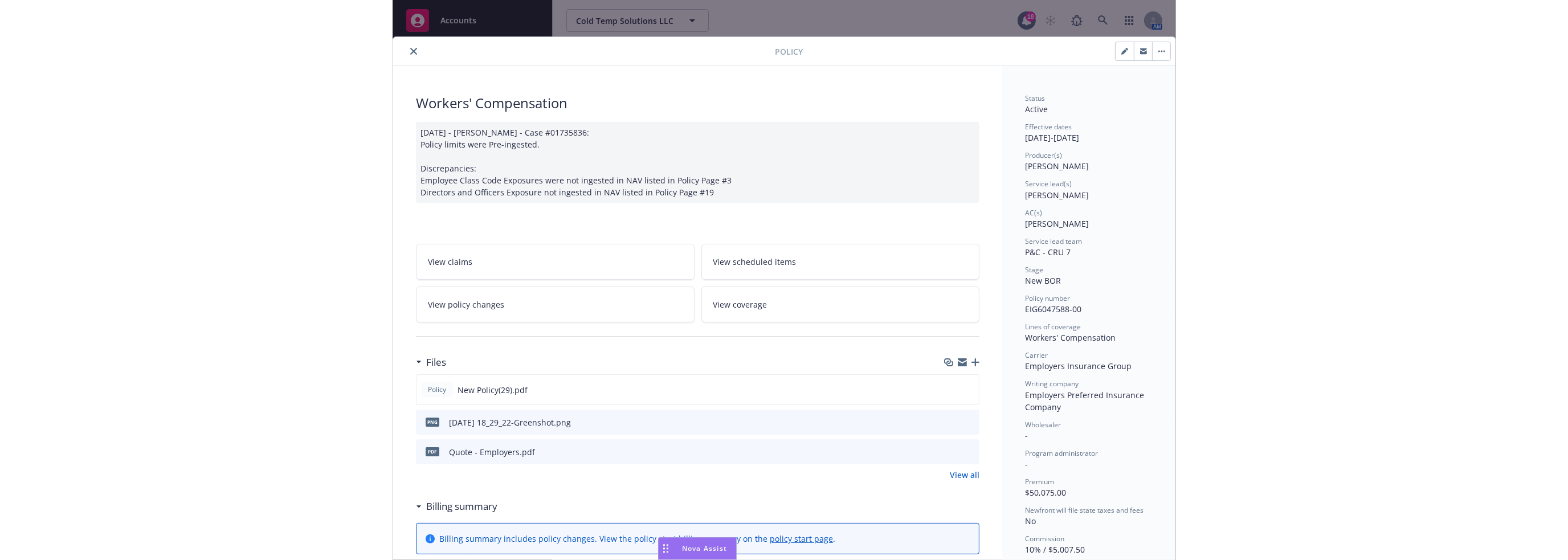
scroll to position [34, 0]
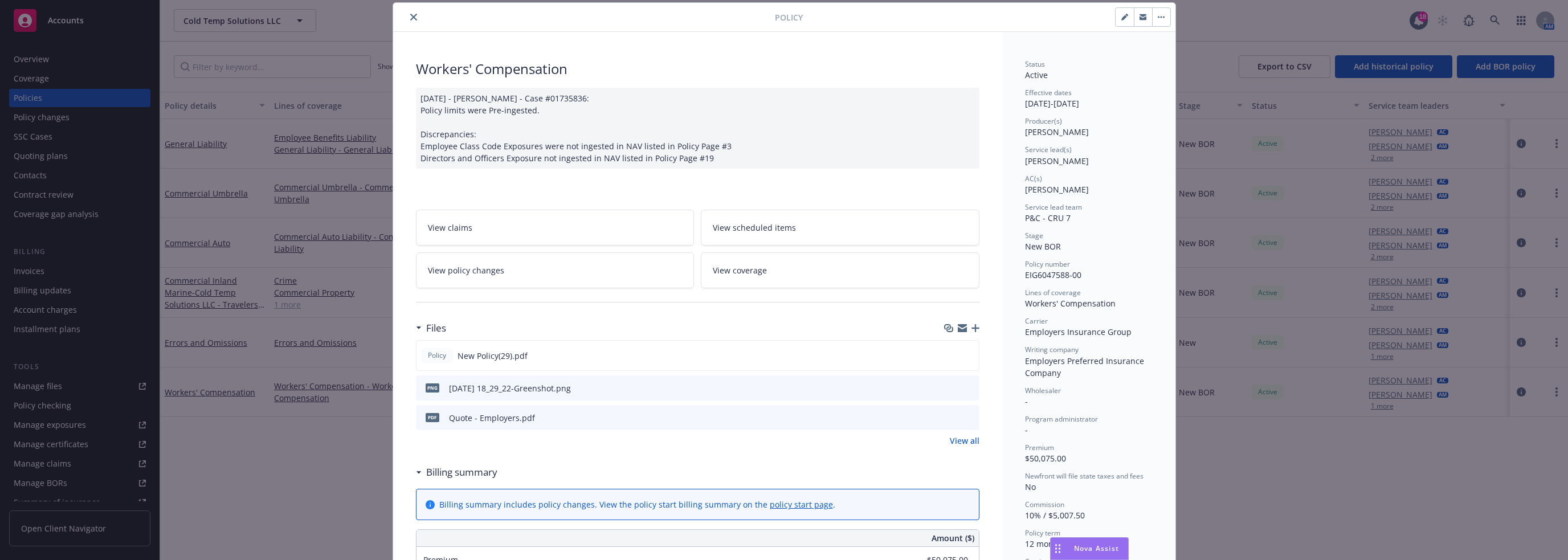
click at [410, 18] on icon "close" at bounding box center [413, 17] width 7 height 7
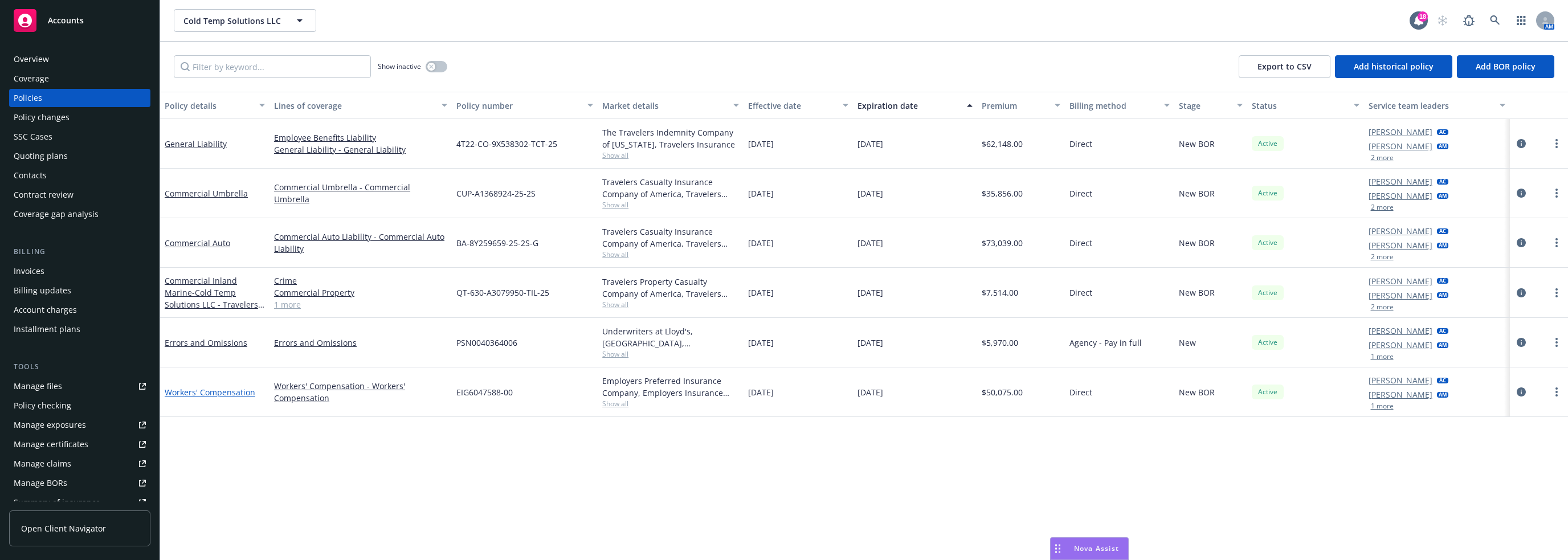
click at [227, 391] on link "Workers' Compensation" at bounding box center [210, 392] width 90 height 11
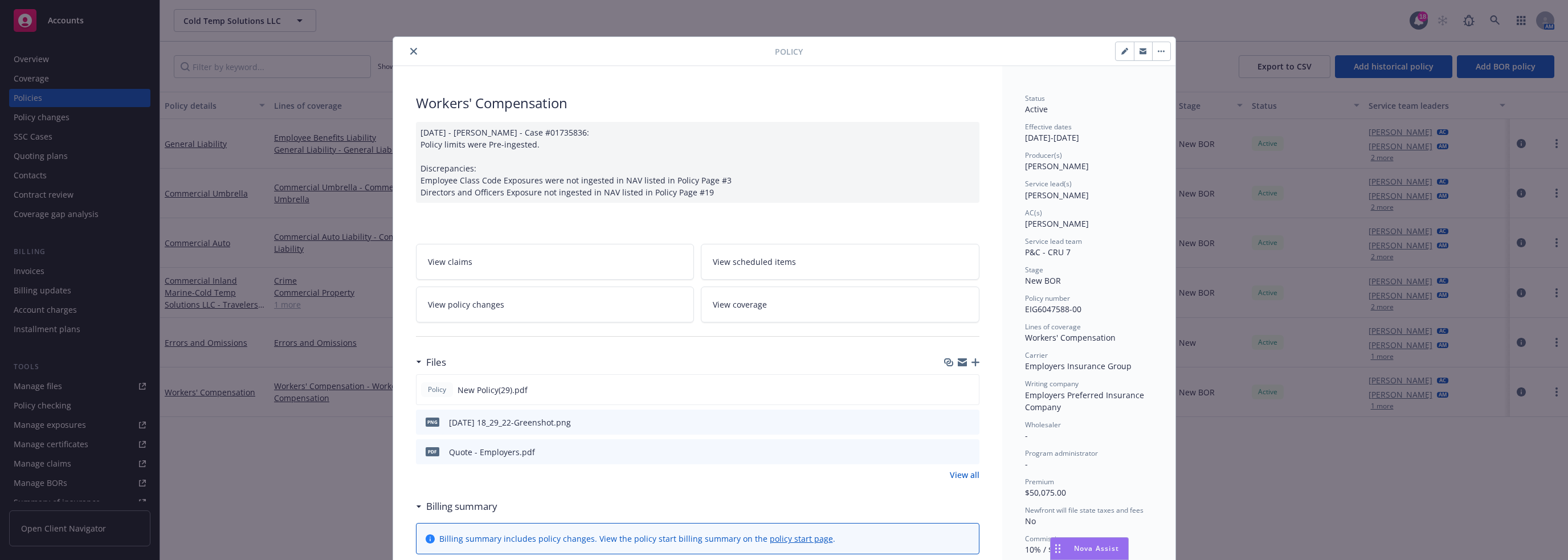
scroll to position [34, 0]
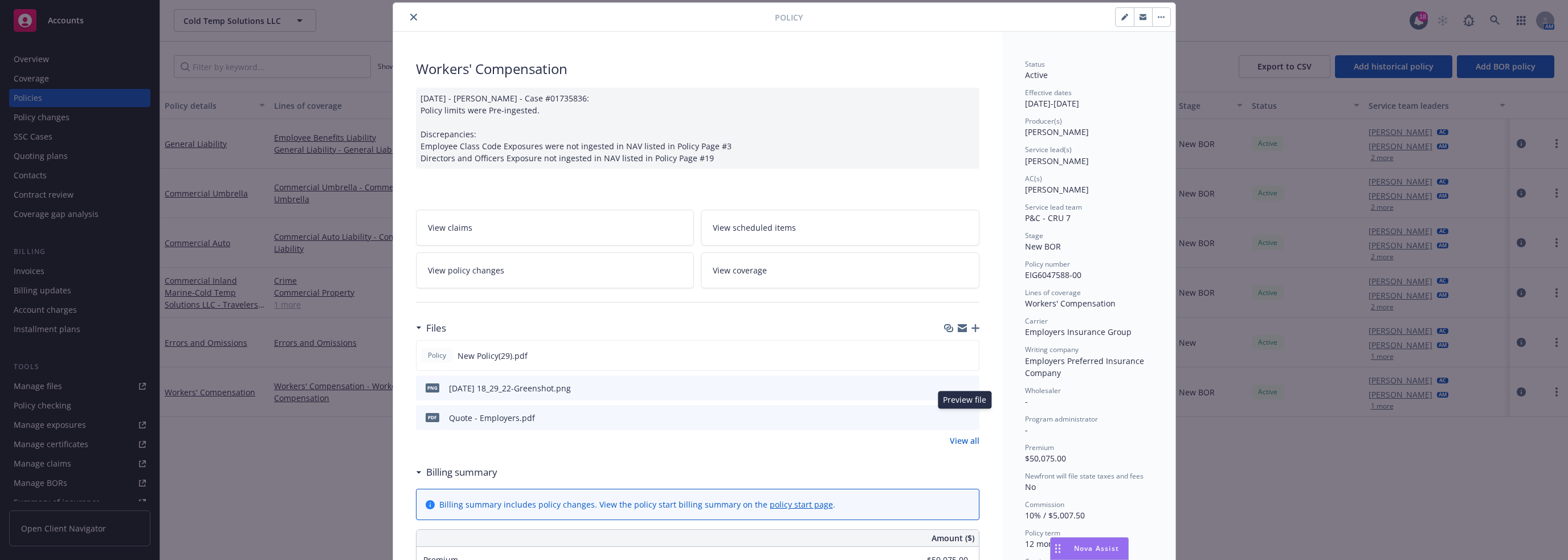
click at [783, 414] on icon "preview file" at bounding box center [968, 417] width 10 height 8
click at [410, 19] on icon "close" at bounding box center [413, 17] width 7 height 7
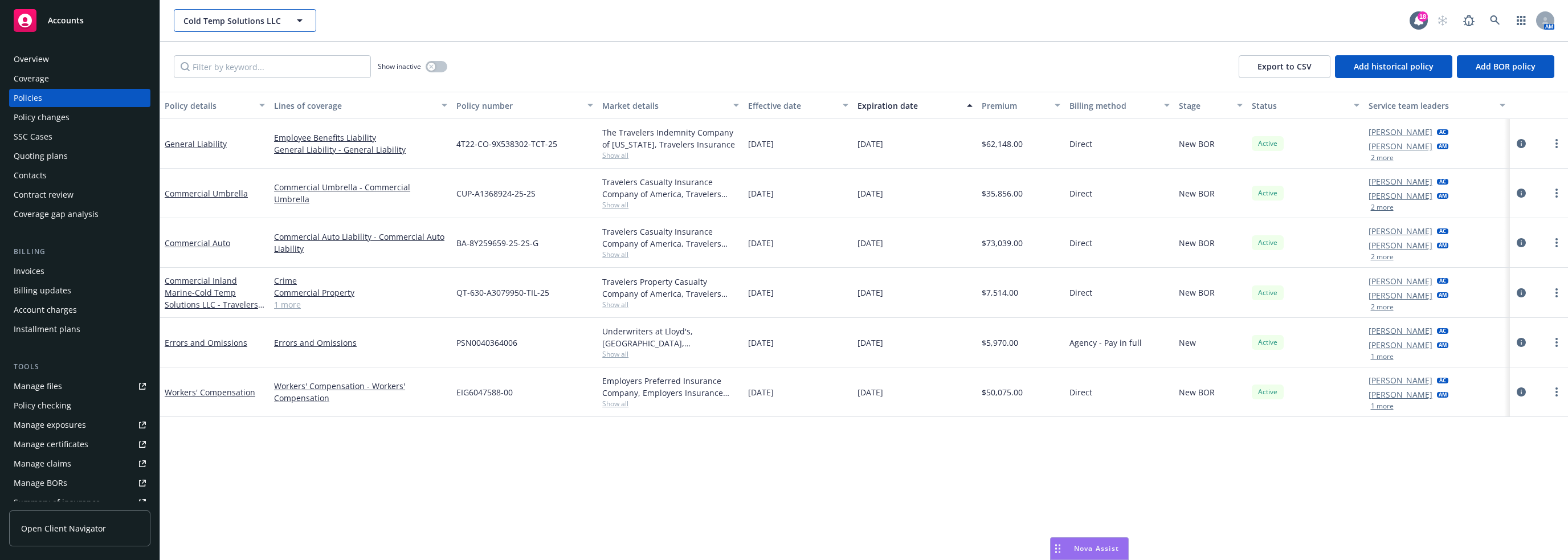
click at [295, 20] on icon "button" at bounding box center [300, 21] width 14 height 14
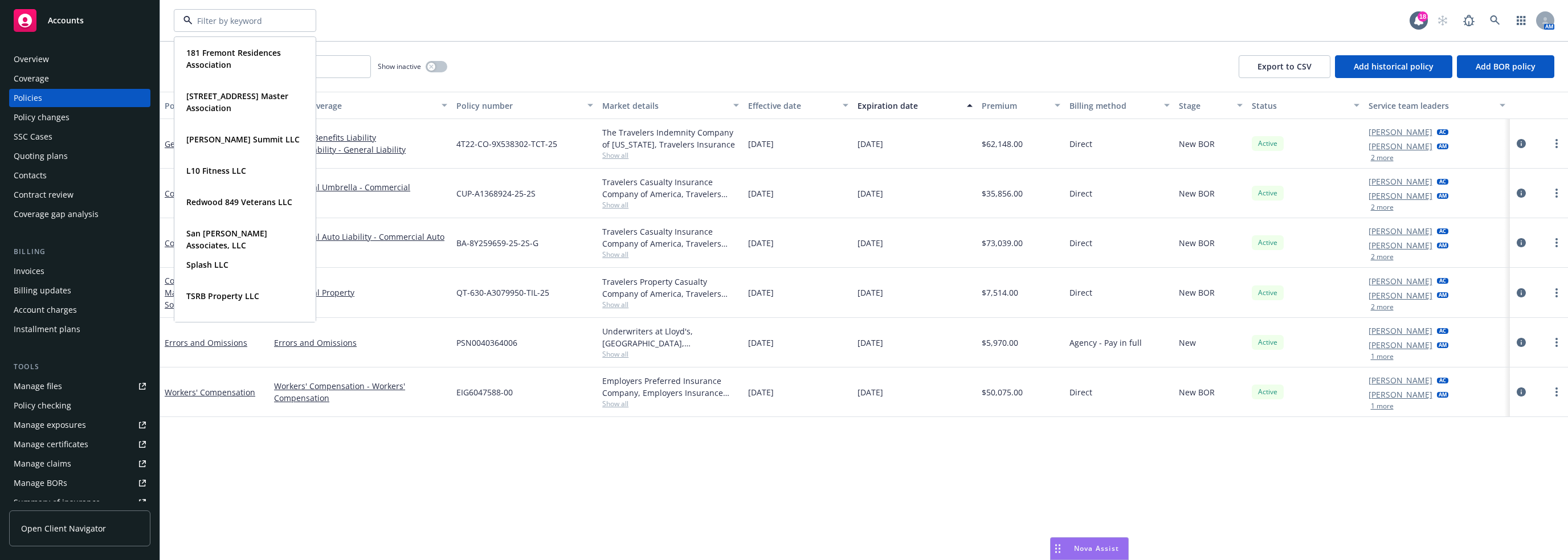
click at [295, 20] on div at bounding box center [245, 21] width 143 height 23
click at [783, 19] on icon at bounding box center [1494, 20] width 10 height 10
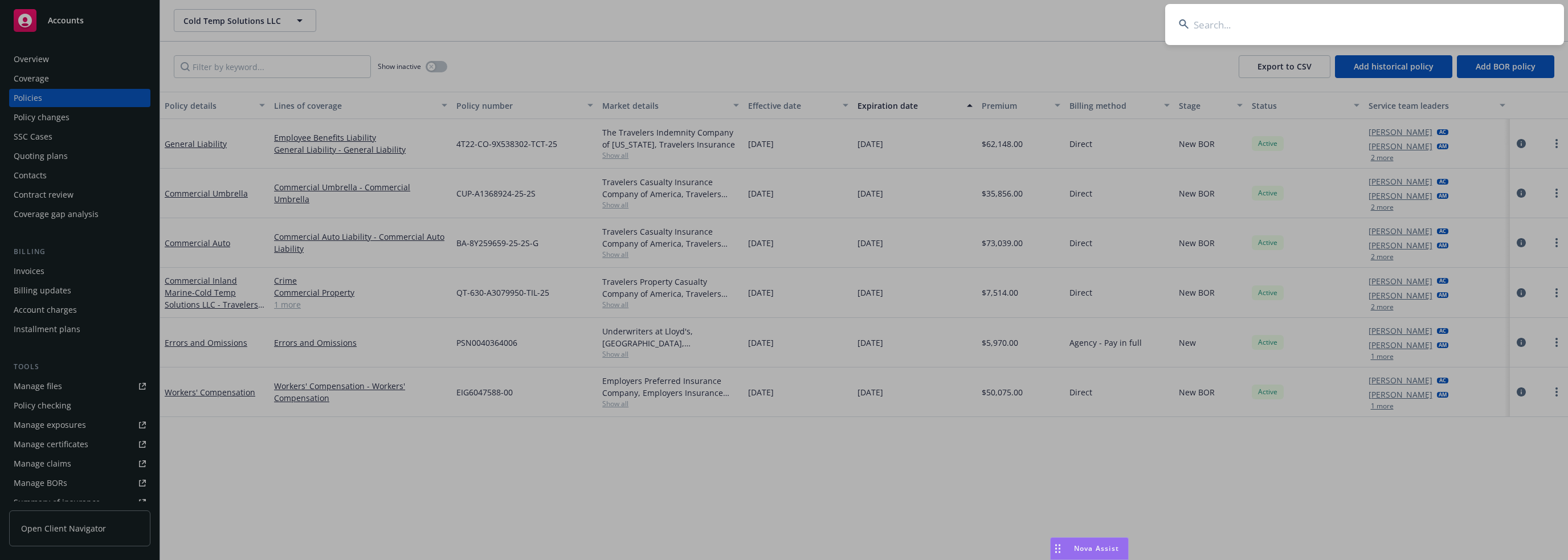
click at [783, 17] on input at bounding box center [1365, 25] width 399 height 41
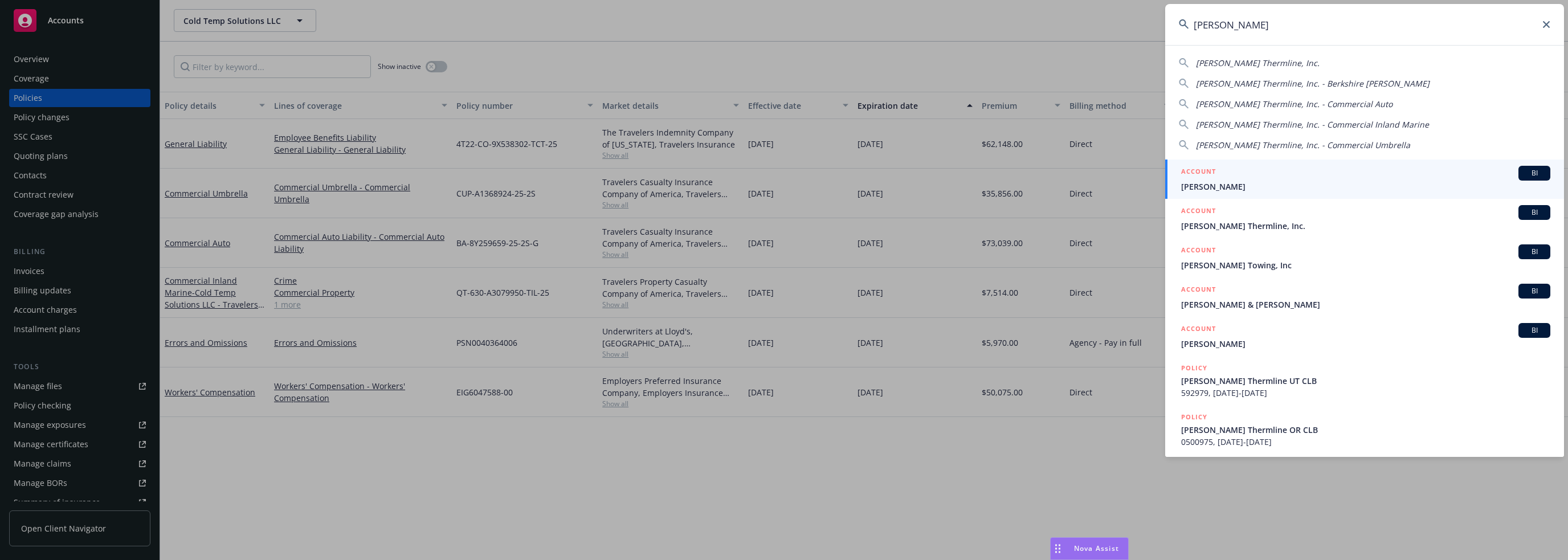
click at [783, 63] on span "[PERSON_NAME] Thermline, Inc." at bounding box center [1257, 63] width 123 height 11
type input "[PERSON_NAME] Thermline, Inc."
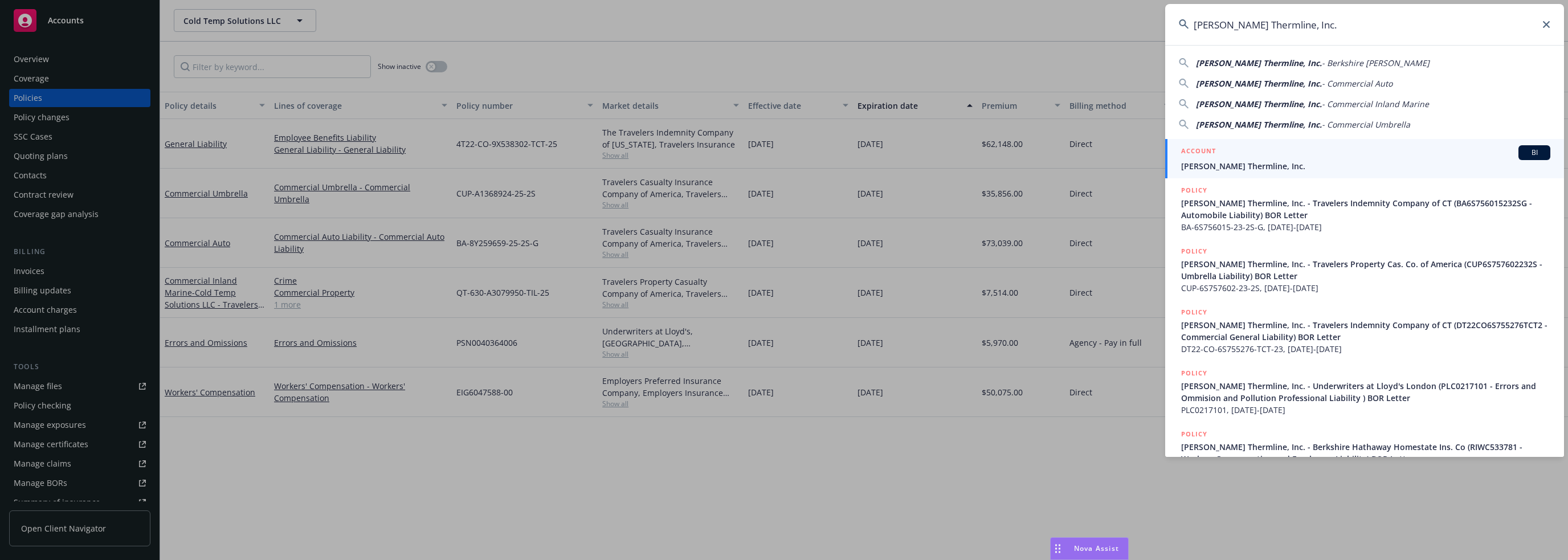
click at [783, 167] on span "[PERSON_NAME] Thermline, Inc." at bounding box center [1366, 166] width 370 height 12
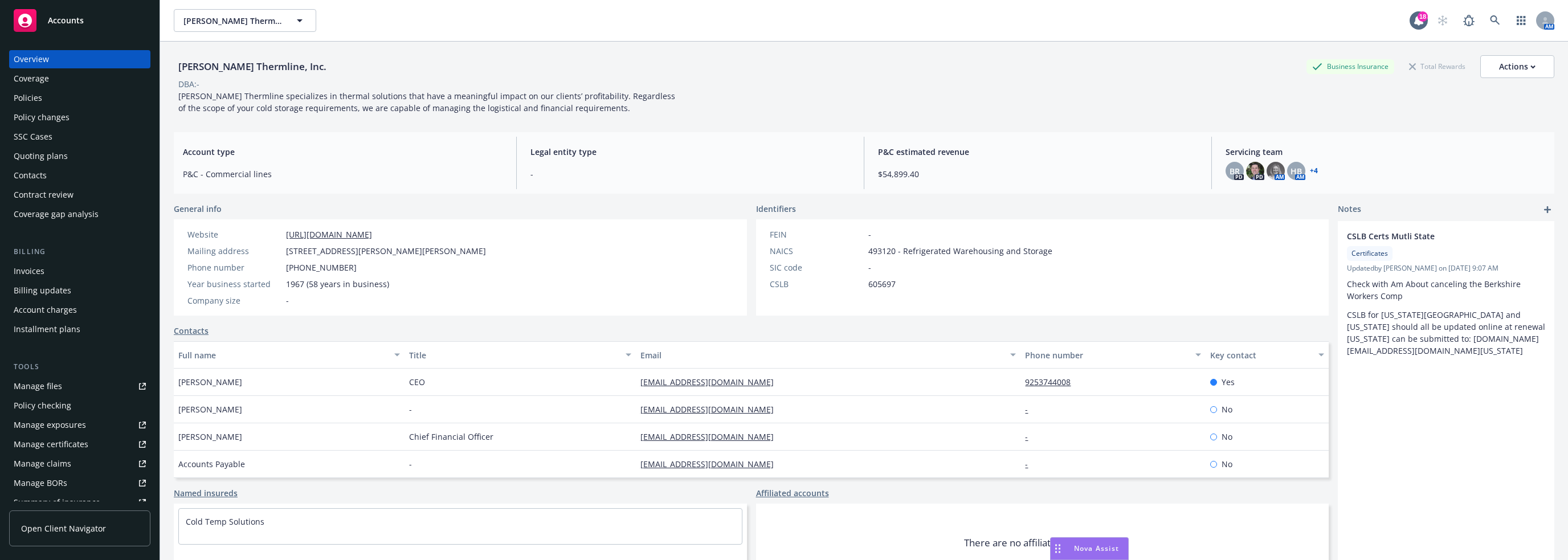
click at [37, 99] on div "Policies" at bounding box center [28, 98] width 28 height 18
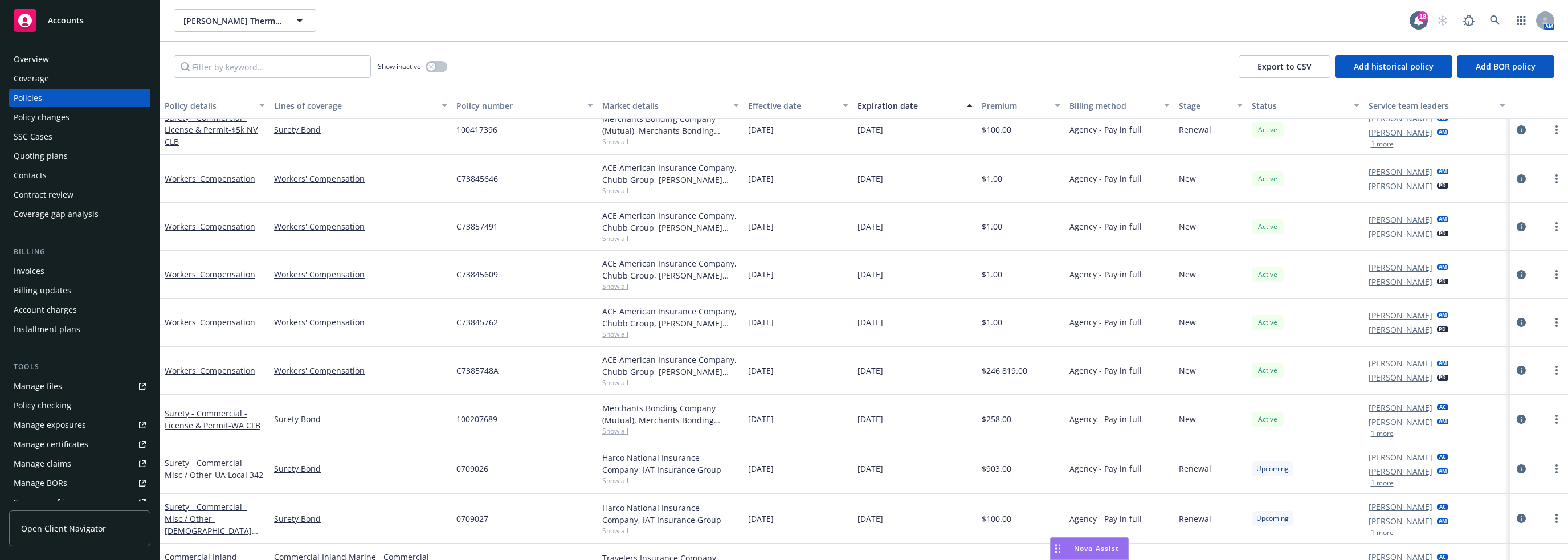
scroll to position [639, 0]
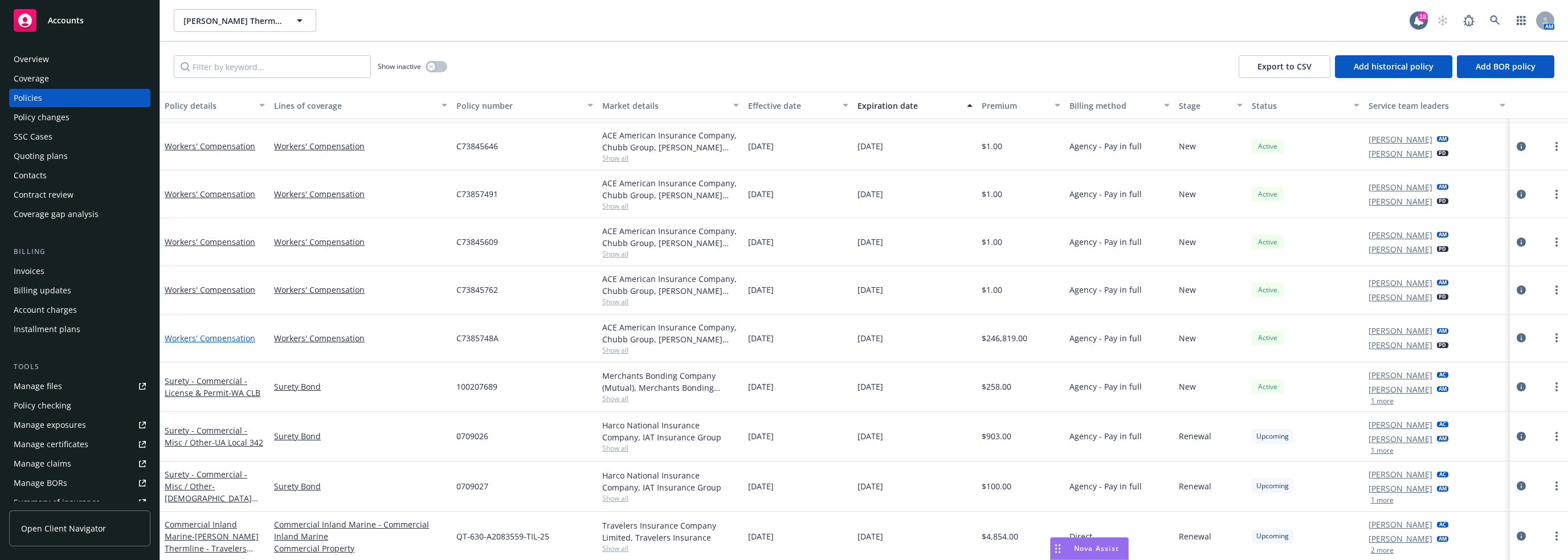
click at [239, 337] on link "Workers' Compensation" at bounding box center [210, 338] width 90 height 11
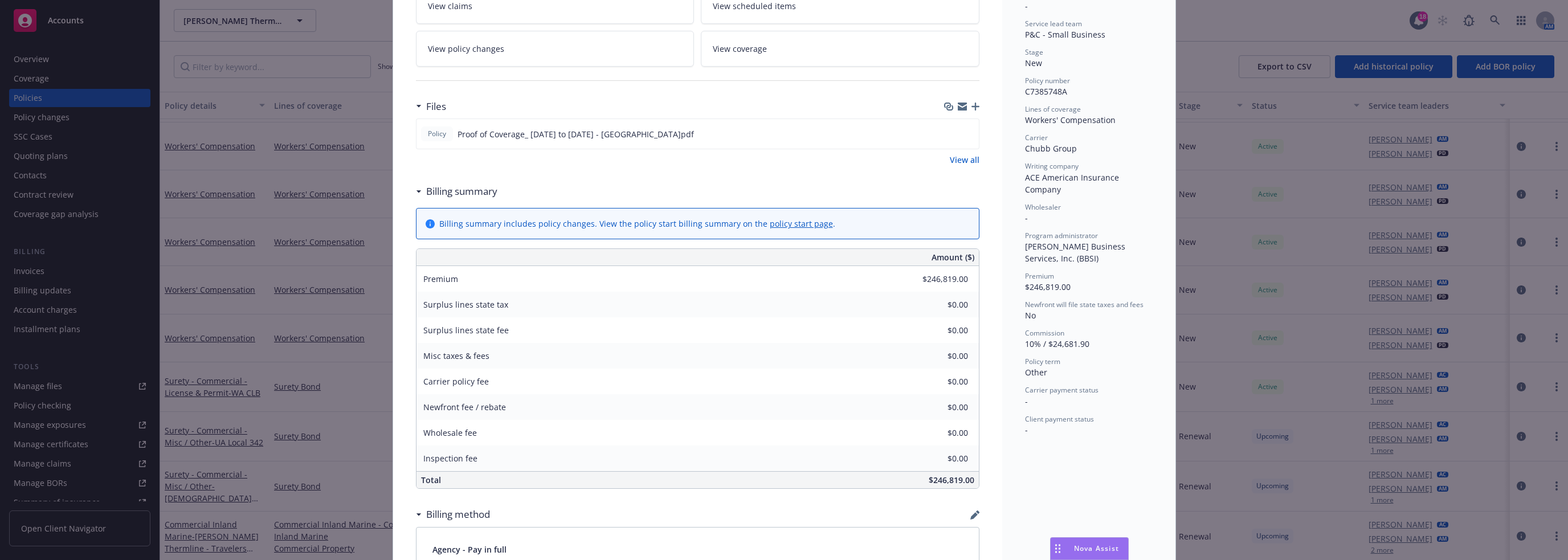
scroll to position [161, 0]
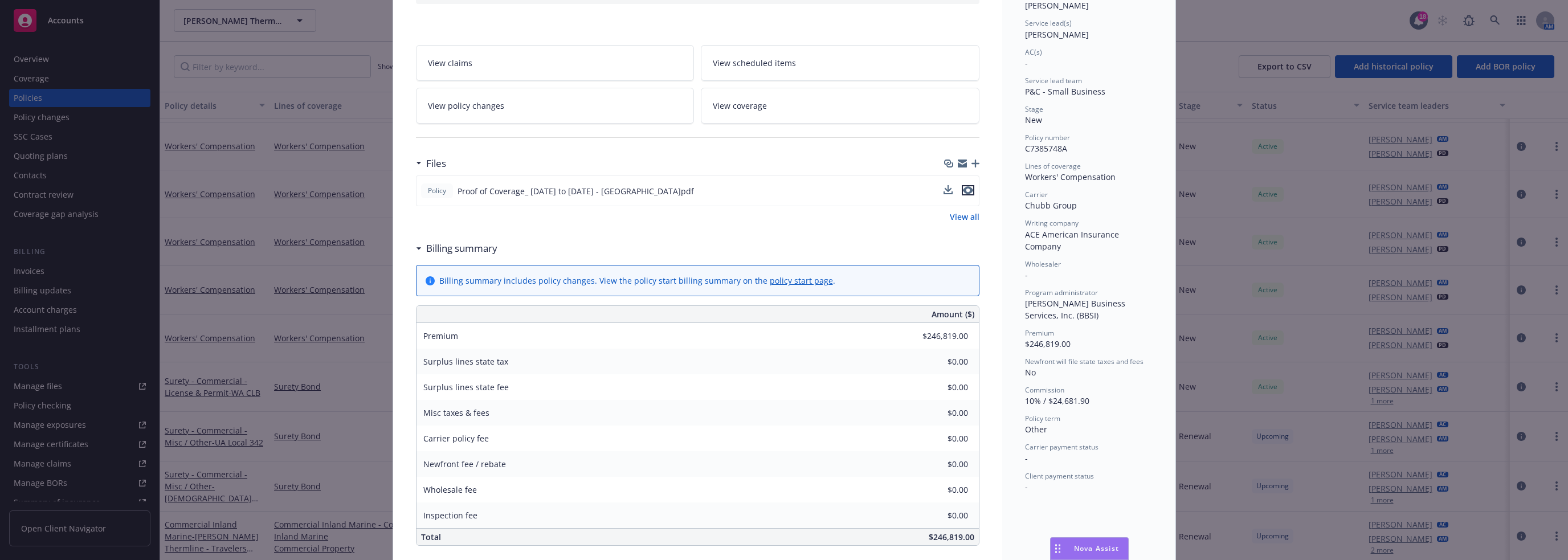
click at [783, 188] on icon "preview file" at bounding box center [968, 190] width 10 height 8
click at [337, 196] on div "Policy Workers' Compensation Add internal notes here... View claims View schedu…" at bounding box center [784, 280] width 1568 height 560
click at [372, 150] on div "Policy Workers' Compensation Add internal notes here... View claims View schedu…" at bounding box center [784, 280] width 1568 height 560
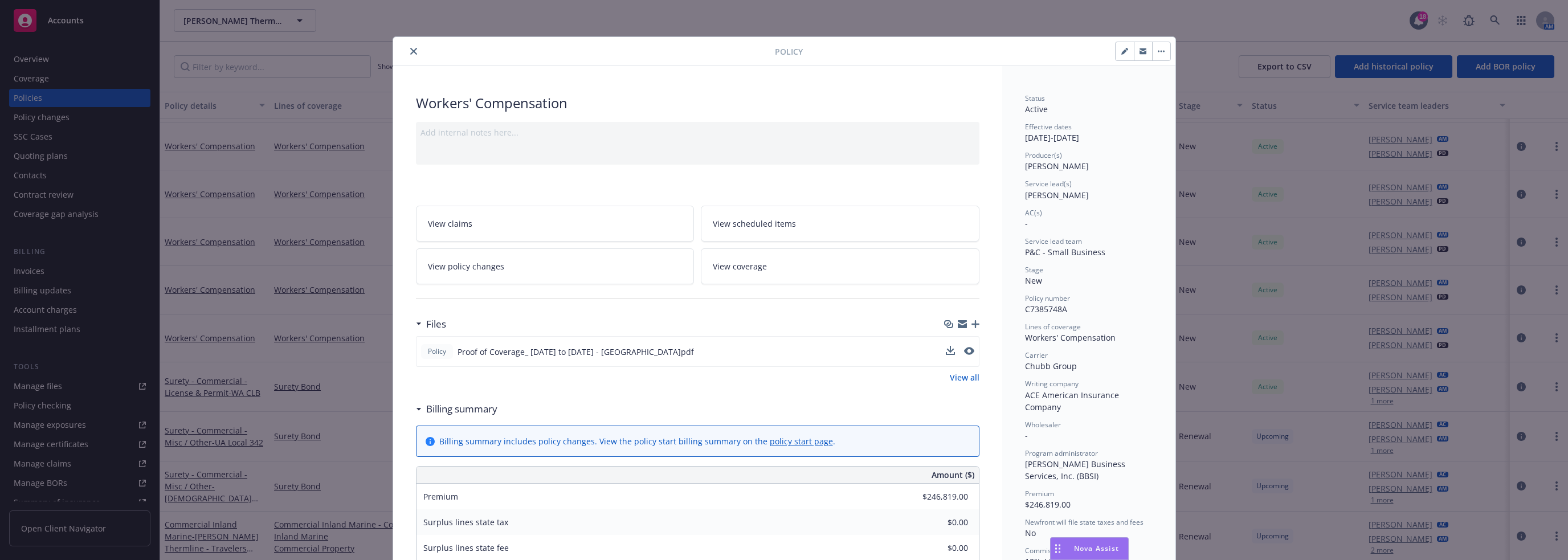
click at [410, 50] on icon "close" at bounding box center [413, 51] width 7 height 7
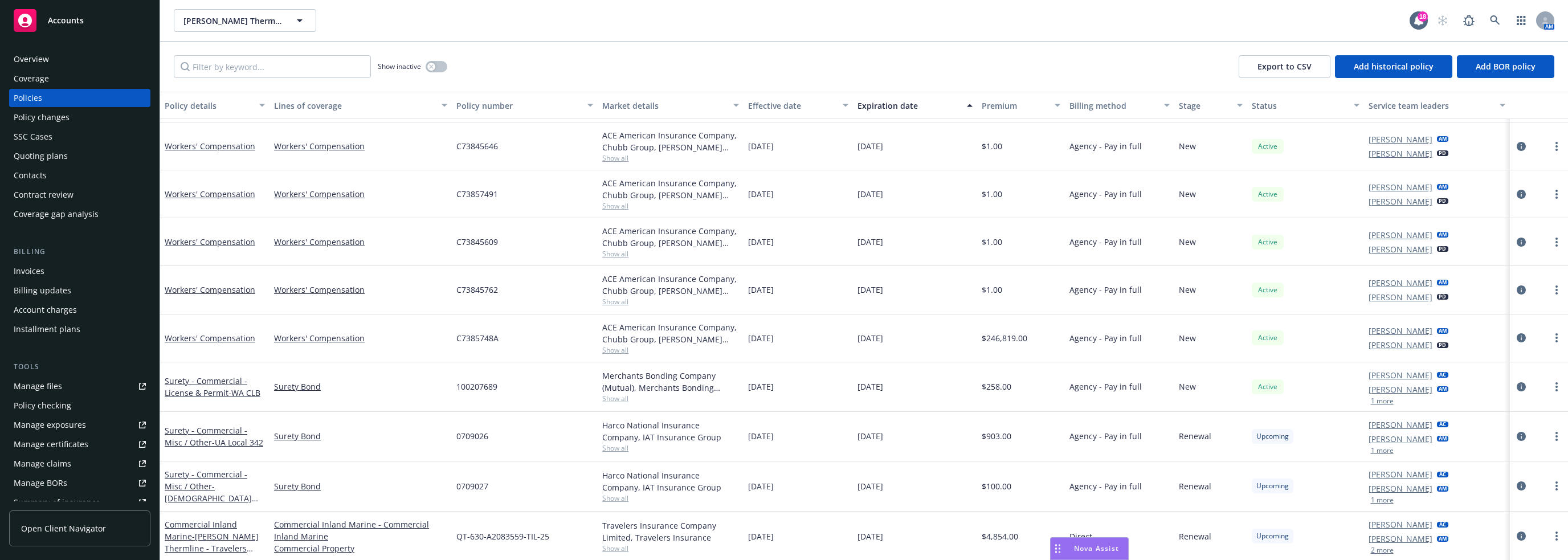
scroll to position [582, 0]
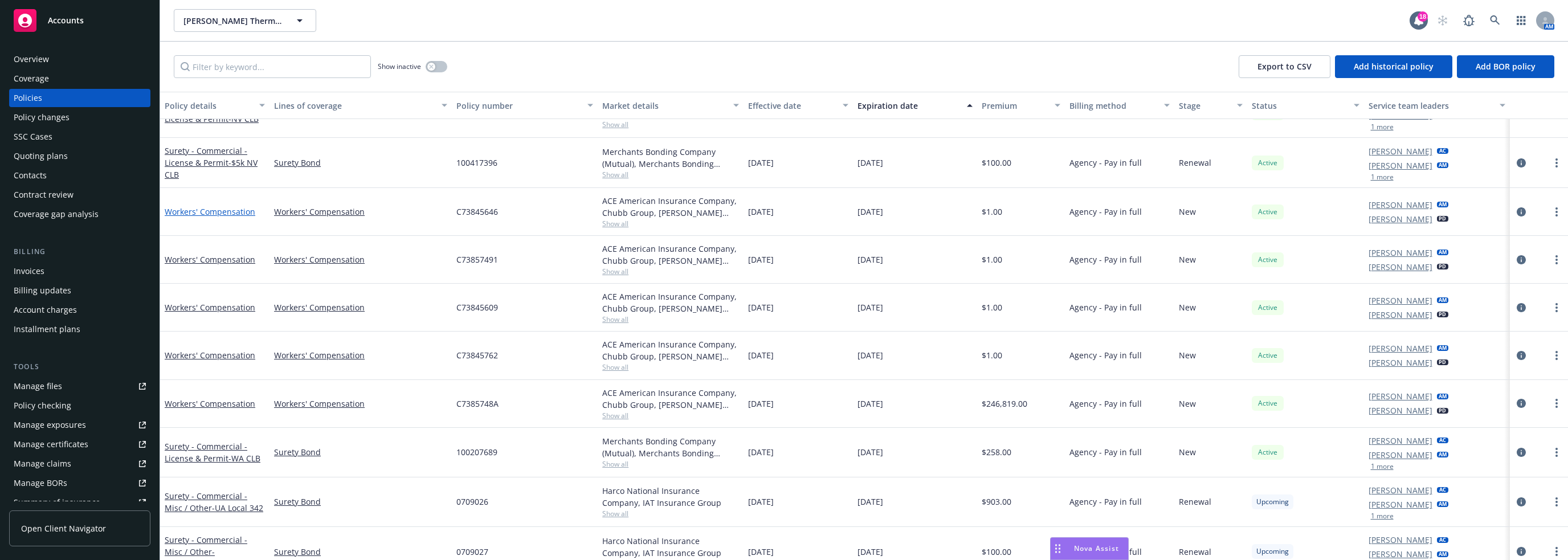
click at [235, 211] on link "Workers' Compensation" at bounding box center [210, 211] width 90 height 11
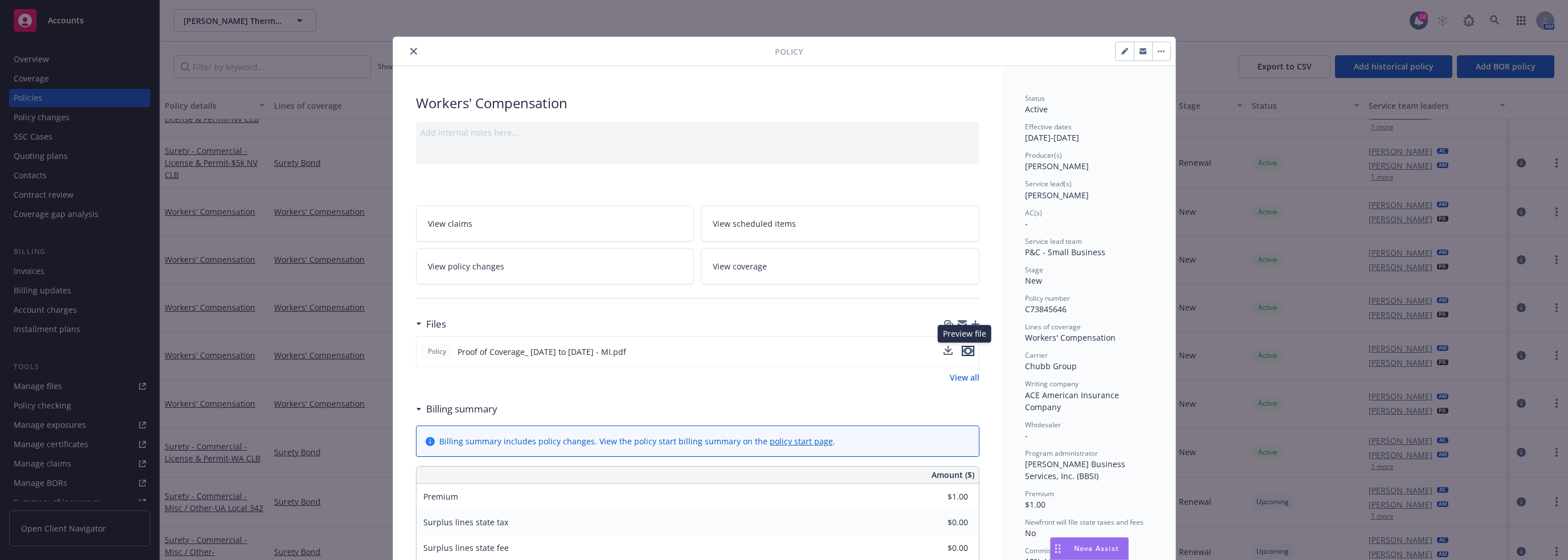
click at [783, 349] on icon "preview file" at bounding box center [968, 351] width 10 height 8
click at [410, 51] on icon "close" at bounding box center [413, 51] width 7 height 7
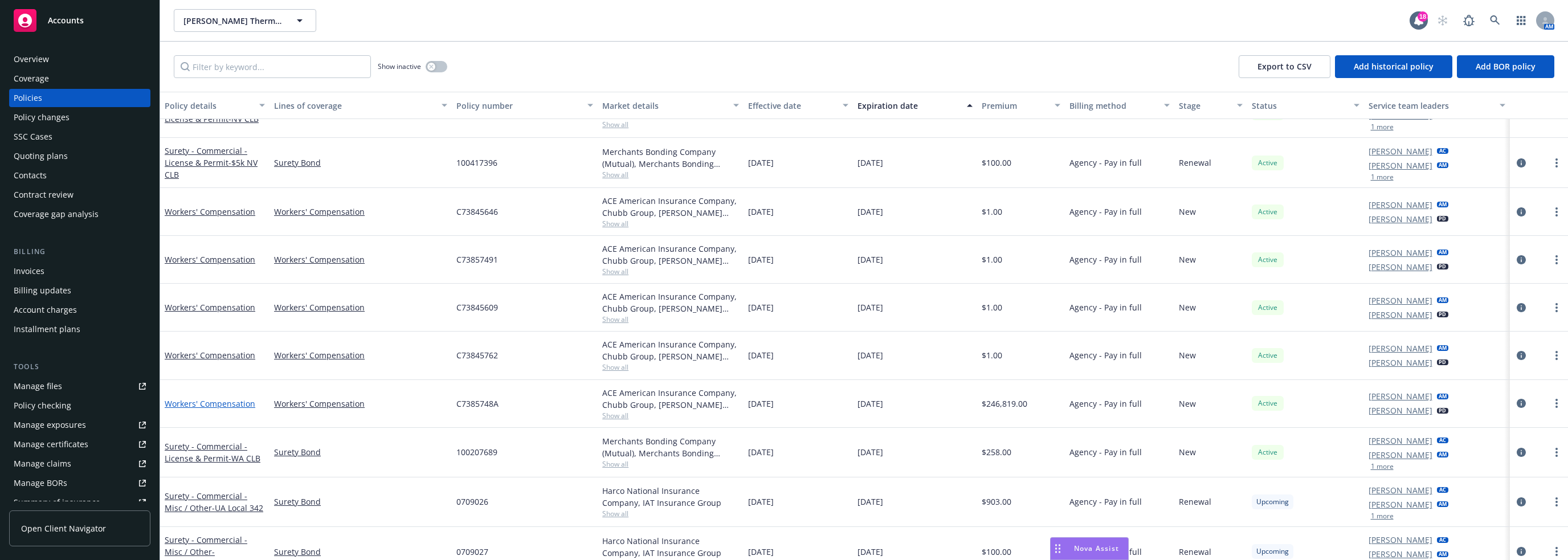
click at [228, 400] on link "Workers' Compensation" at bounding box center [210, 403] width 90 height 11
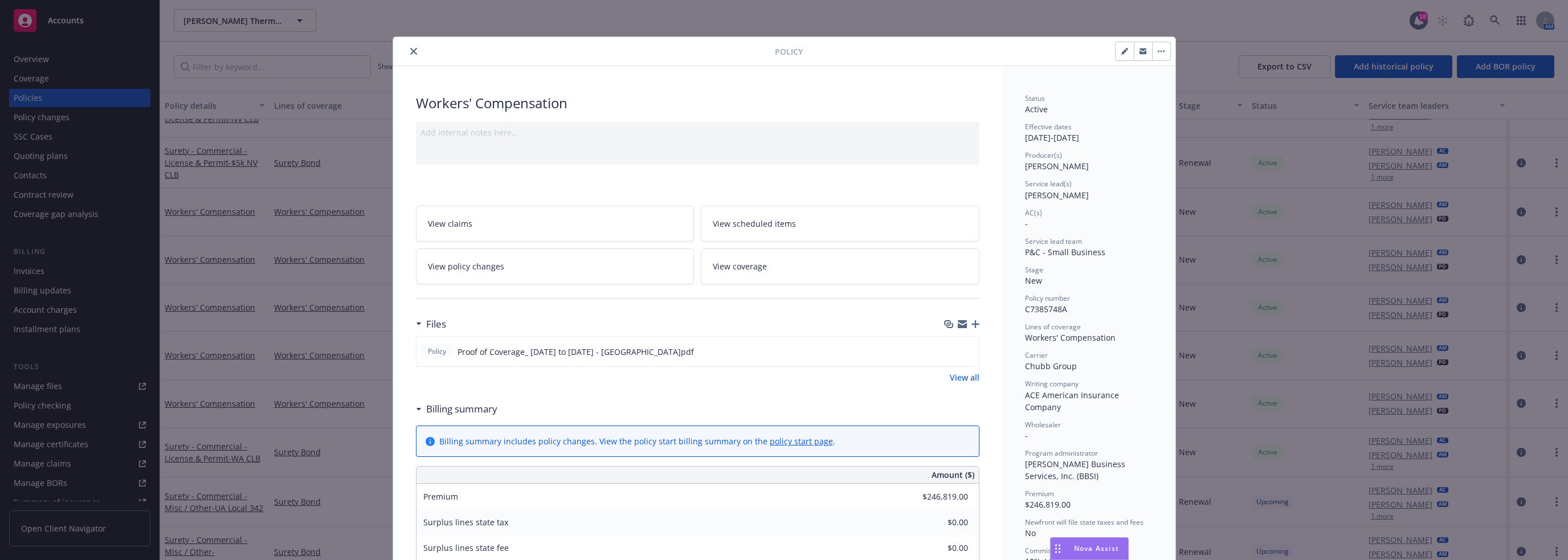
scroll to position [34, 0]
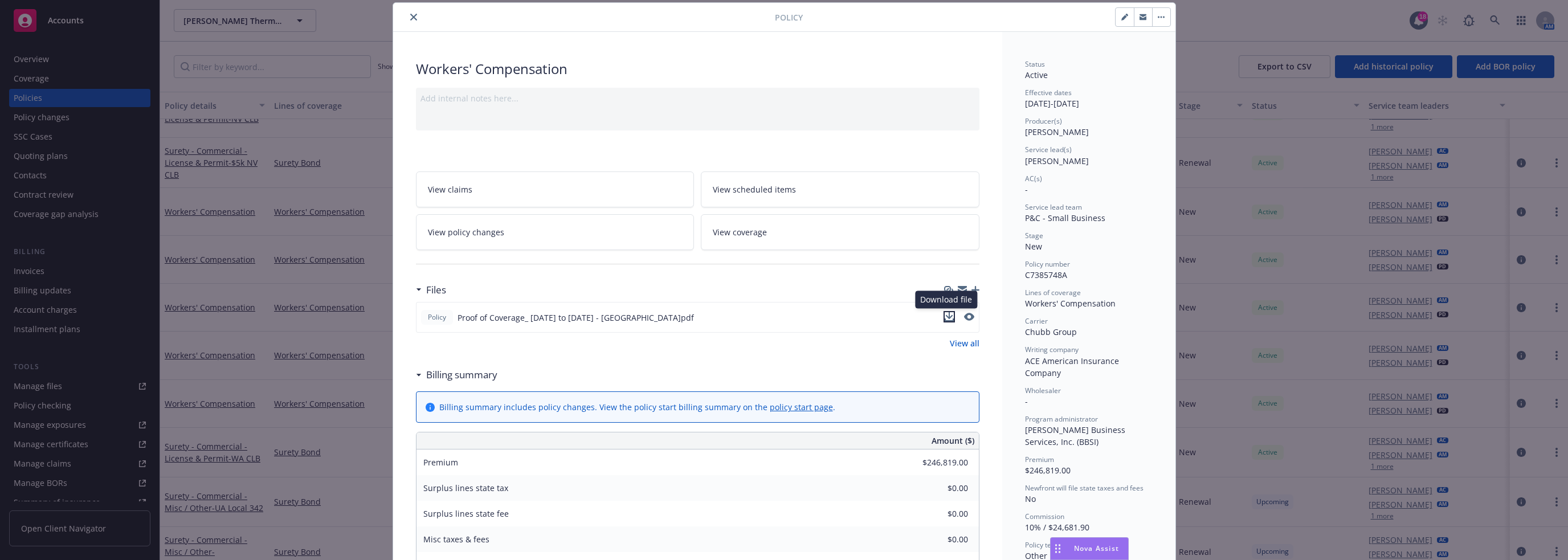
click at [783, 316] on icon "download file" at bounding box center [949, 316] width 9 height 9
click at [783, 318] on icon "preview file" at bounding box center [968, 316] width 10 height 8
click at [783, 22] on div "Policy Workers' Compensation Add internal notes here... View claims View schedu…" at bounding box center [784, 280] width 1568 height 560
click at [358, 230] on div "Policy Workers' Compensation Add internal notes here... View claims View schedu…" at bounding box center [784, 280] width 1568 height 560
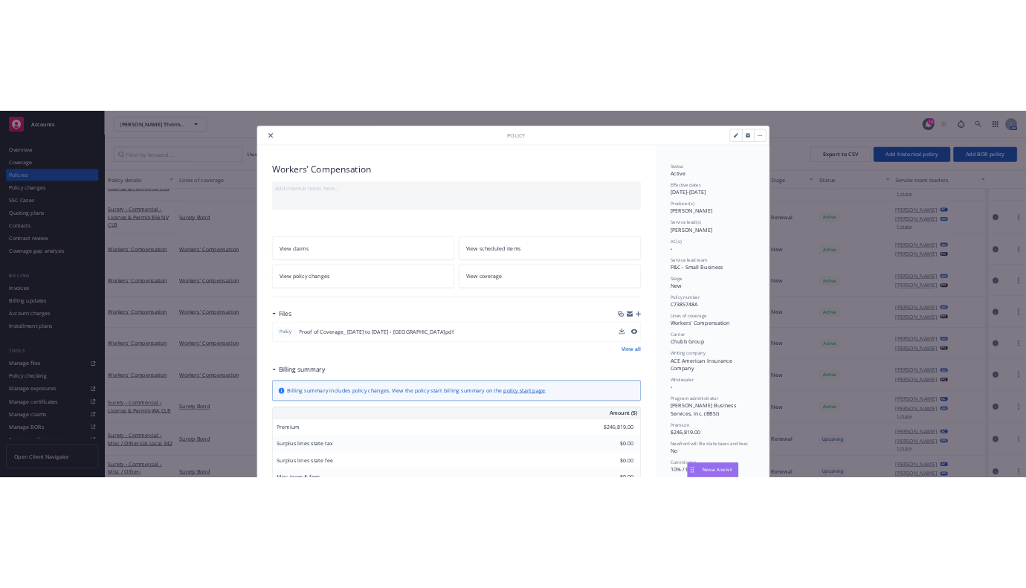
scroll to position [0, 0]
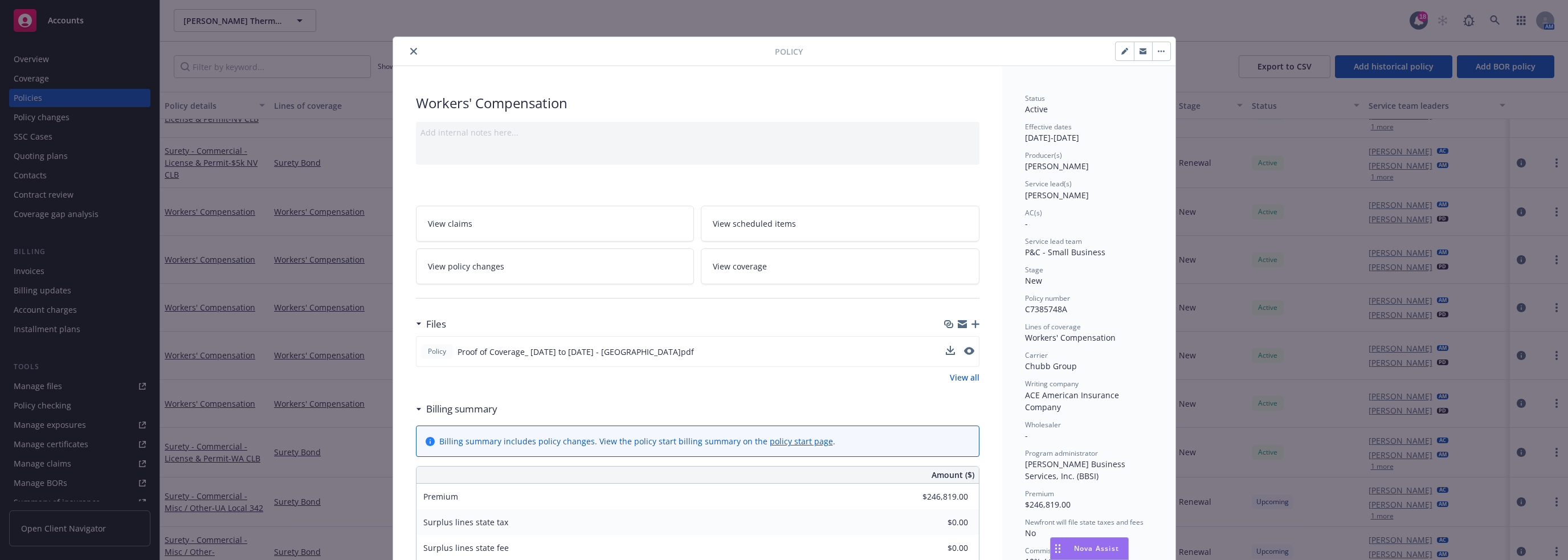
click at [413, 51] on button "close" at bounding box center [414, 51] width 14 height 14
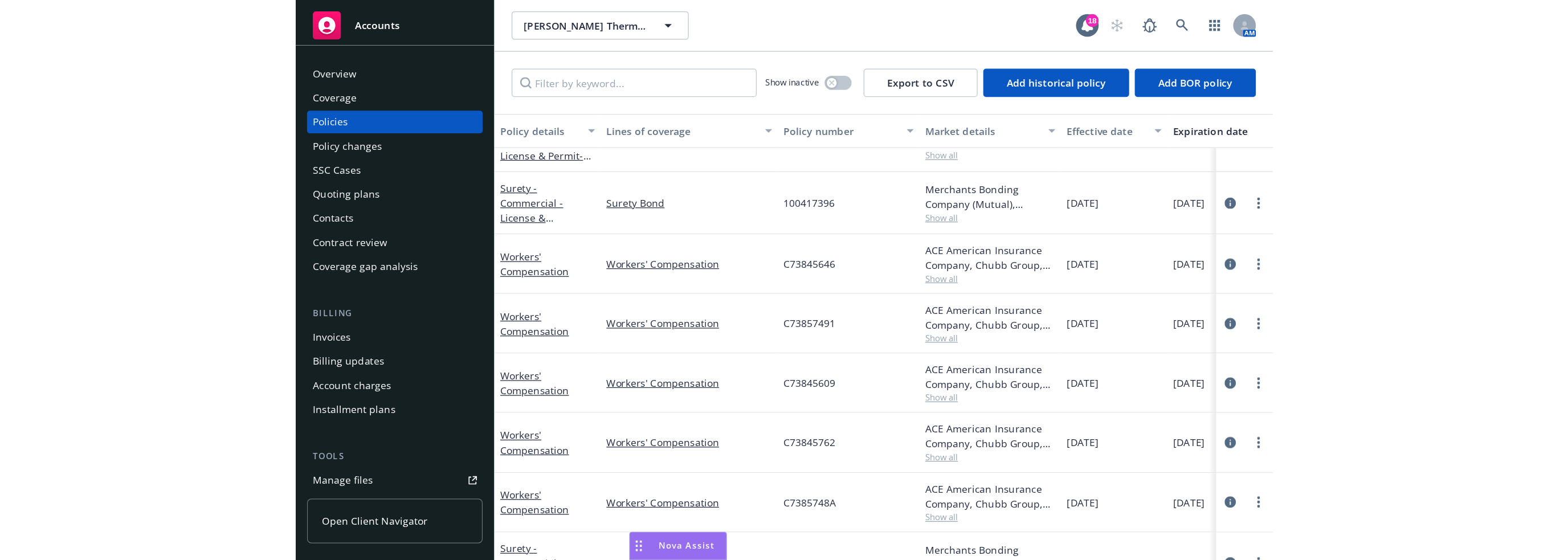
scroll to position [582, 0]
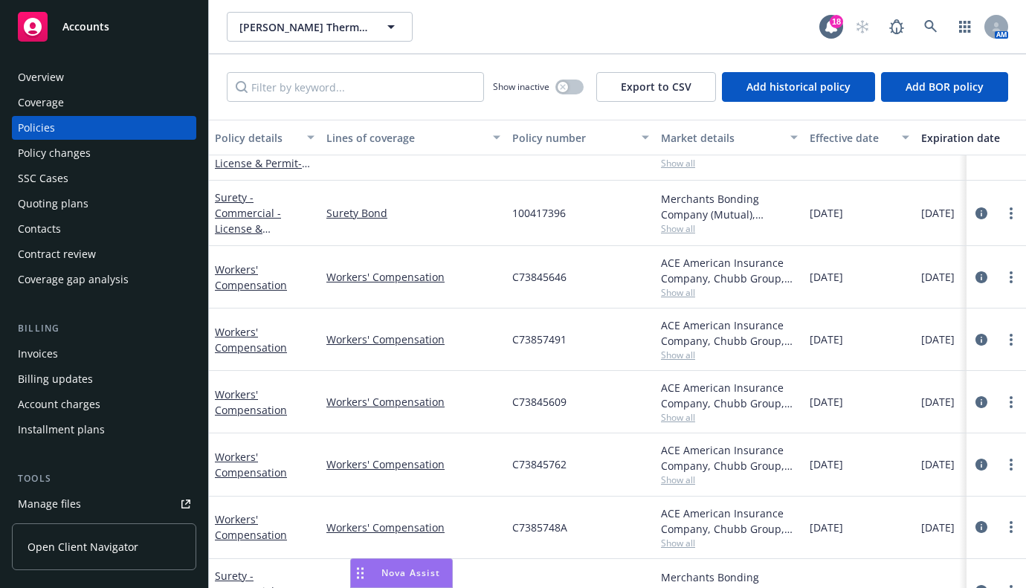
click at [104, 549] on span "Open Client Navigator" at bounding box center [82, 547] width 111 height 16
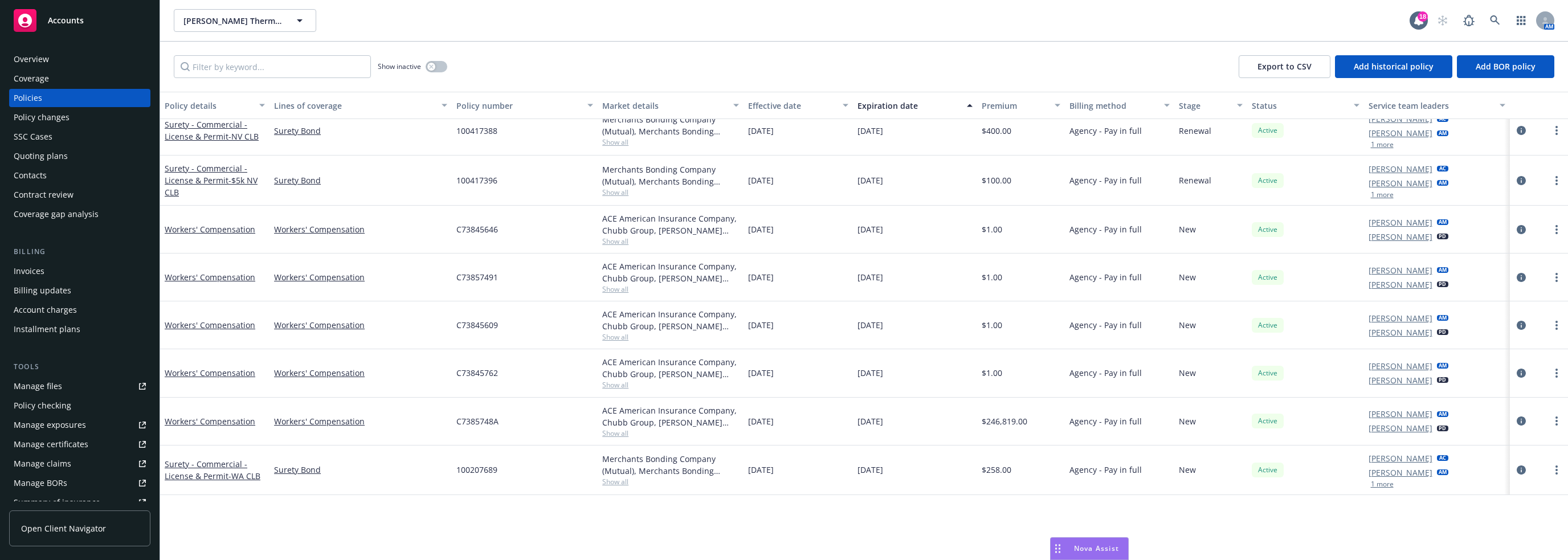
scroll to position [241, 0]
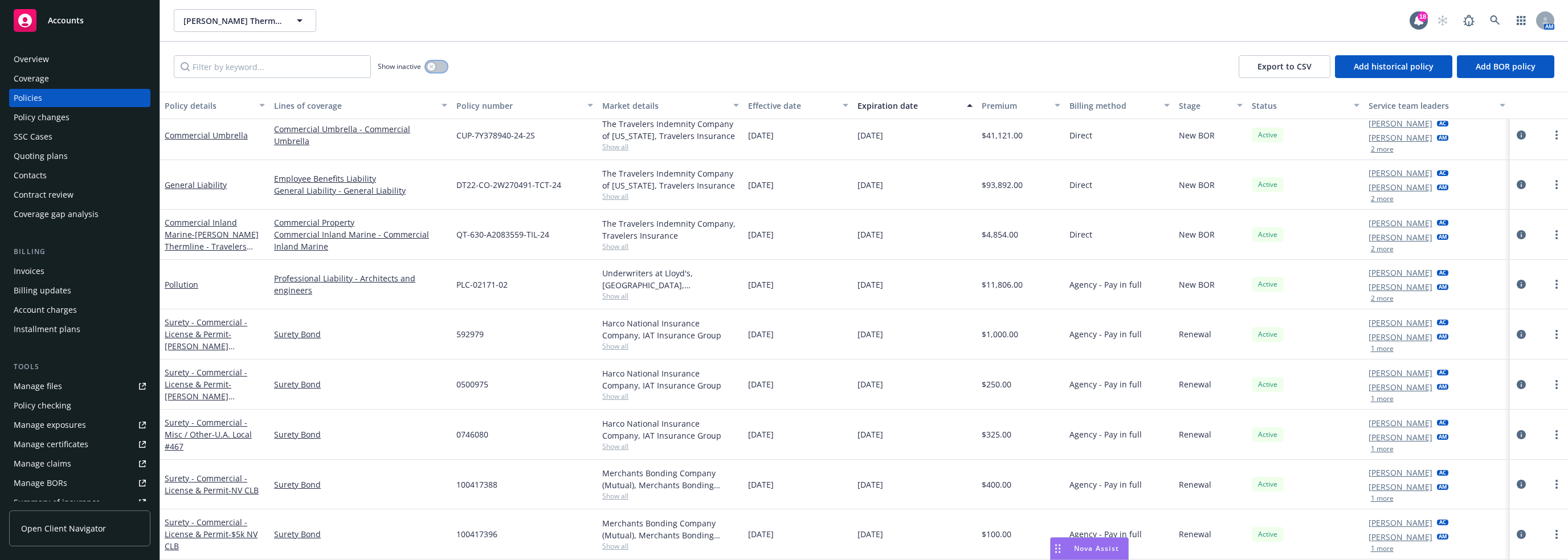
click at [432, 66] on icon "button" at bounding box center [432, 67] width 5 height 5
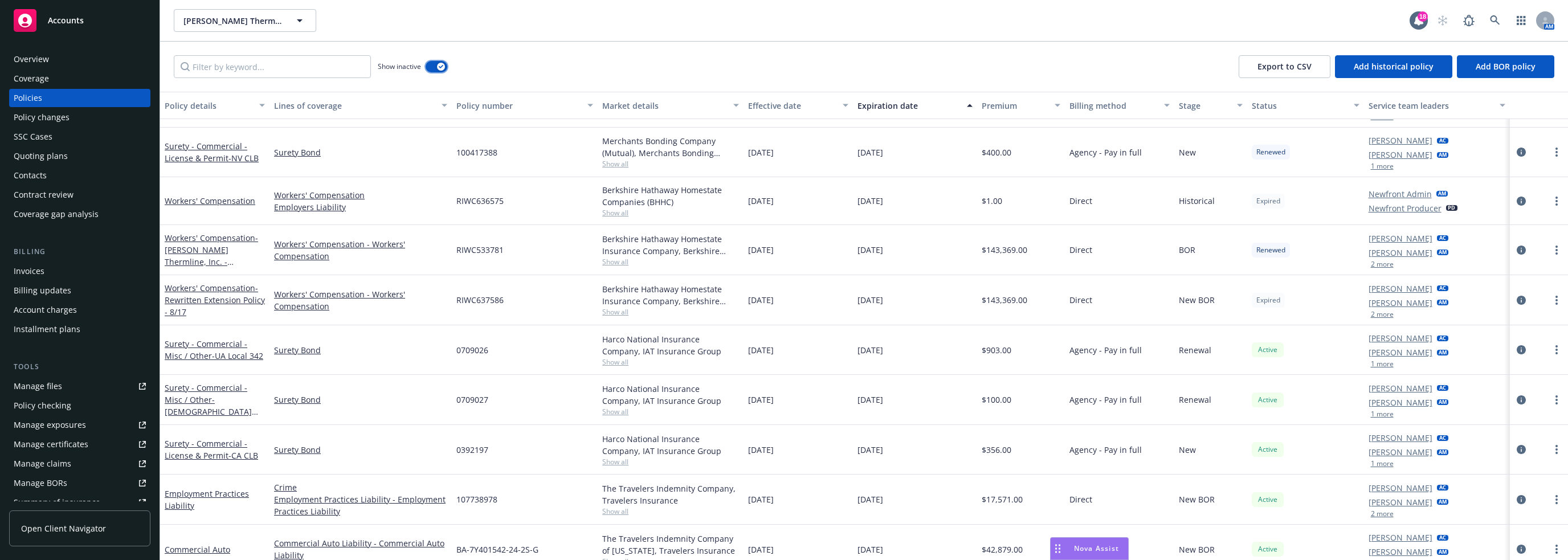
scroll to position [797, 0]
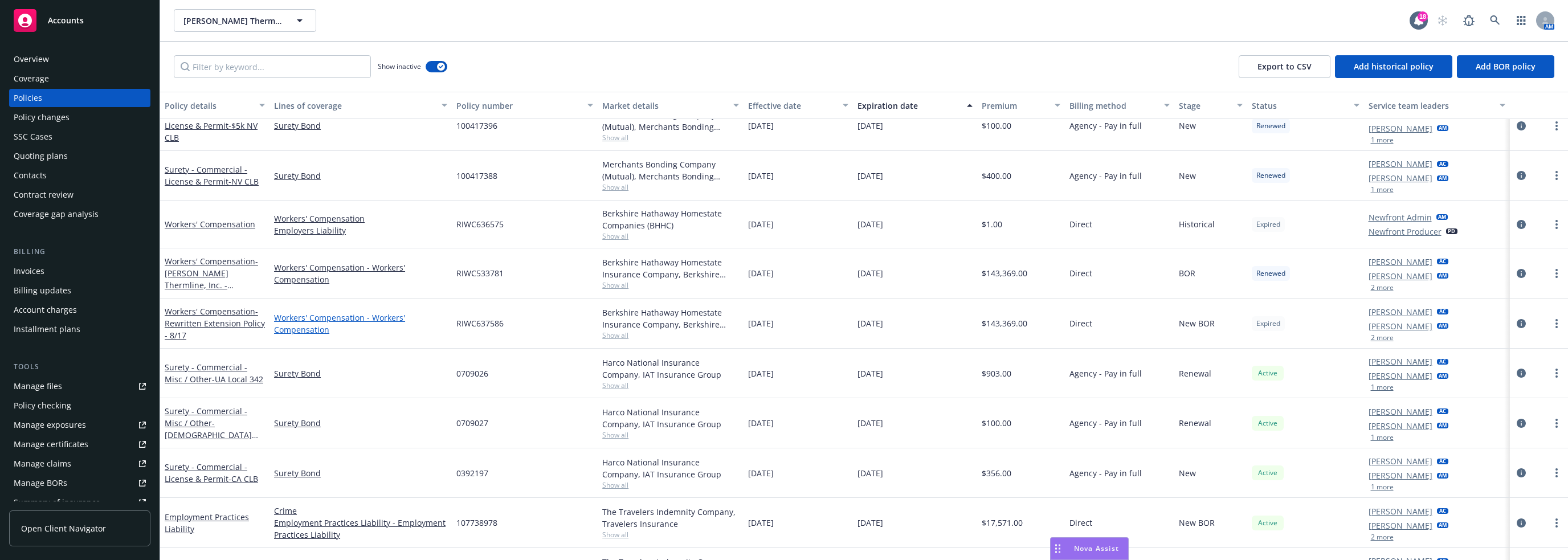
click at [319, 316] on link "Workers' Compensation - Workers' Compensation" at bounding box center [360, 323] width 173 height 24
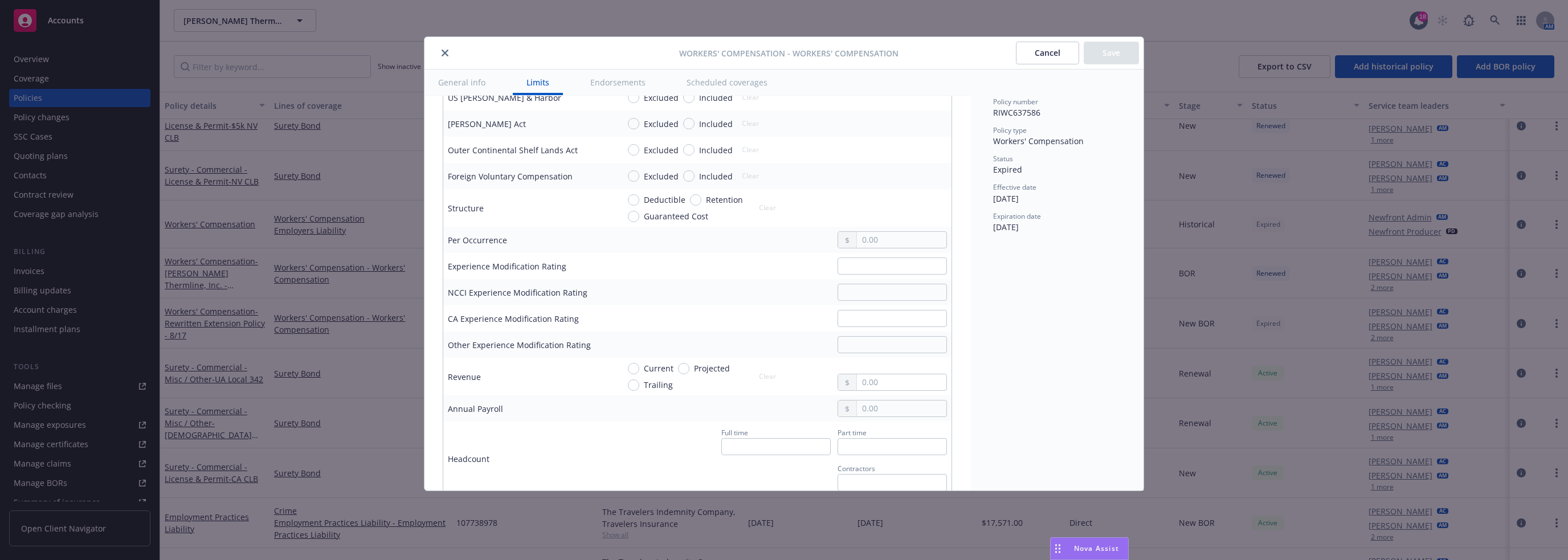
scroll to position [627, 0]
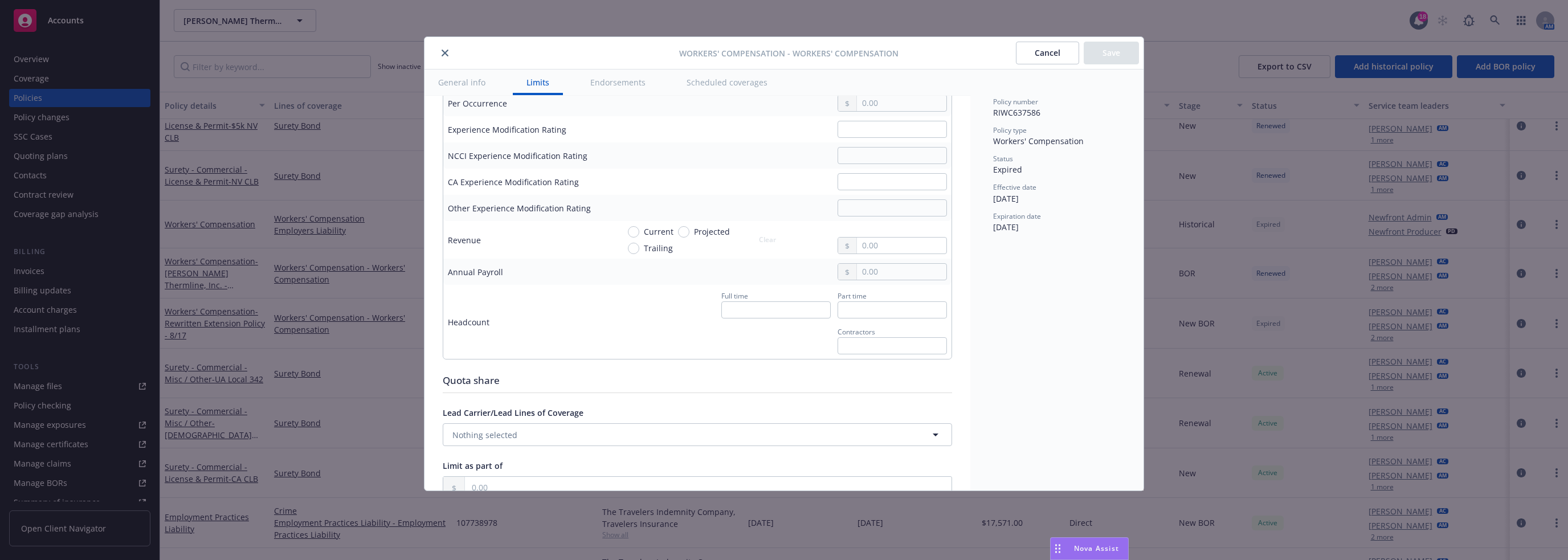
click at [783, 54] on button "Cancel" at bounding box center [1047, 53] width 63 height 23
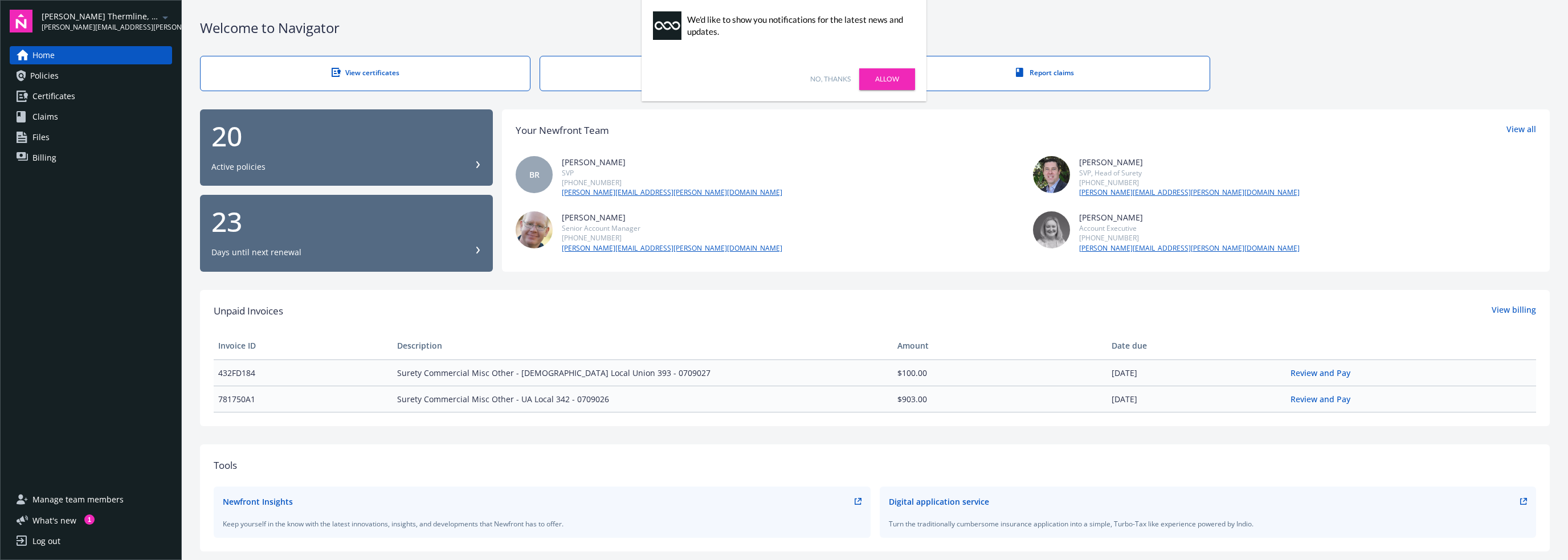
click at [43, 77] on span "Policies" at bounding box center [44, 76] width 28 height 18
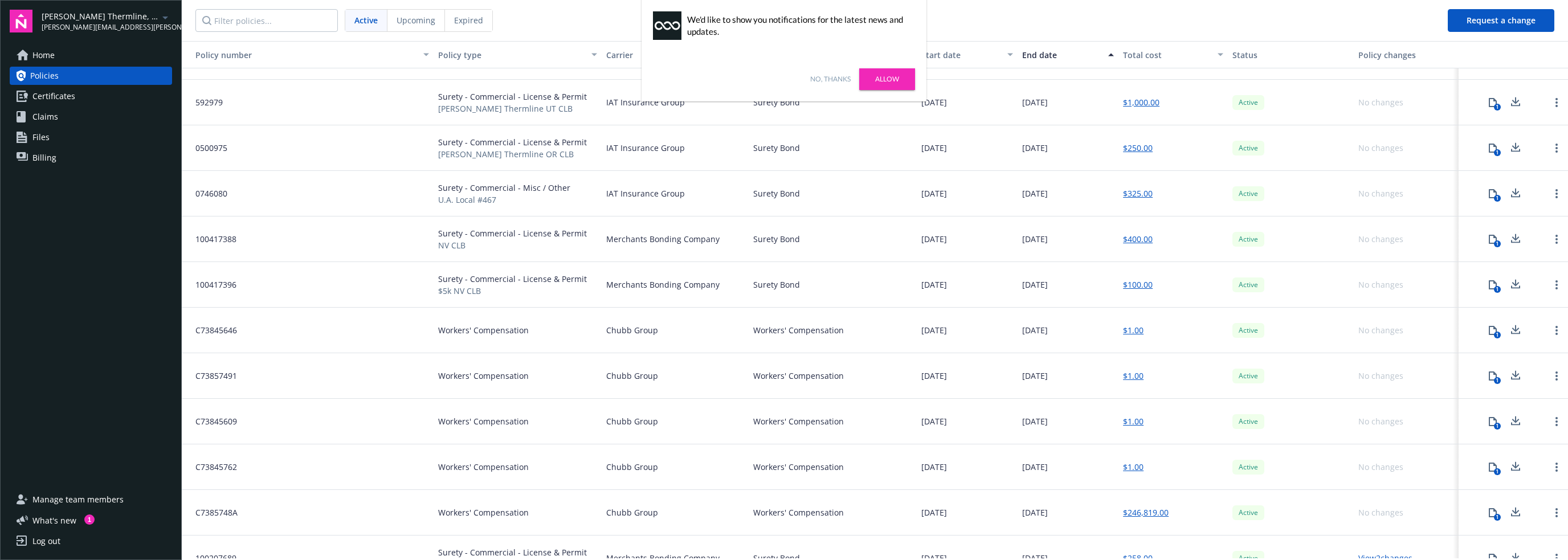
scroll to position [421, 0]
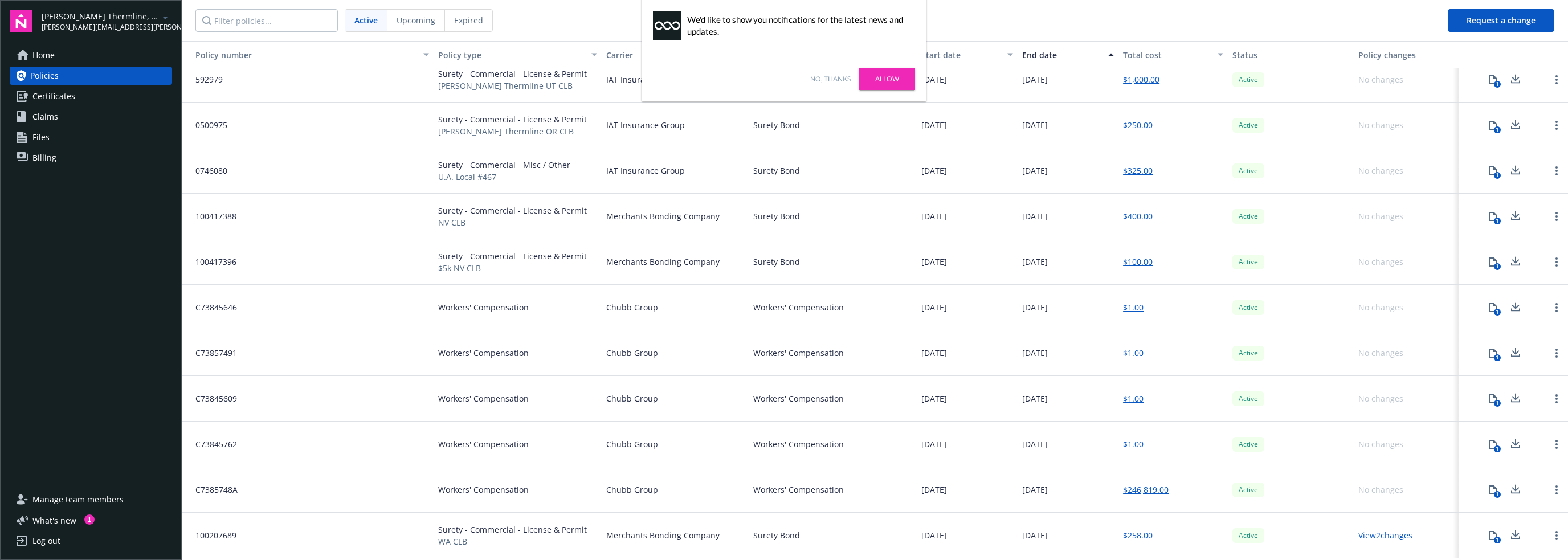
click at [1129, 352] on link "$1.00" at bounding box center [1133, 353] width 21 height 12
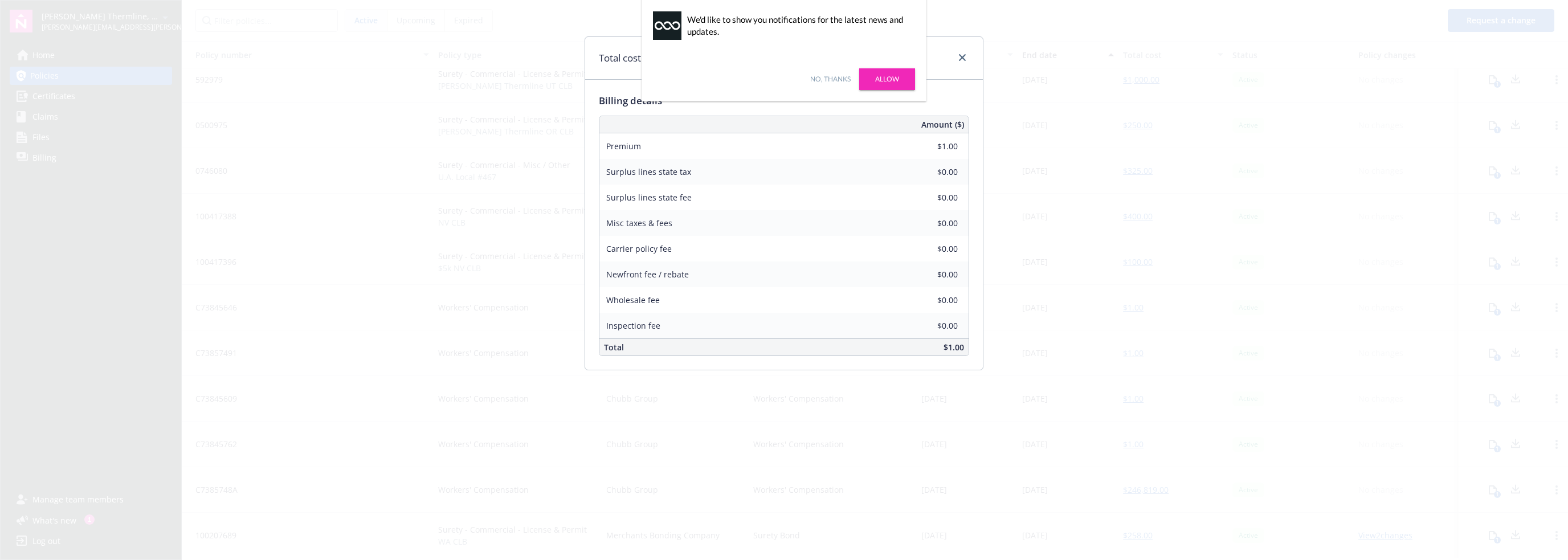
click at [832, 77] on link "No, thanks" at bounding box center [830, 79] width 41 height 10
click at [960, 60] on icon "close" at bounding box center [962, 57] width 7 height 7
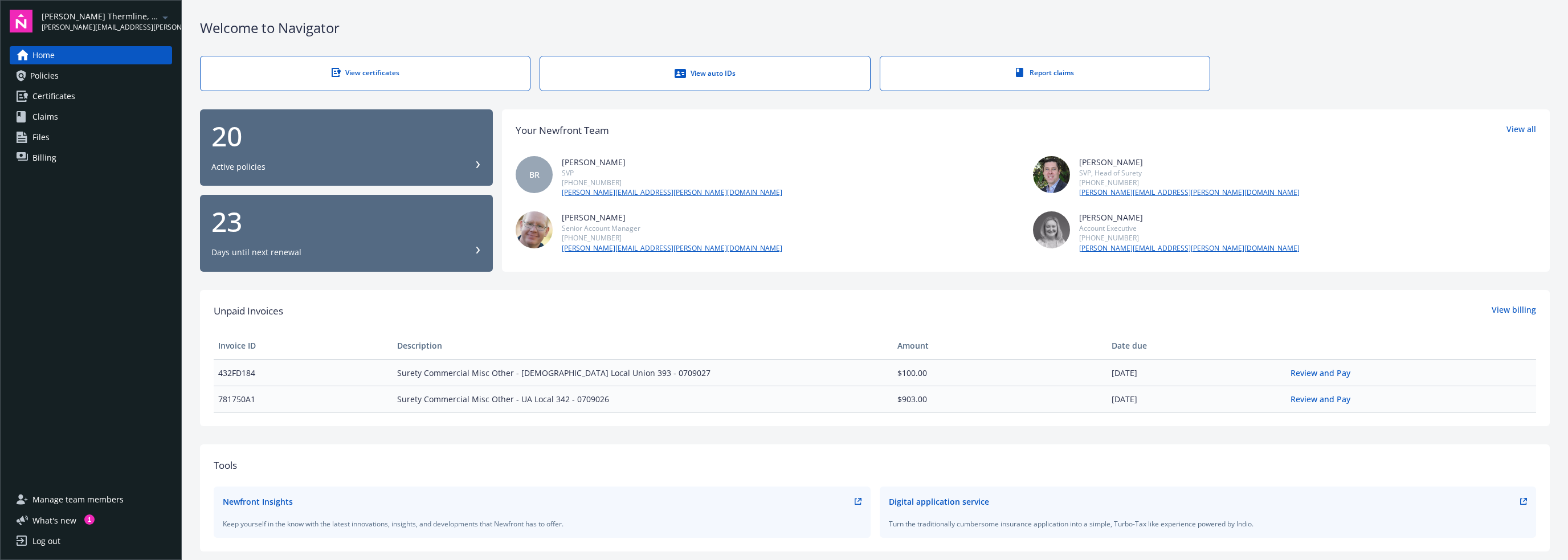
click at [41, 77] on span "Policies" at bounding box center [44, 76] width 28 height 18
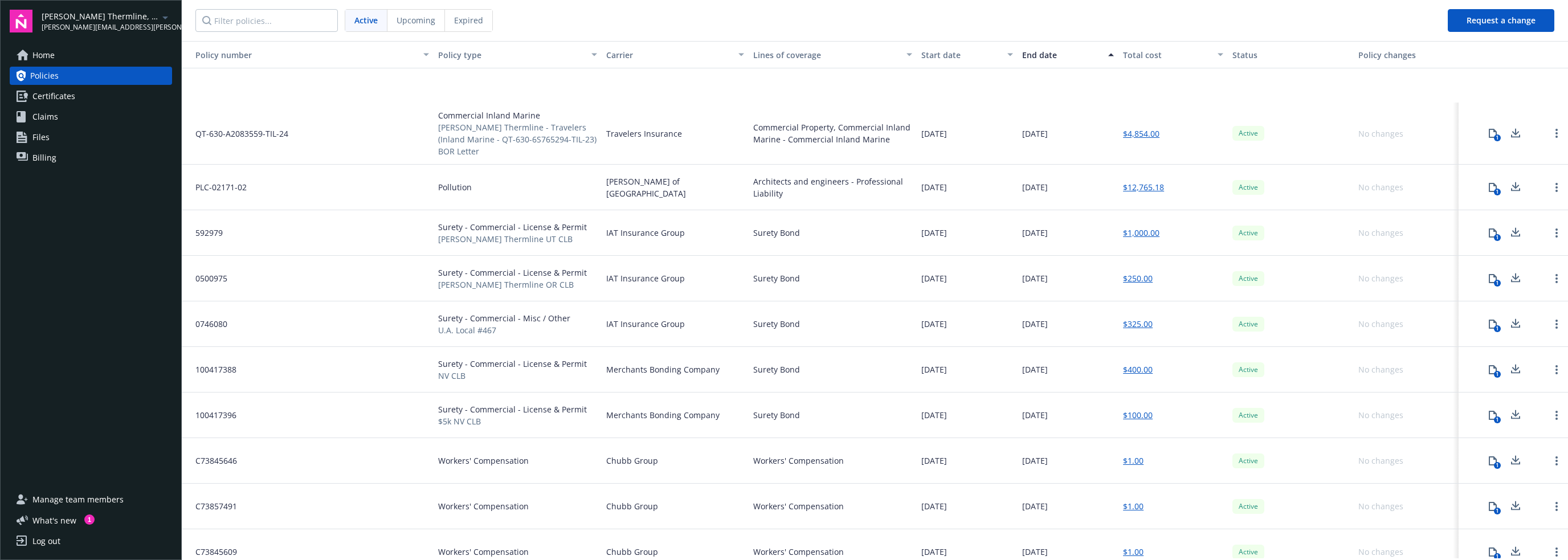
scroll to position [421, 0]
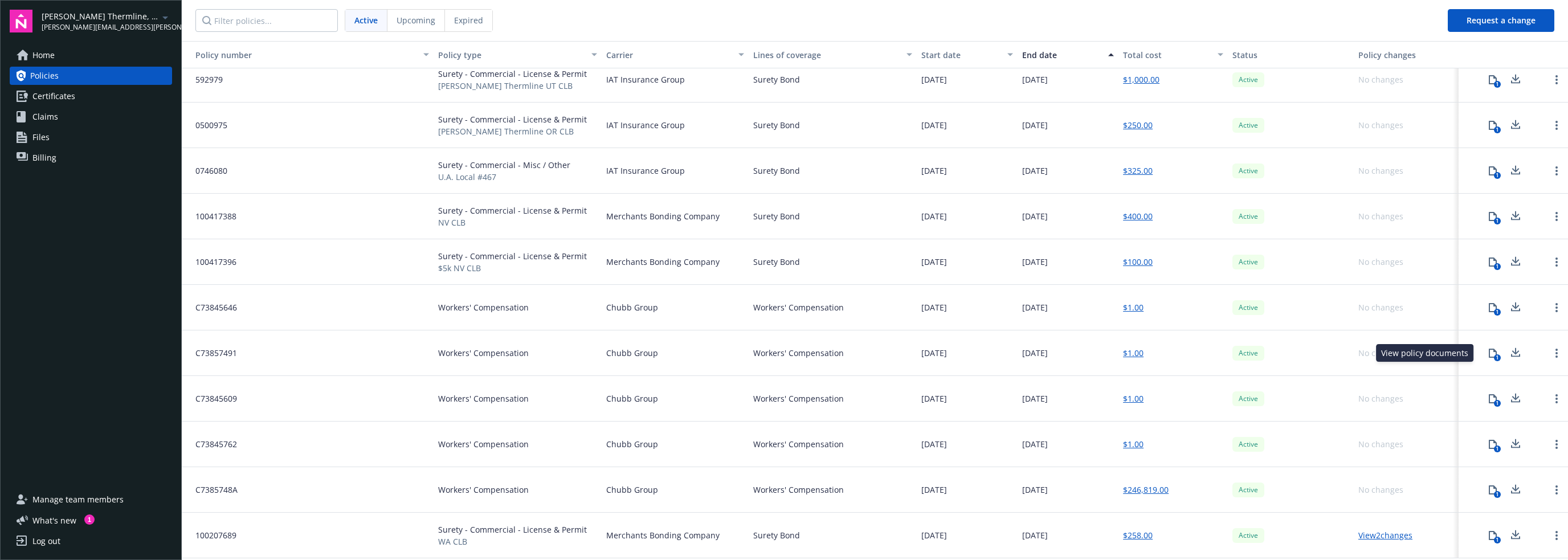
click at [786, 354] on button "1" at bounding box center [1493, 353] width 23 height 23
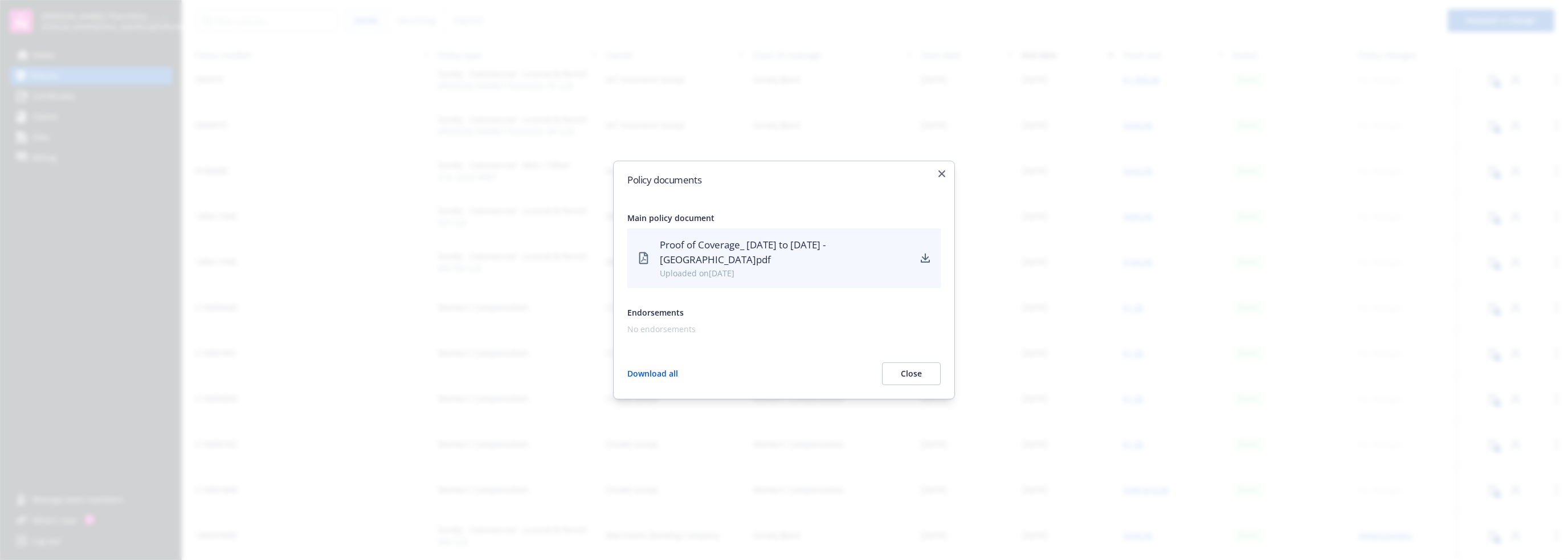
click at [729, 257] on div "Proof of Coverage_ 7-20-2025 to 7-1-2026 - TX.pdf" at bounding box center [785, 252] width 250 height 30
click at [786, 261] on icon "download" at bounding box center [925, 258] width 9 height 9
click at [786, 177] on icon "button" at bounding box center [942, 173] width 7 height 7
